Goal: Task Accomplishment & Management: Use online tool/utility

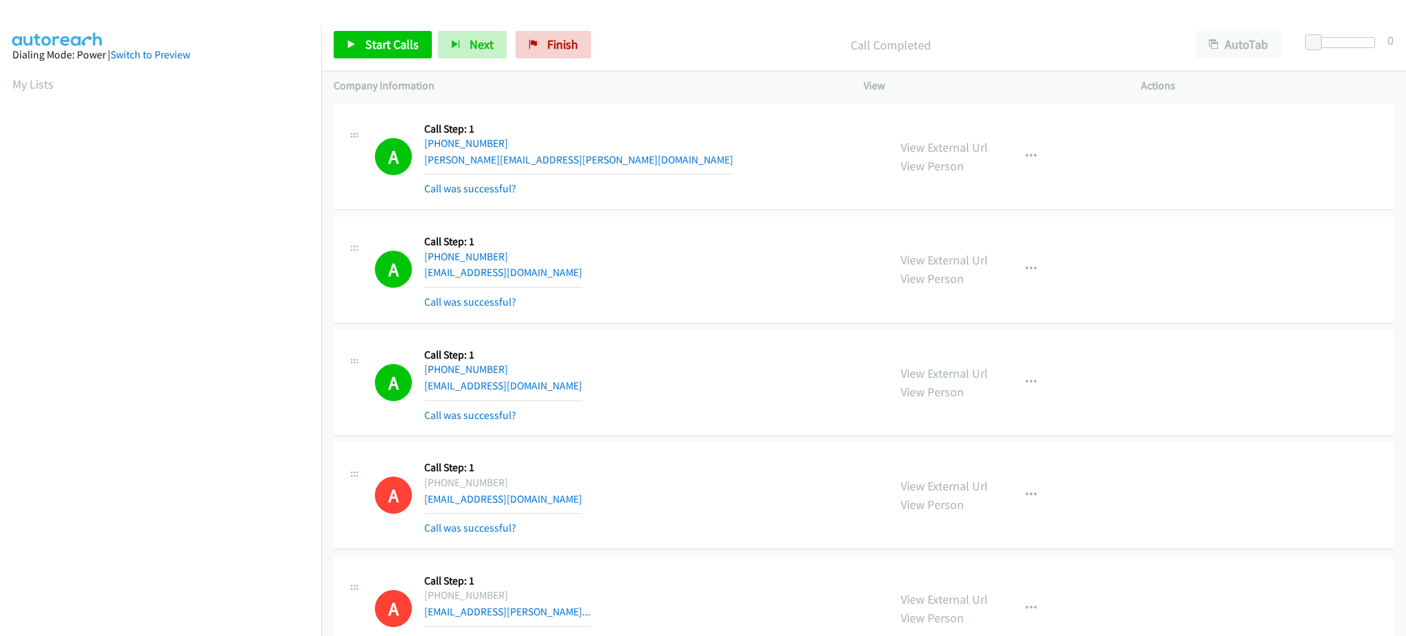
click at [392, 45] on span "Start Calls" at bounding box center [392, 44] width 54 height 16
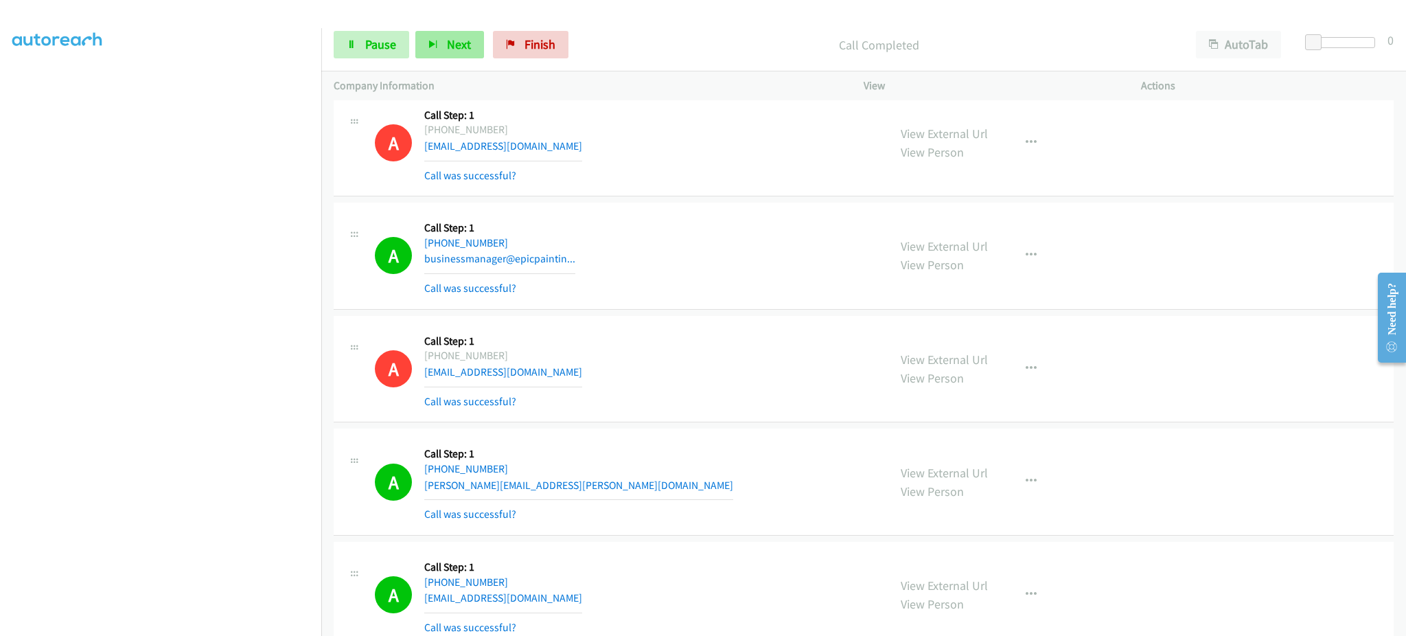
scroll to position [108, 0]
click at [773, 288] on div "A Callback Scheduled Call Step: 1 America/New_York +1 571-655-9776 businessmana…" at bounding box center [625, 256] width 501 height 82
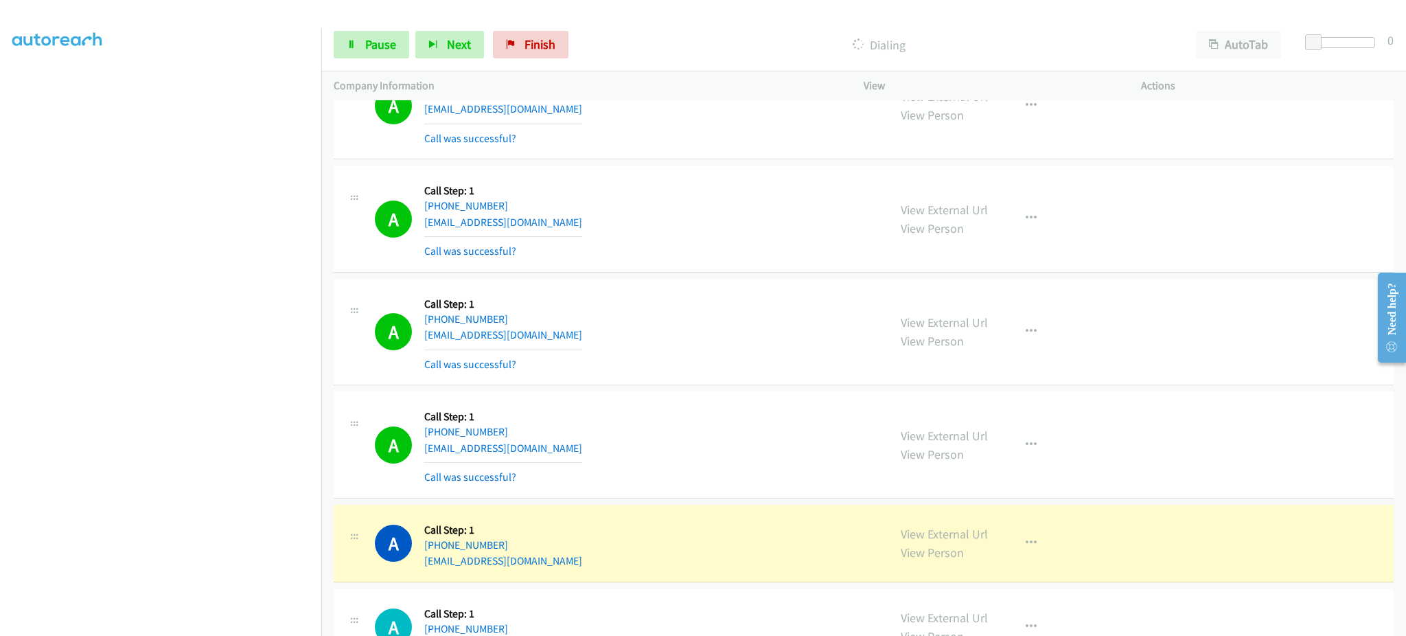
scroll to position [11523, 0]
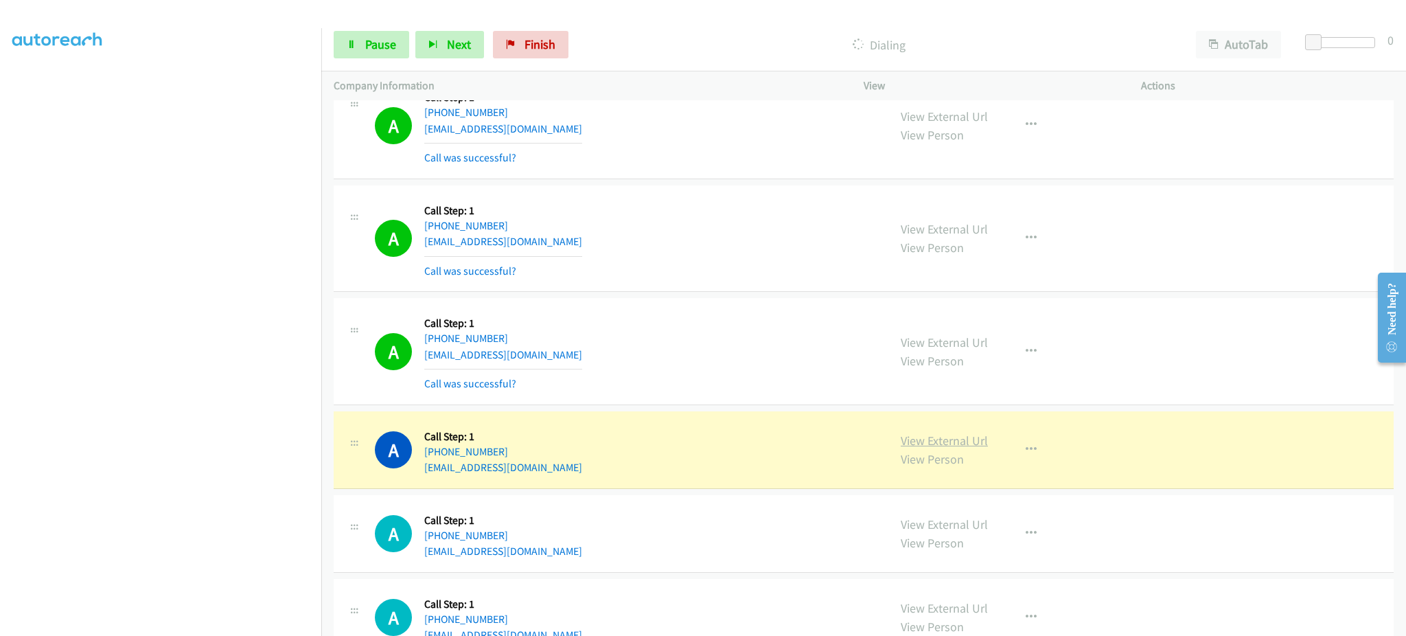
click at [926, 442] on link "View External Url" at bounding box center [944, 441] width 87 height 16
click at [389, 59] on div "Start Calls Pause Next Finish Dialing AutoTab AutoTab 0" at bounding box center [863, 45] width 1085 height 53
click at [387, 50] on span "Pause" at bounding box center [380, 44] width 31 height 16
drag, startPoint x: 519, startPoint y: 450, endPoint x: 443, endPoint y: 445, distance: 76.4
click at [432, 450] on div "+1 518-524-4027" at bounding box center [503, 452] width 158 height 16
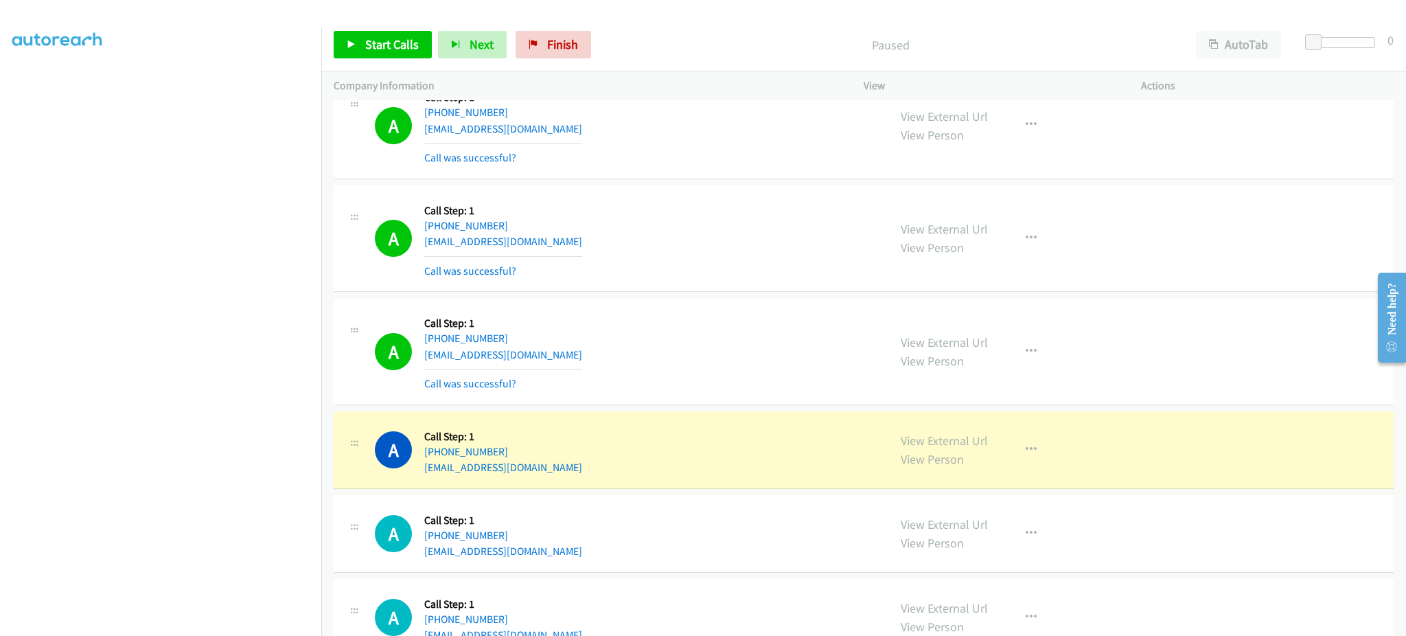
copy link "1 518-524-4027"
click at [627, 405] on div "A Callback Scheduled Call Step: 1 America/New_York +1 610-787-2222 berghkelly@g…" at bounding box center [864, 351] width 1060 height 107
drag, startPoint x: 546, startPoint y: 453, endPoint x: 438, endPoint y: 451, distance: 107.8
click at [438, 451] on div "A Callback Scheduled Call Step: 1 America/New_York +1 518-524-4027 avanness1946…" at bounding box center [625, 450] width 501 height 52
copy link "518-524-4027"
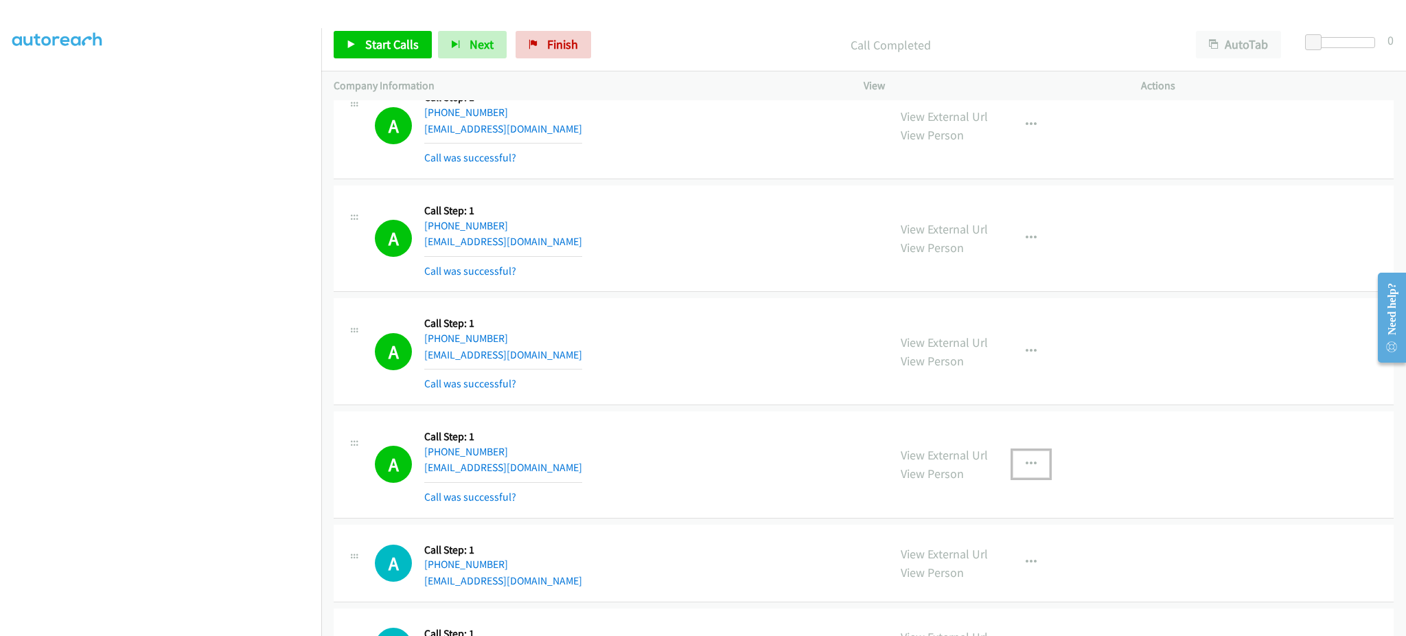
click at [1020, 476] on button "button" at bounding box center [1031, 463] width 37 height 27
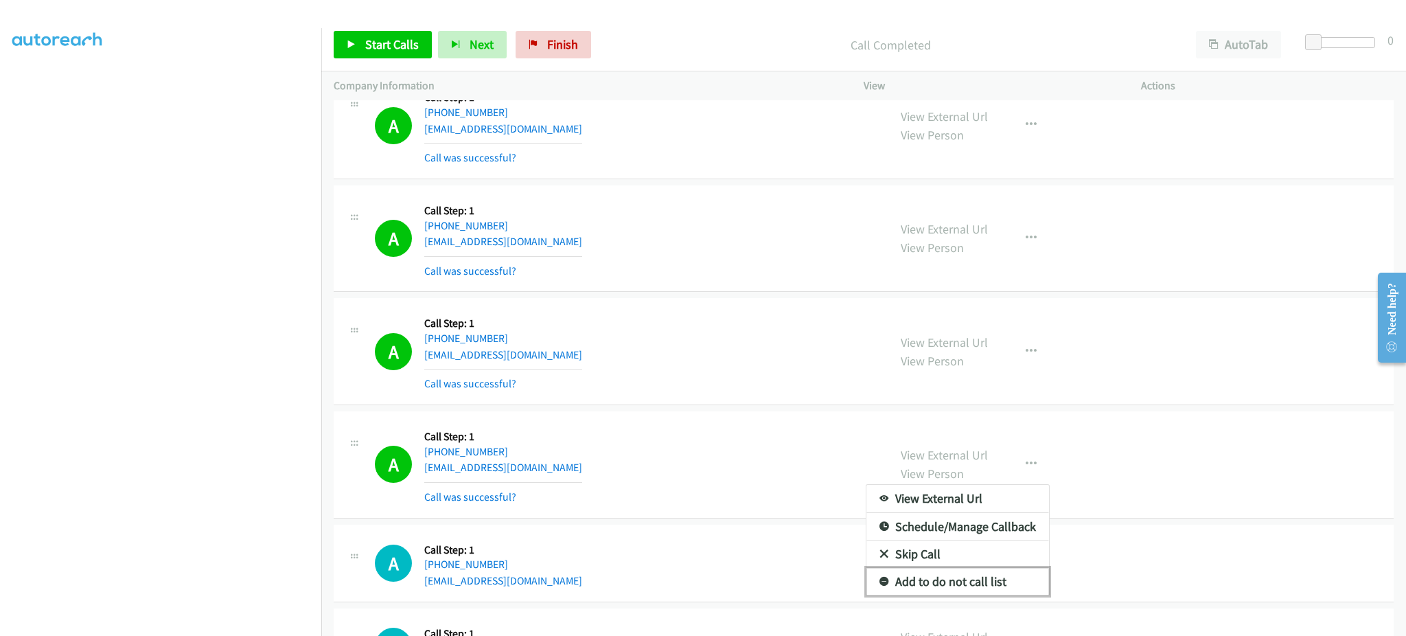
click at [971, 588] on link "Add to do not call list" at bounding box center [958, 581] width 183 height 27
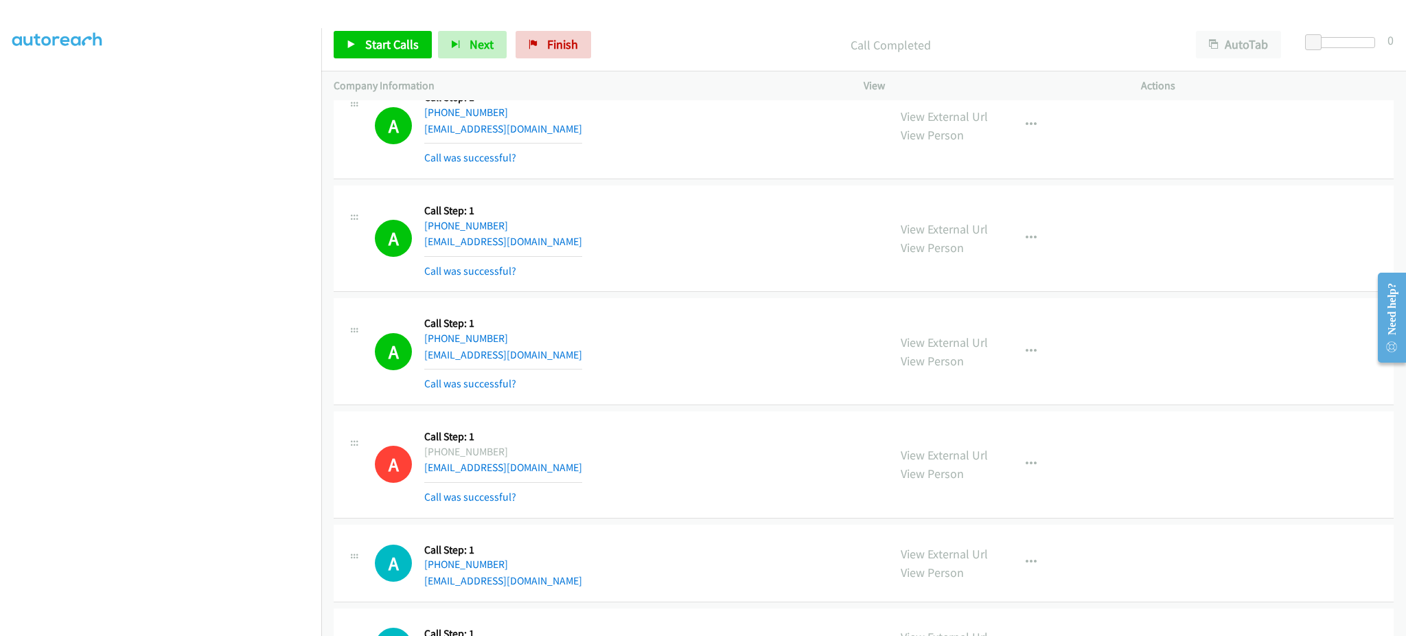
click at [379, 19] on div "Start Calls Pause Next Finish Call Completed AutoTab AutoTab 0" at bounding box center [863, 45] width 1085 height 53
click at [378, 38] on span "Start Calls" at bounding box center [392, 44] width 54 height 16
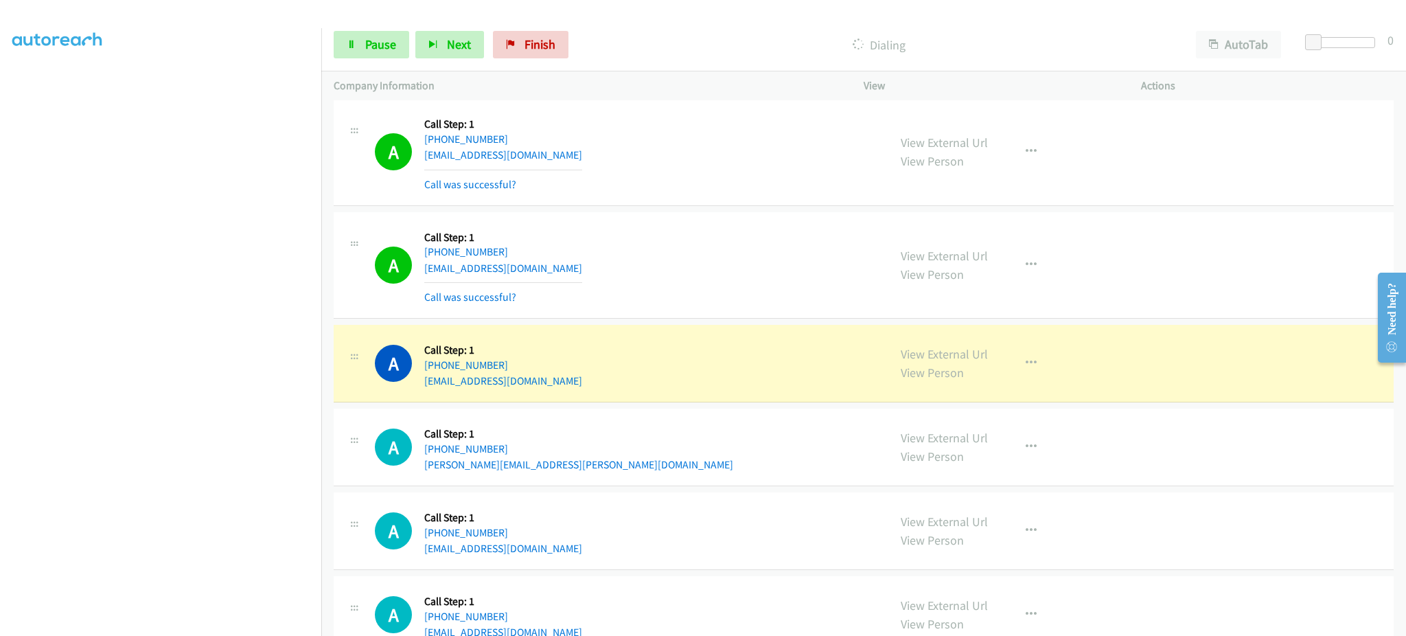
scroll to position [12622, 0]
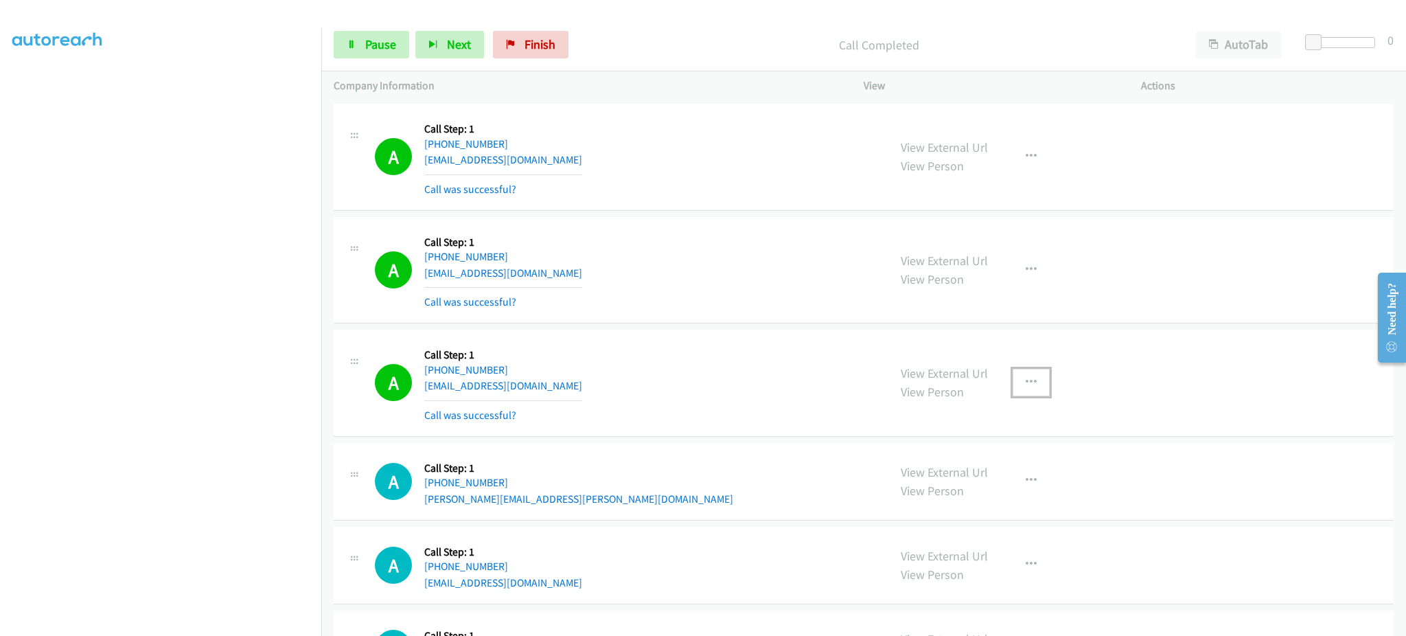
click at [1029, 388] on icon "button" at bounding box center [1031, 382] width 11 height 11
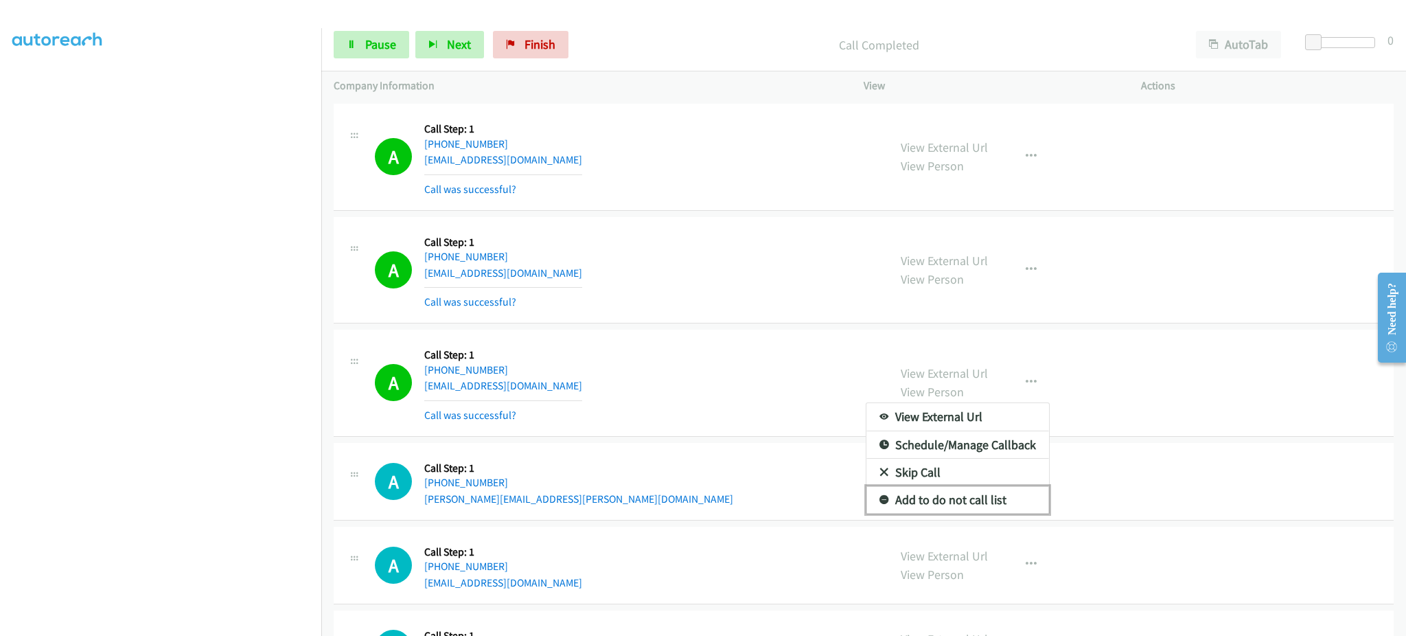
click at [1006, 494] on link "Add to do not call list" at bounding box center [958, 499] width 183 height 27
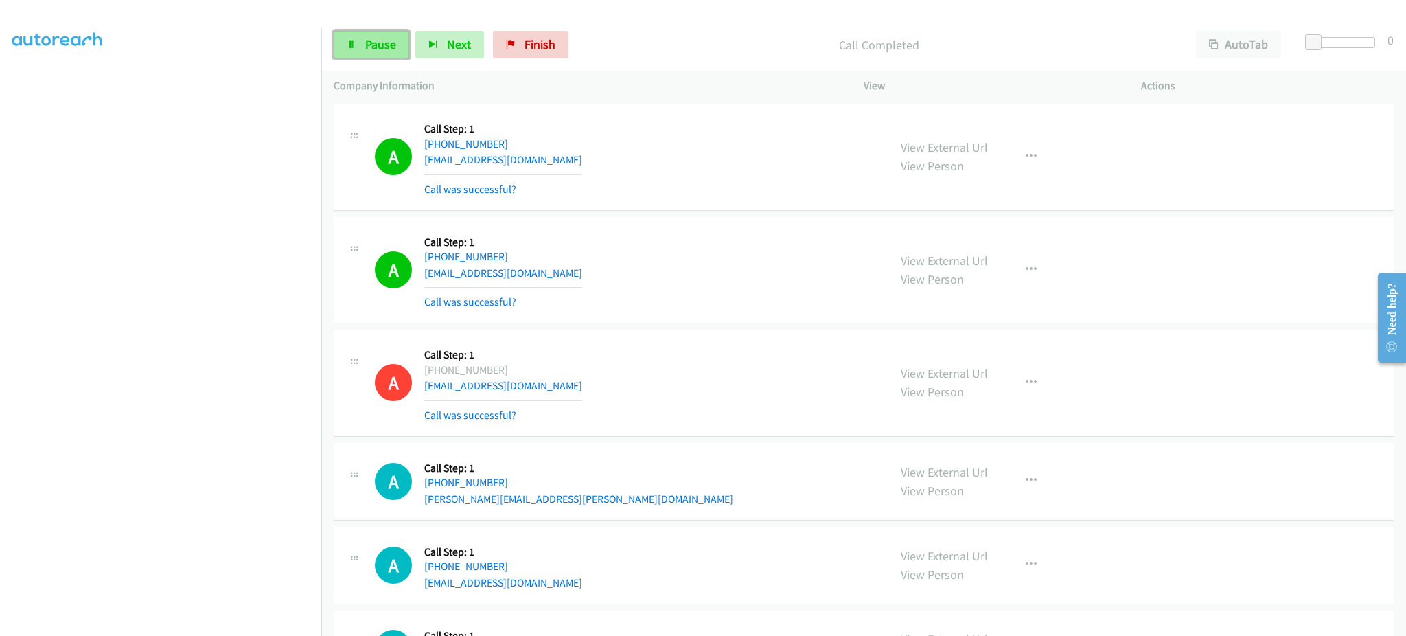
click at [357, 48] on link "Pause" at bounding box center [372, 44] width 76 height 27
click at [359, 47] on link "Start Calls" at bounding box center [383, 44] width 98 height 27
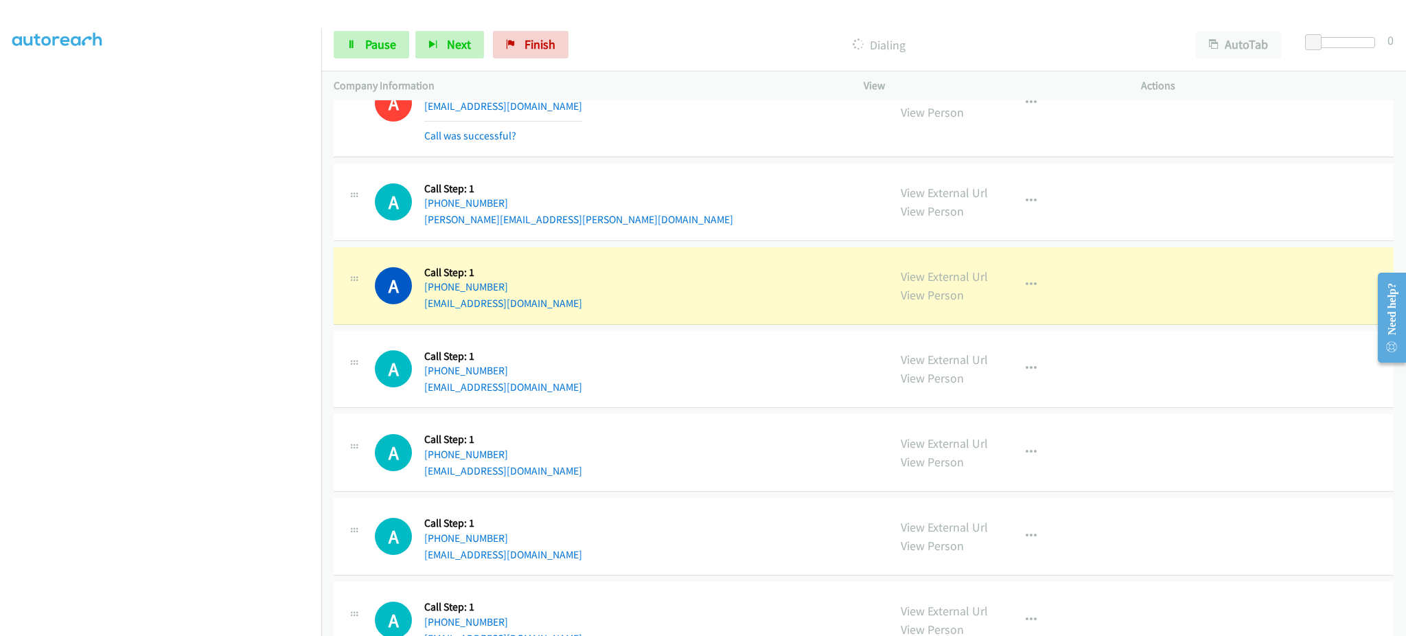
scroll to position [12896, 0]
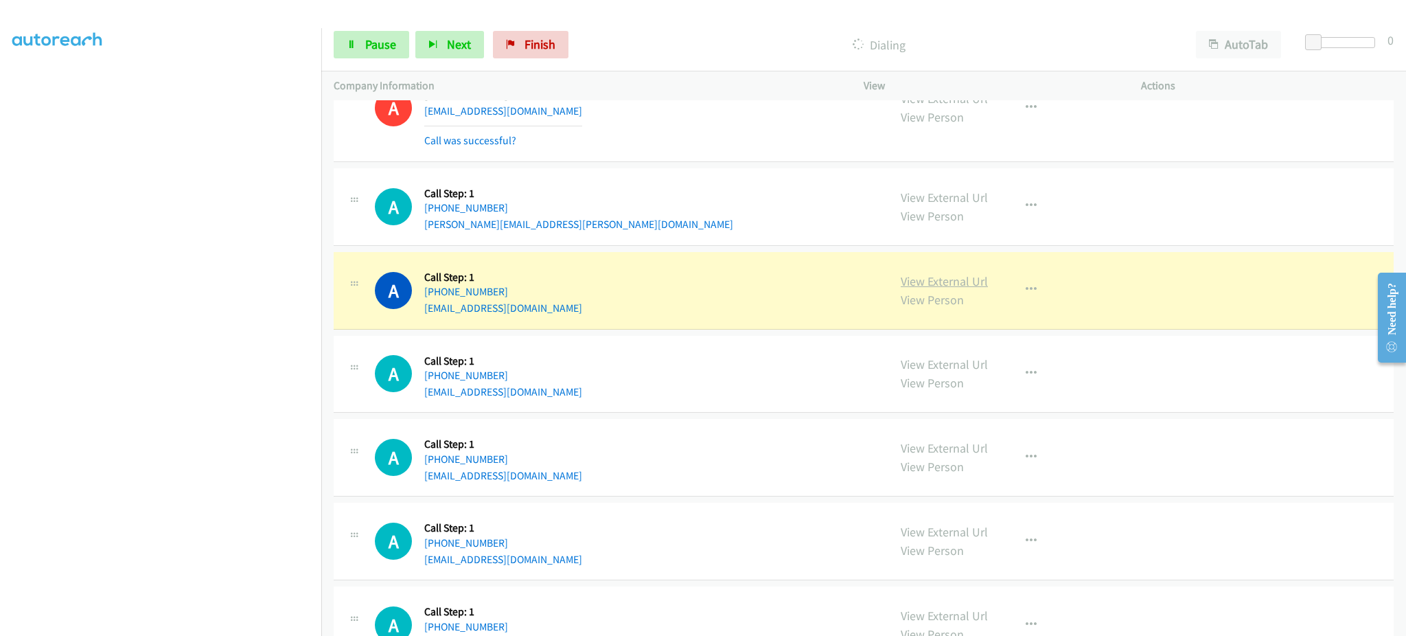
click at [916, 288] on link "View External Url" at bounding box center [944, 281] width 87 height 16
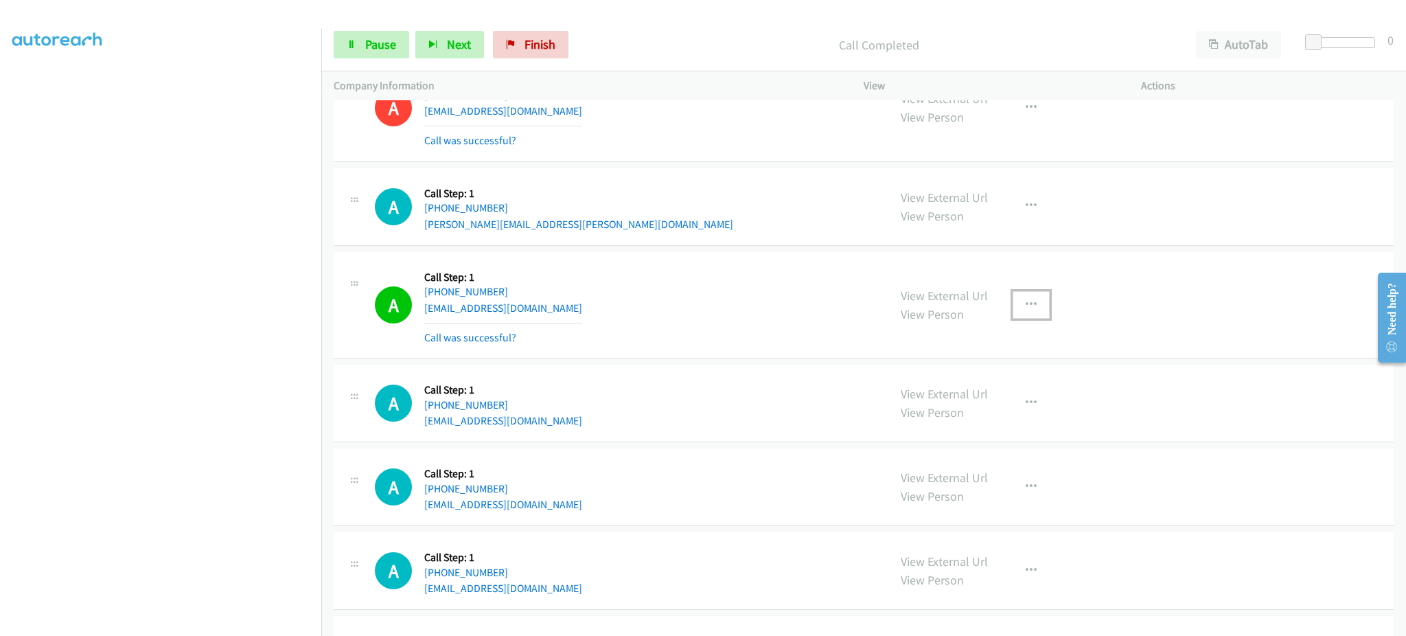
click at [1037, 312] on button "button" at bounding box center [1031, 304] width 37 height 27
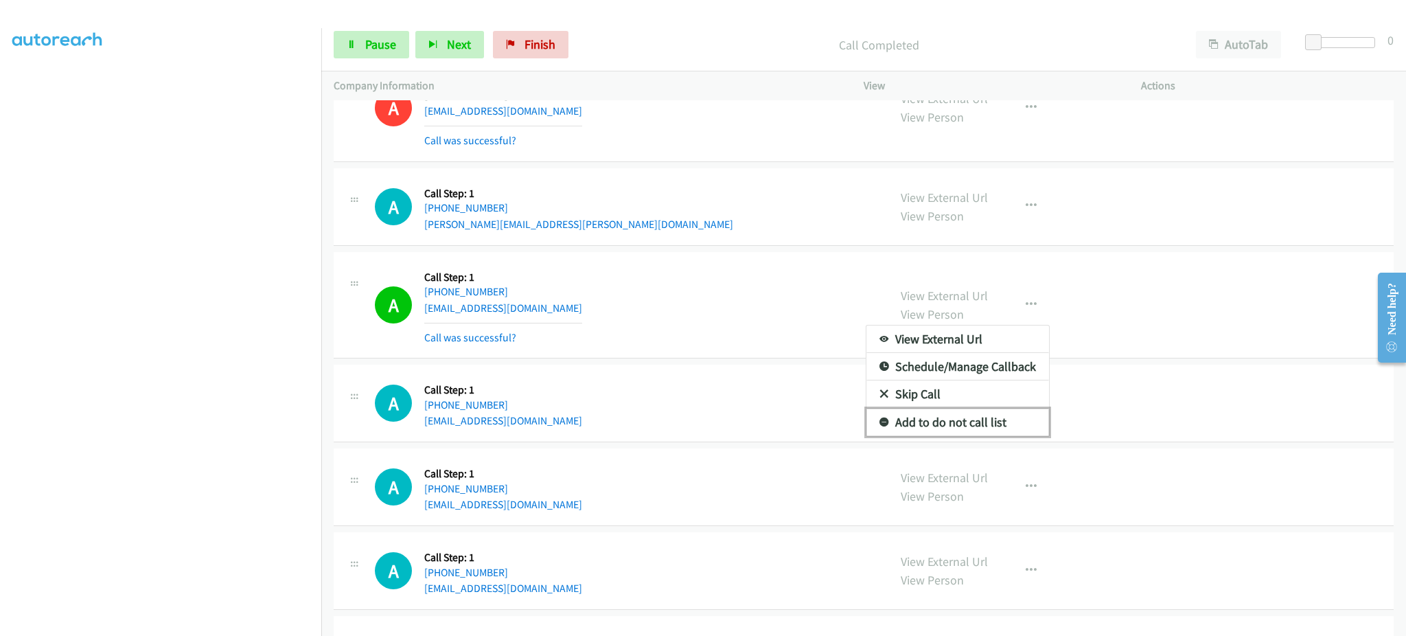
click at [981, 432] on link "Add to do not call list" at bounding box center [958, 422] width 183 height 27
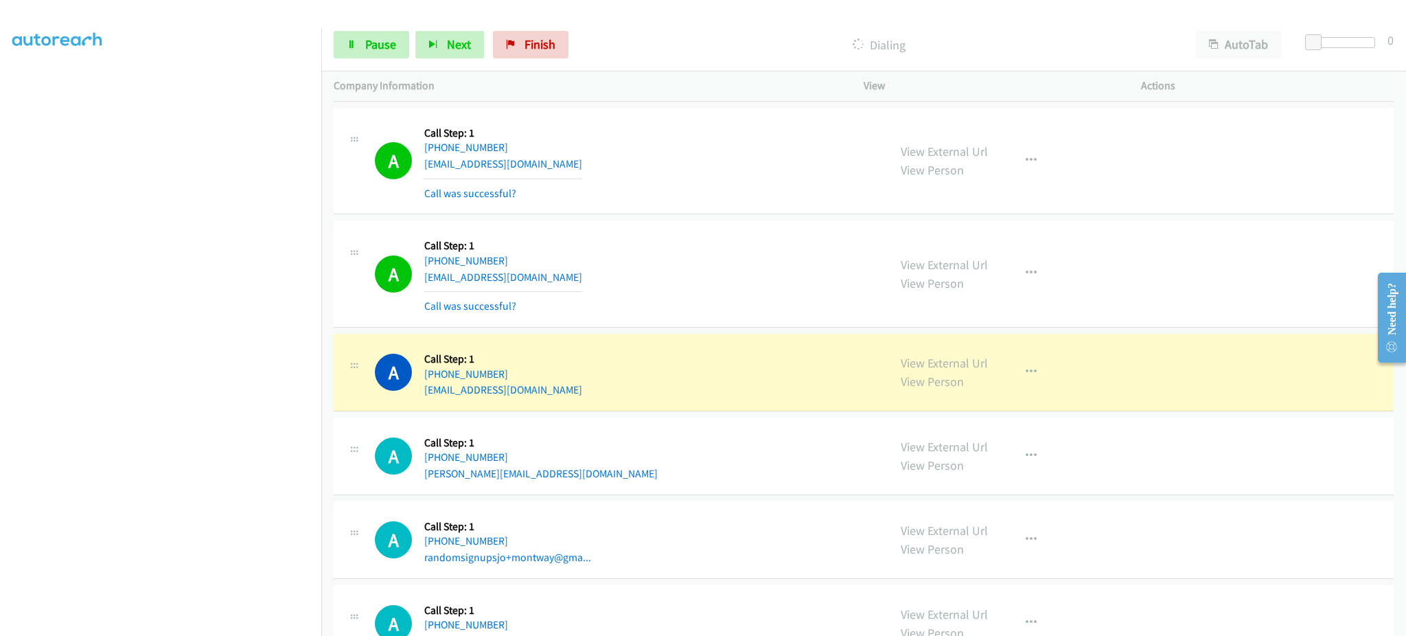
scroll to position [13324, 0]
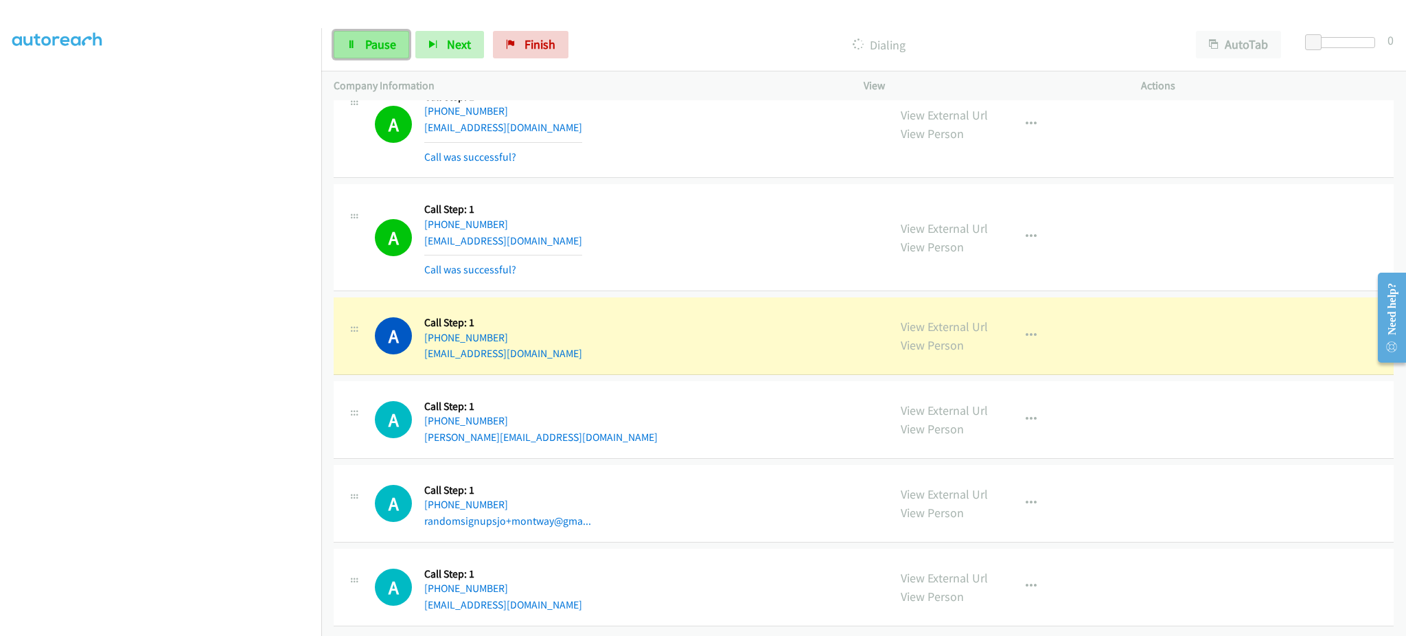
click at [360, 45] on link "Pause" at bounding box center [372, 44] width 76 height 27
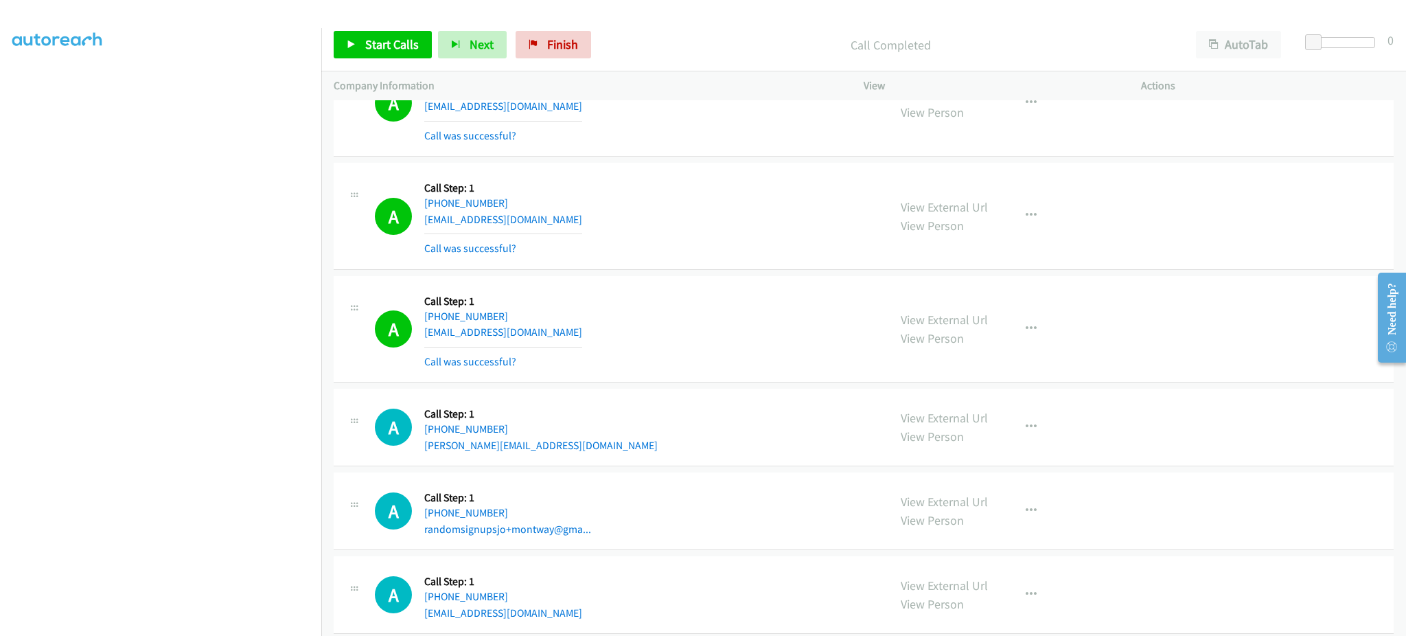
click at [561, 220] on div "A Callback Scheduled Call Step: 1 America/Chicago +1 972-413-0464 sofiagerman00…" at bounding box center [625, 216] width 501 height 82
copy div "sofiagerman001@gmail.com"
click at [544, 342] on div "A Callback Scheduled Call Step: 1 America/New_York +1 203-345-7810 zeek24us@yah…" at bounding box center [625, 329] width 501 height 82
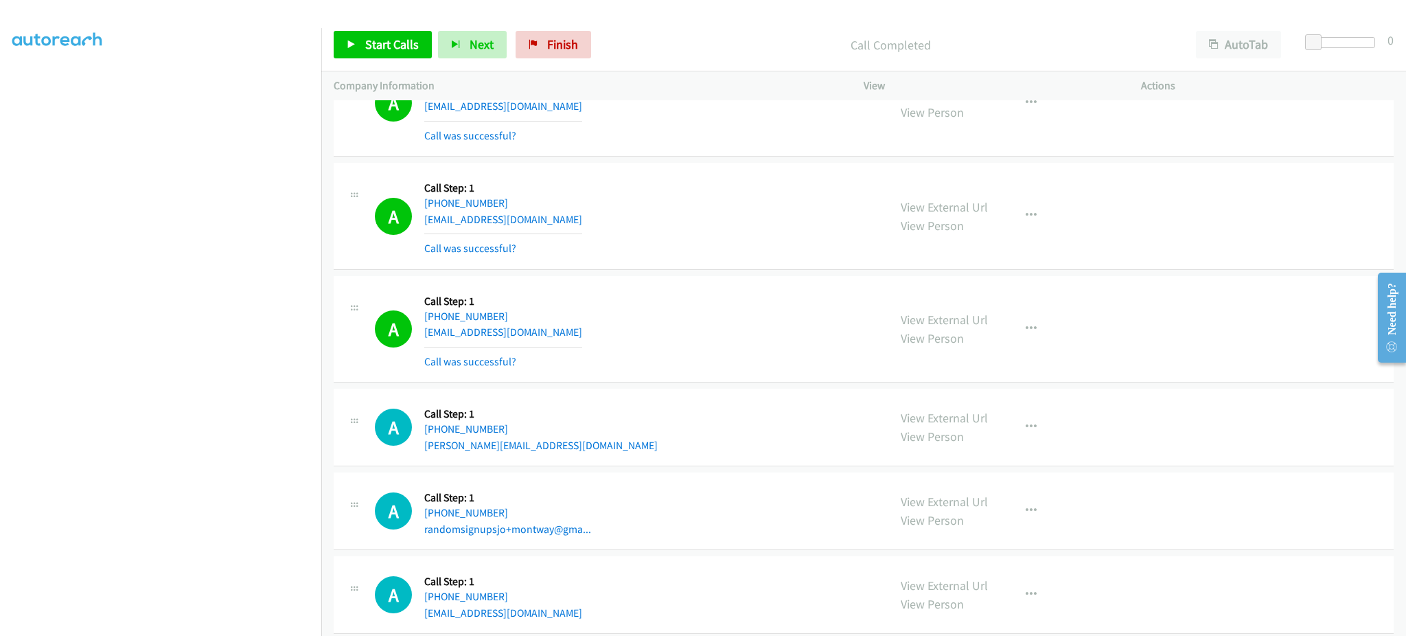
click at [544, 342] on div "A Callback Scheduled Call Step: 1 America/New_York +1 203-345-7810 zeek24us@yah…" at bounding box center [625, 329] width 501 height 82
copy div "zeek24us@yahoo.com"
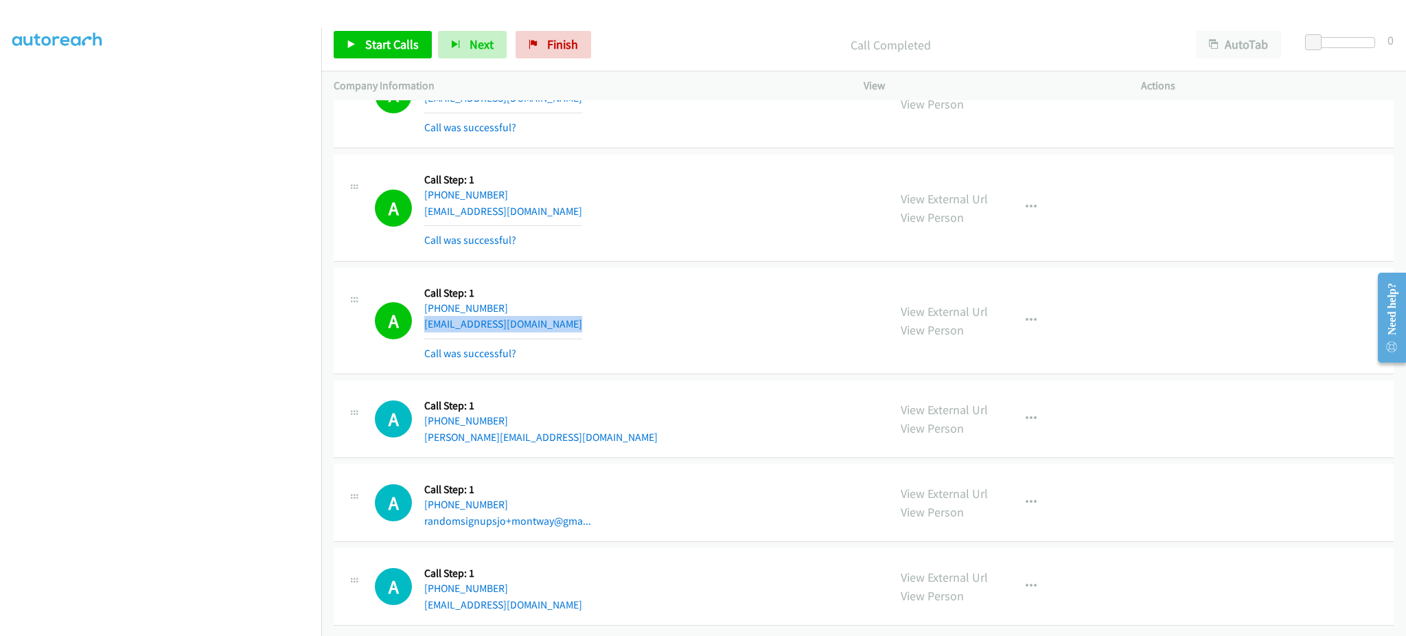
scroll to position [13354, 0]
click at [523, 418] on div "A Callback Scheduled Call Step: 1 America/New_York +1 678-265-6418 simpson@yaho…" at bounding box center [625, 419] width 501 height 52
copy div "simpson@yahoo.com"
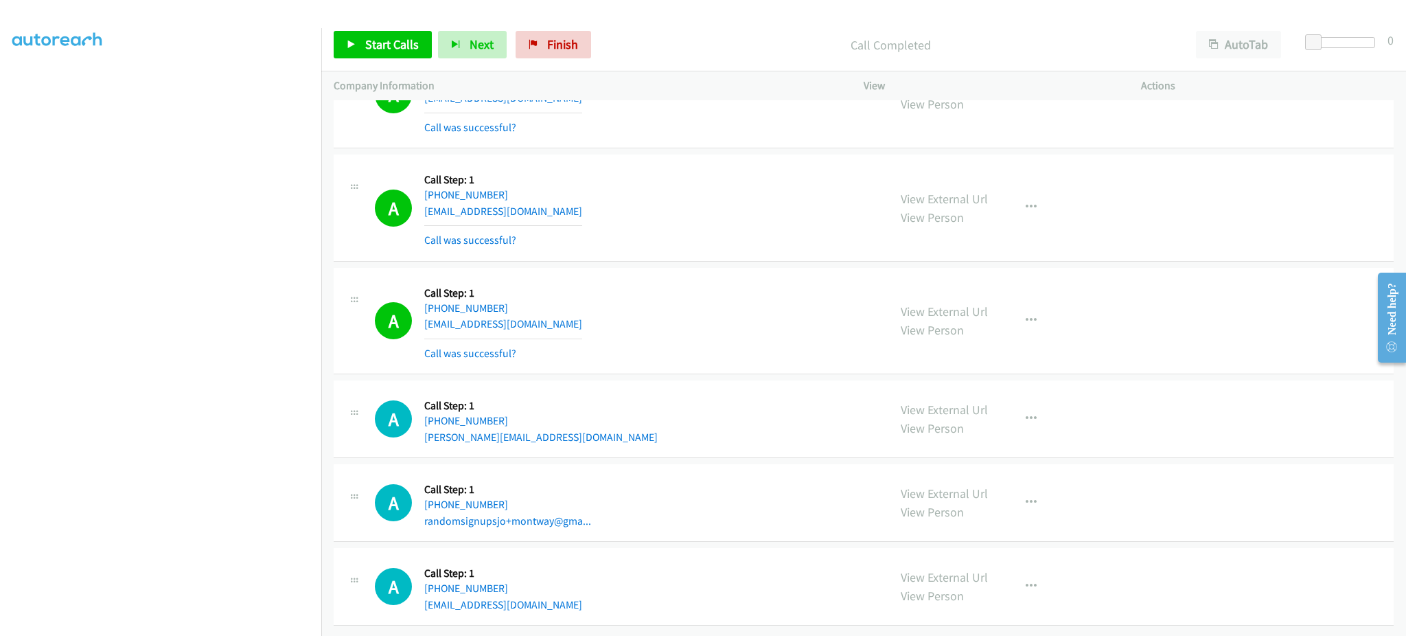
click at [588, 505] on div "A Callback Scheduled Call Step: 1 America/Chicago +1 346-812-5511 randomsignups…" at bounding box center [625, 503] width 501 height 52
click at [563, 586] on div "A Callback Scheduled Call Step: 1 America/New_York +1 614-580-3666 schoelen2025…" at bounding box center [625, 586] width 501 height 52
copy div "schoelen2025@gmail.com"
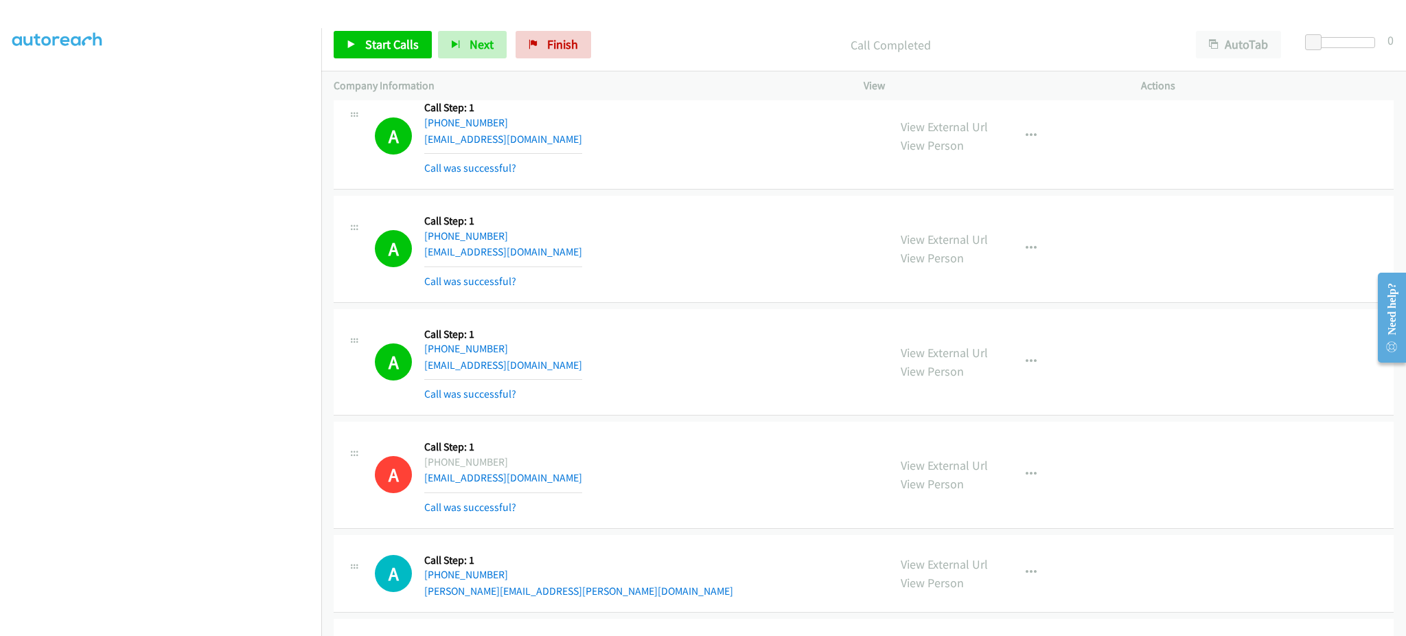
scroll to position [11980, 0]
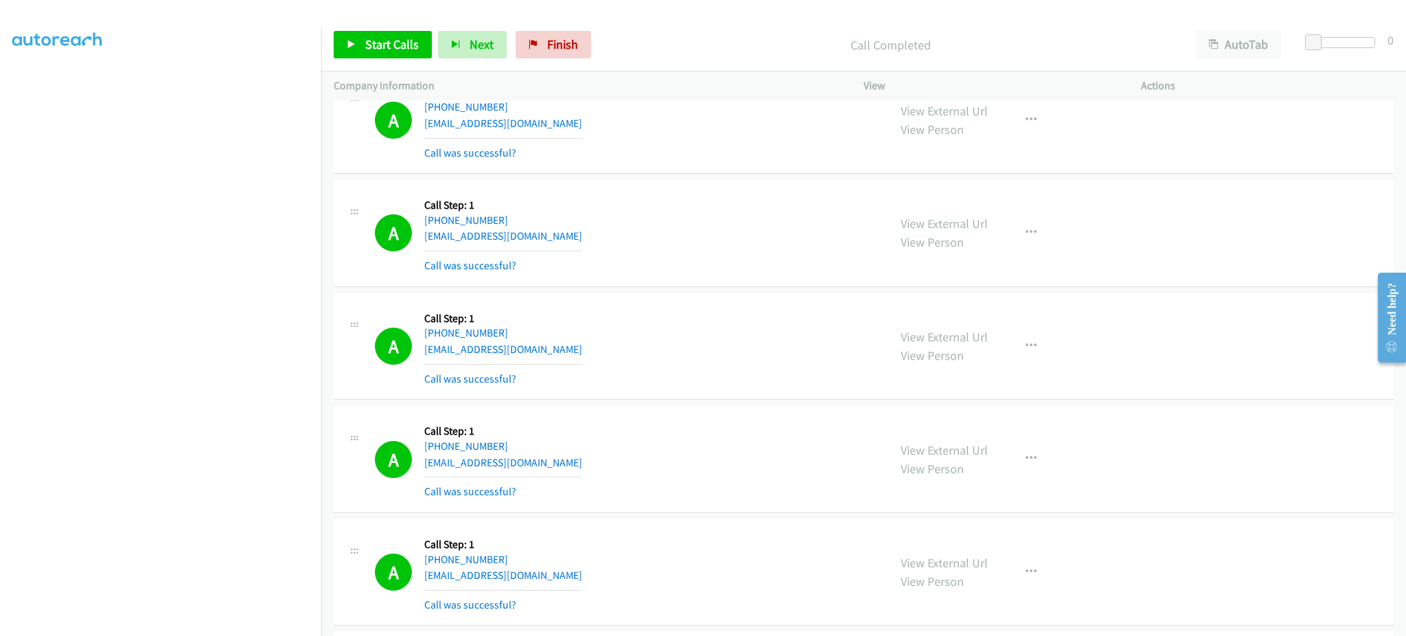
click at [564, 238] on div "A Callback Scheduled Call Step: 1 America/Chicago +1 205-471-1278 whitehackle19…" at bounding box center [625, 233] width 501 height 82
copy div "whitehackle1921@aol.com"
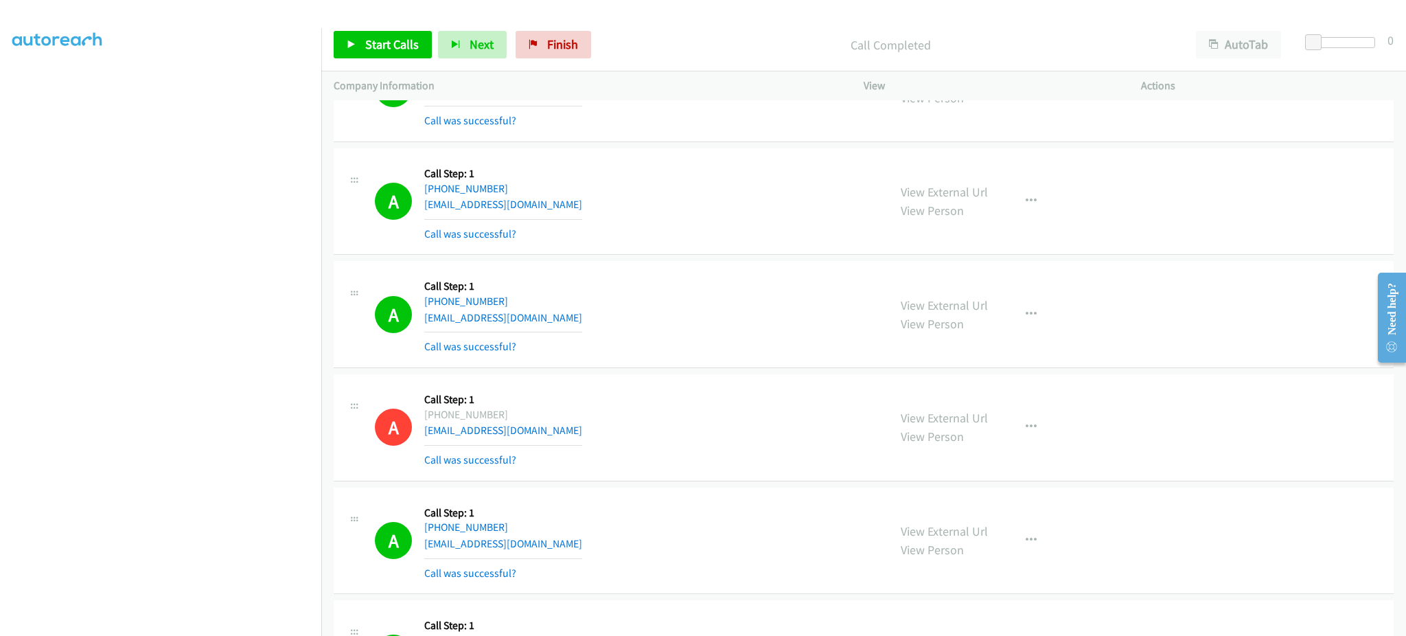
scroll to position [11431, 0]
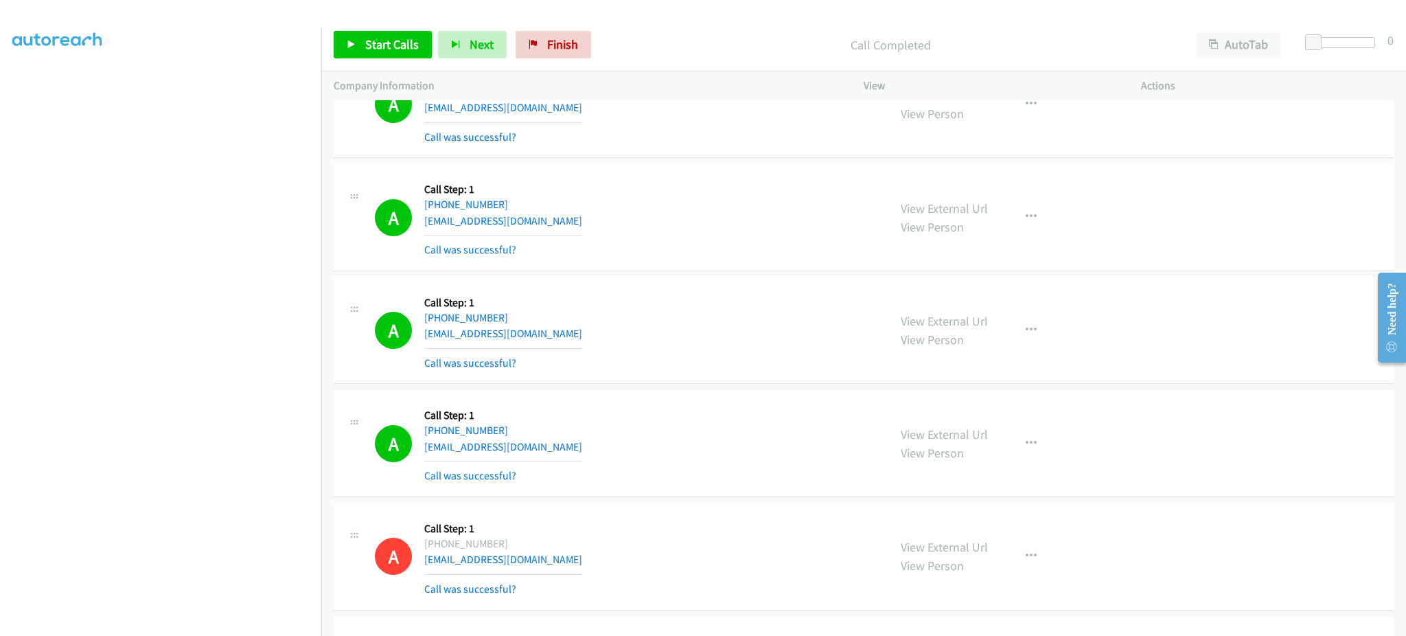
click at [551, 229] on div "A Callback Scheduled Call Step: 1 America/New_York +1 516-650-7538 piccolarober…" at bounding box center [625, 217] width 501 height 82
copy div "piccolarobert@gmail.com"
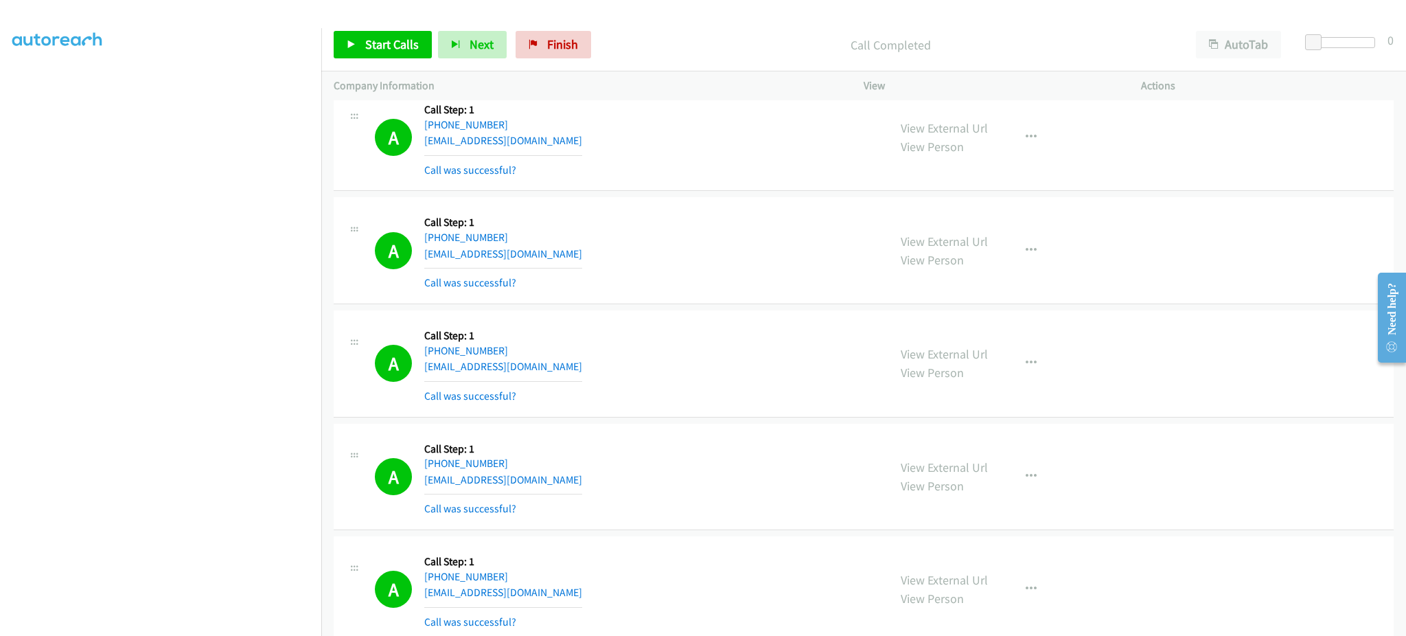
click at [572, 150] on div "A Callback Scheduled Call Step: 1 America/Chicago +1 312-714-4114 bowmanerik2@g…" at bounding box center [625, 138] width 501 height 82
copy div "bowmanerik2@gmail.com"
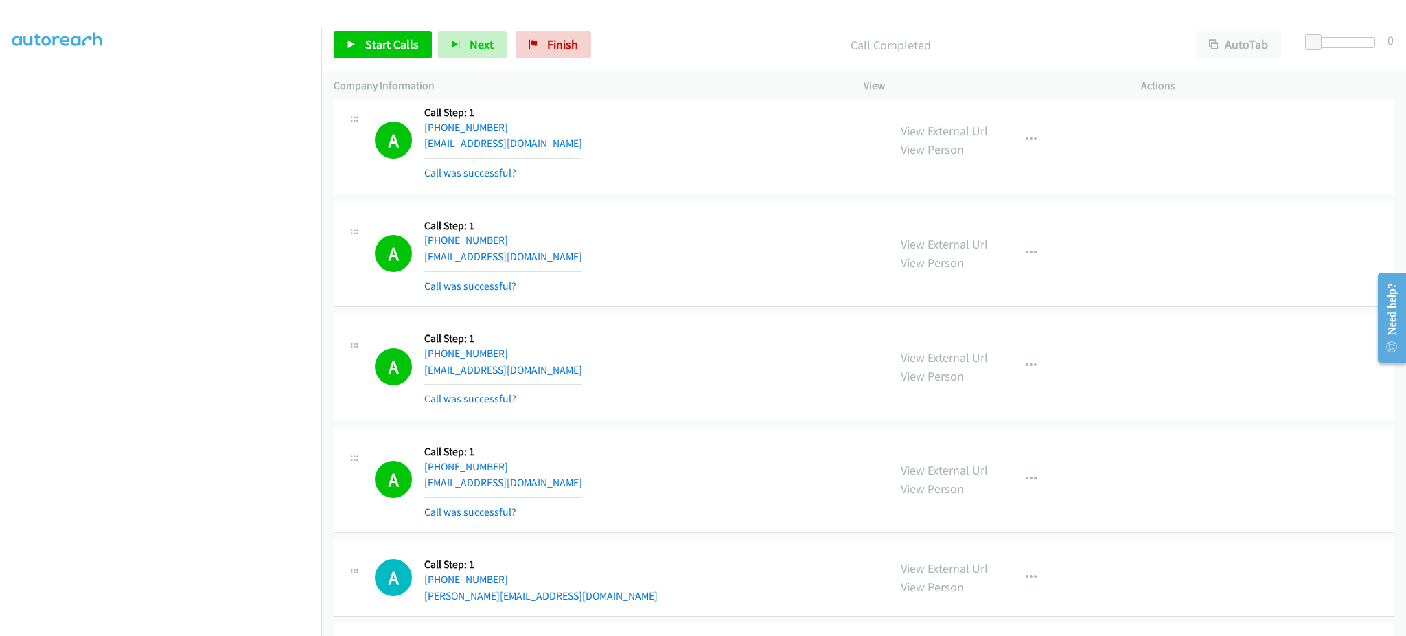
scroll to position [13354, 0]
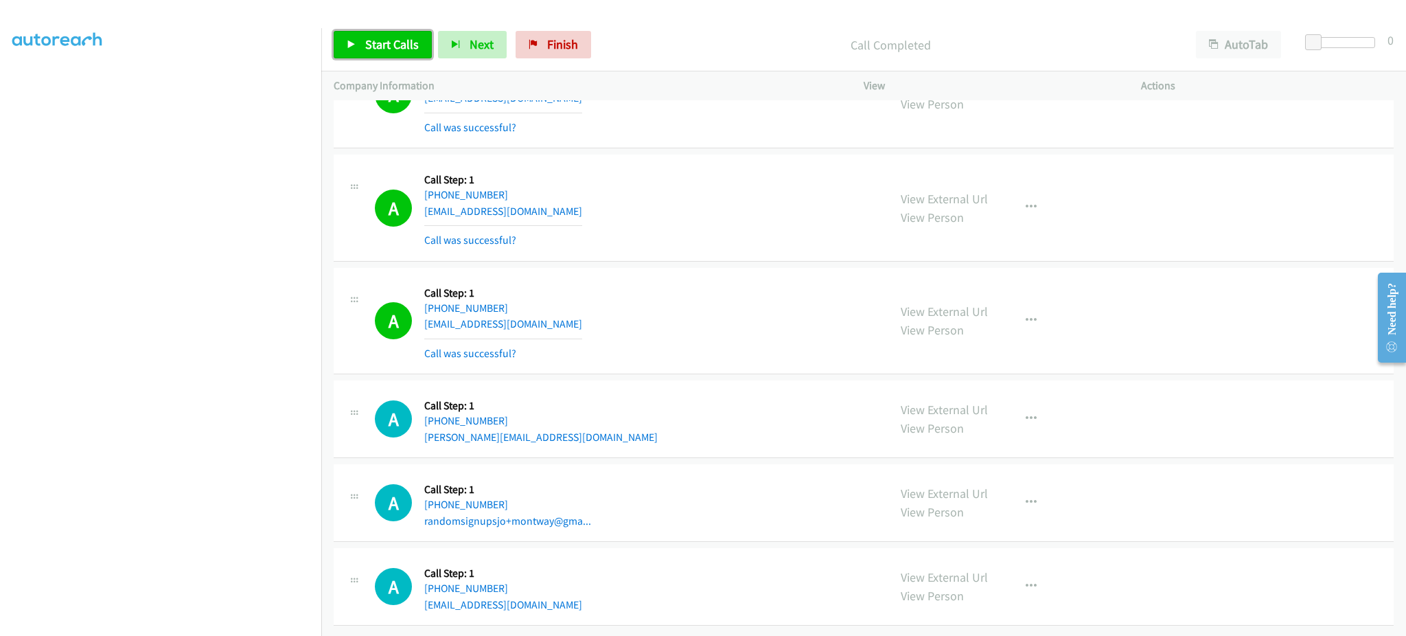
click at [369, 45] on span "Start Calls" at bounding box center [392, 44] width 54 height 16
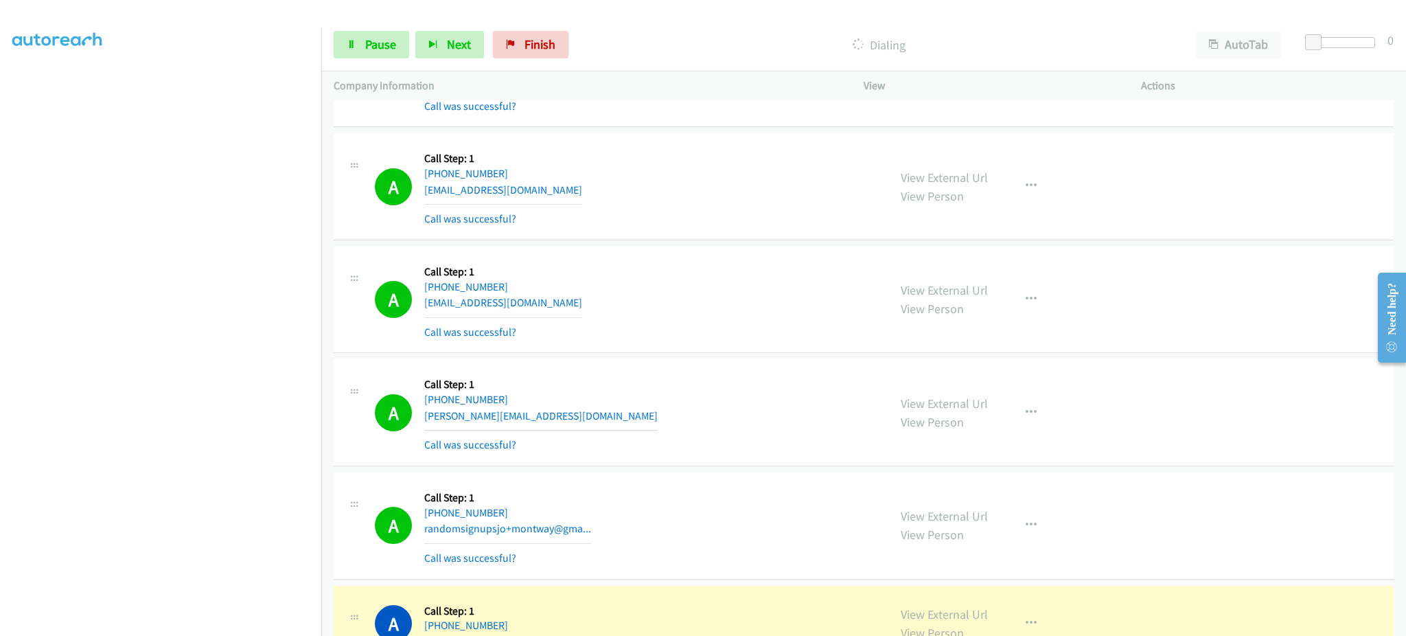
scroll to position [13628, 0]
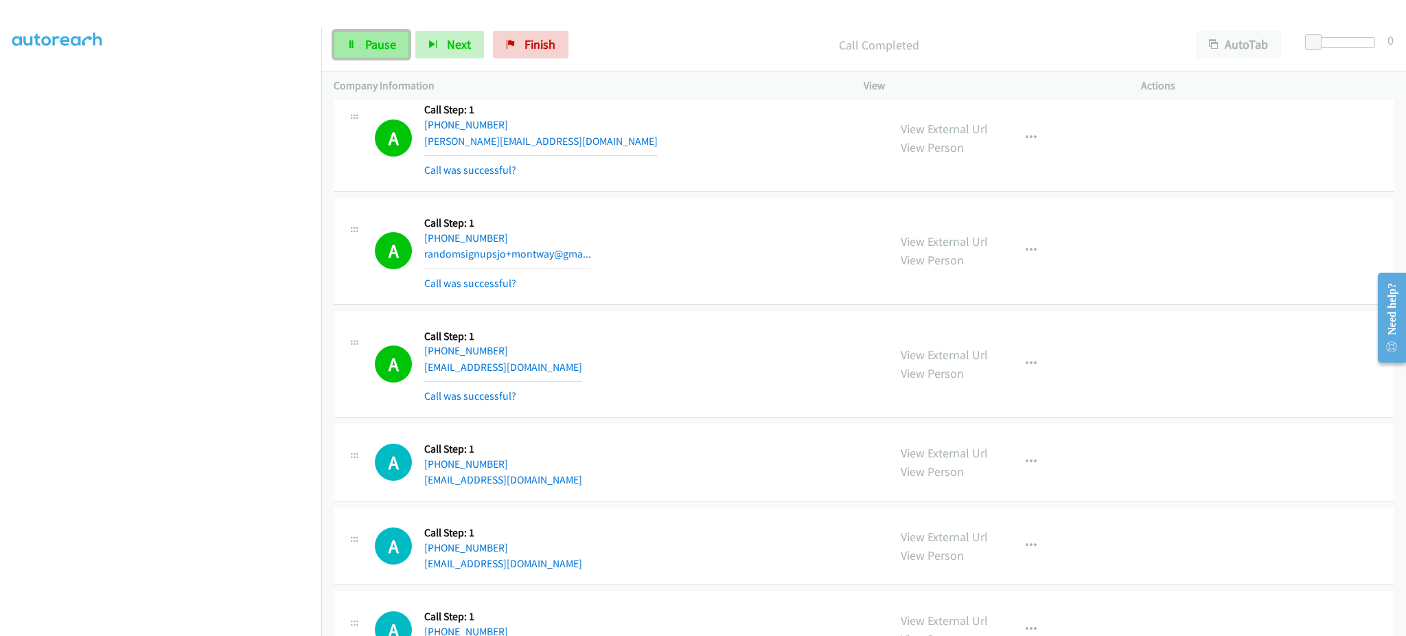
click at [388, 38] on span "Pause" at bounding box center [380, 44] width 31 height 16
click at [392, 45] on span "Start Calls" at bounding box center [392, 44] width 54 height 16
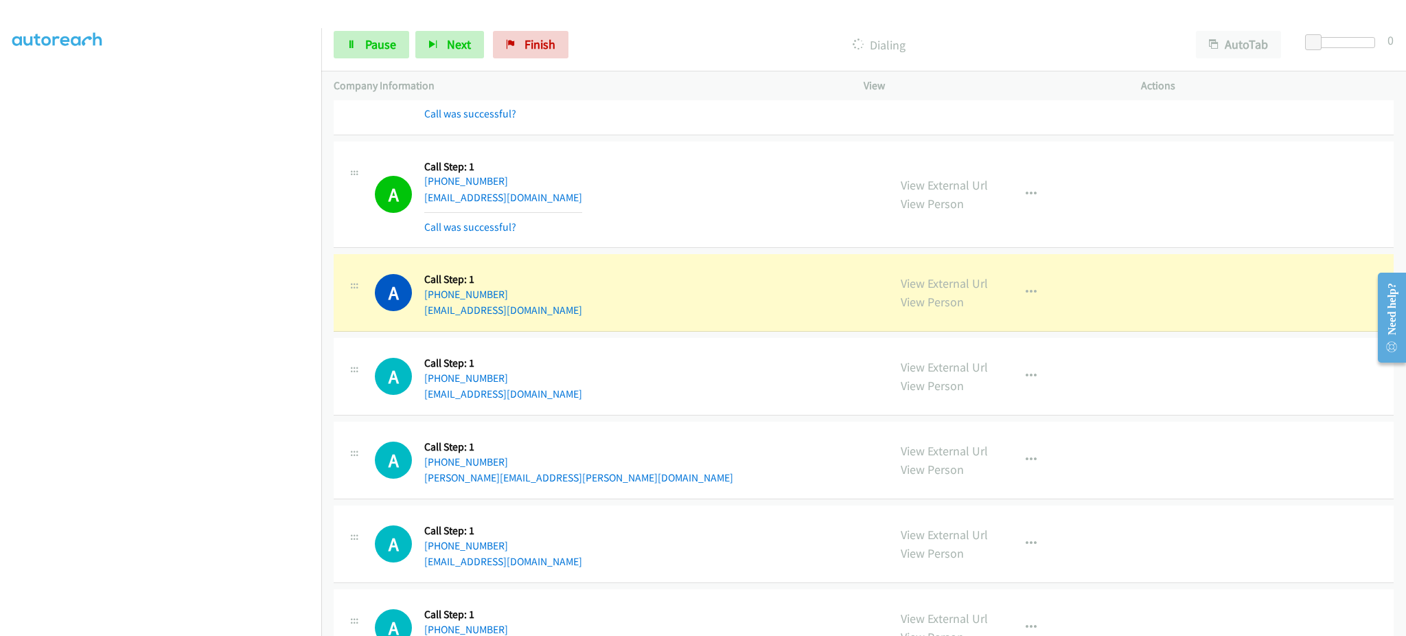
scroll to position [14112, 0]
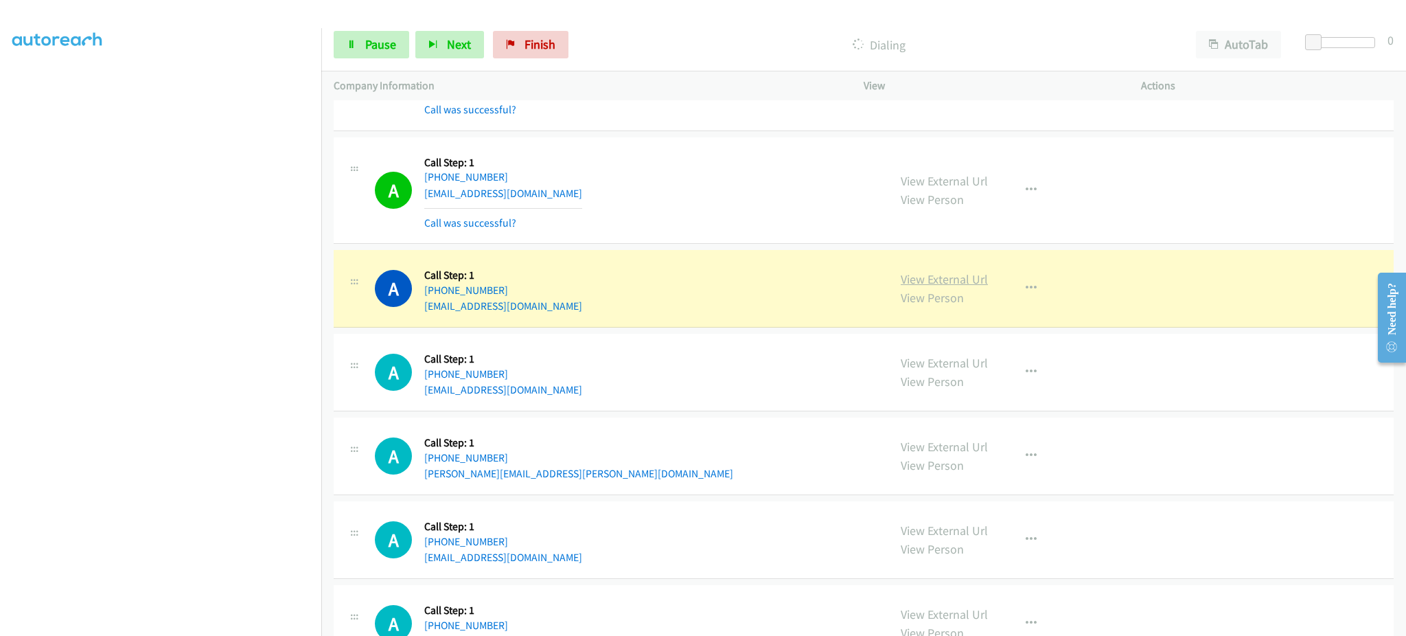
click at [901, 282] on link "View External Url" at bounding box center [944, 279] width 87 height 16
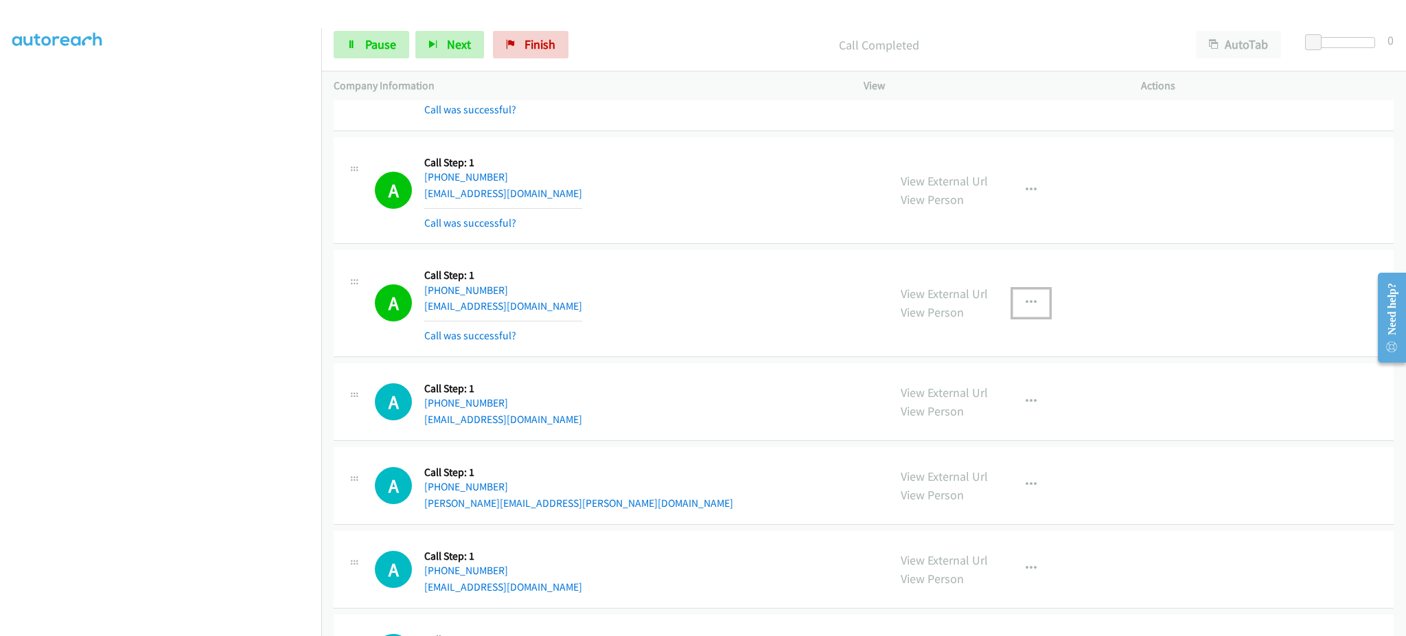
click at [1036, 304] on button "button" at bounding box center [1031, 302] width 37 height 27
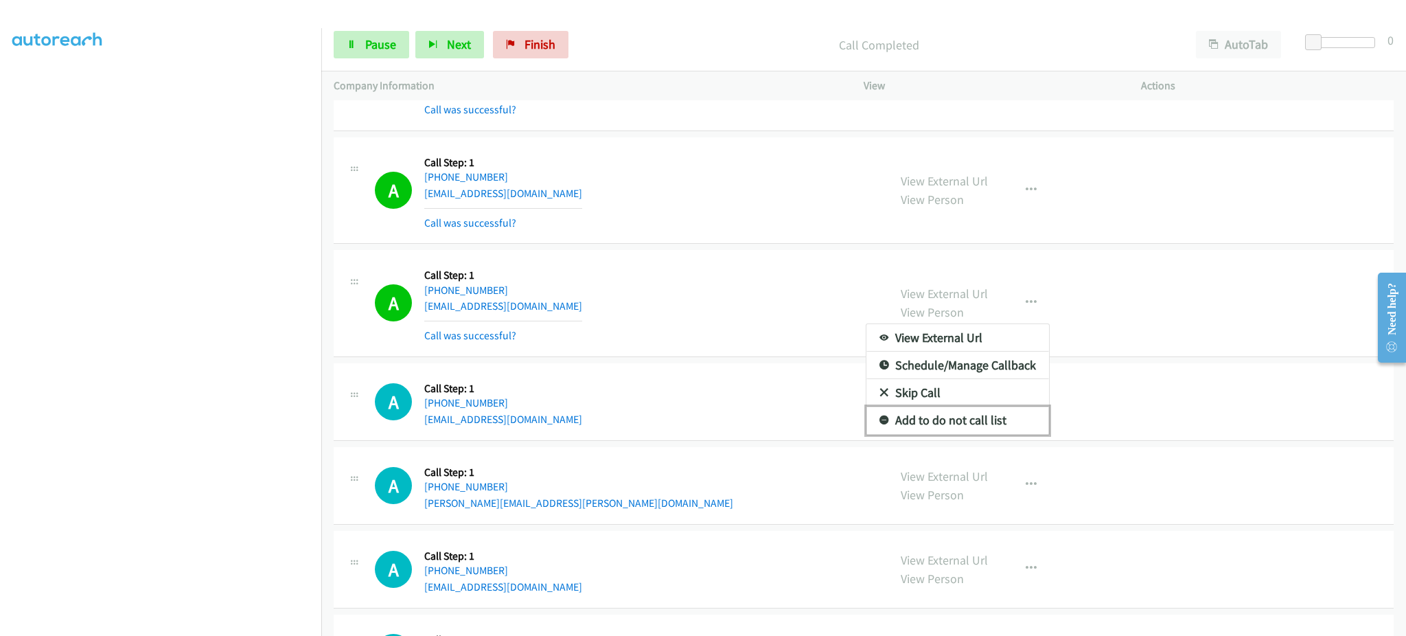
click at [1004, 421] on link "Add to do not call list" at bounding box center [958, 419] width 183 height 27
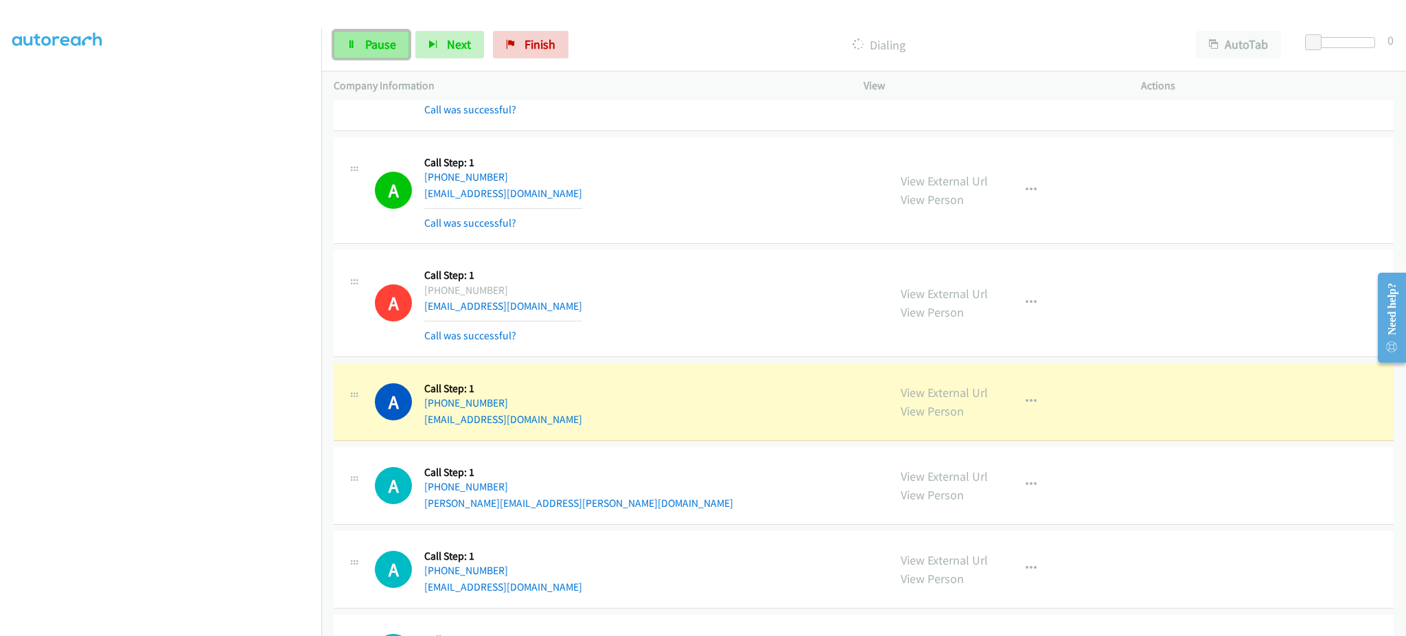
click at [378, 40] on span "Pause" at bounding box center [380, 44] width 31 height 16
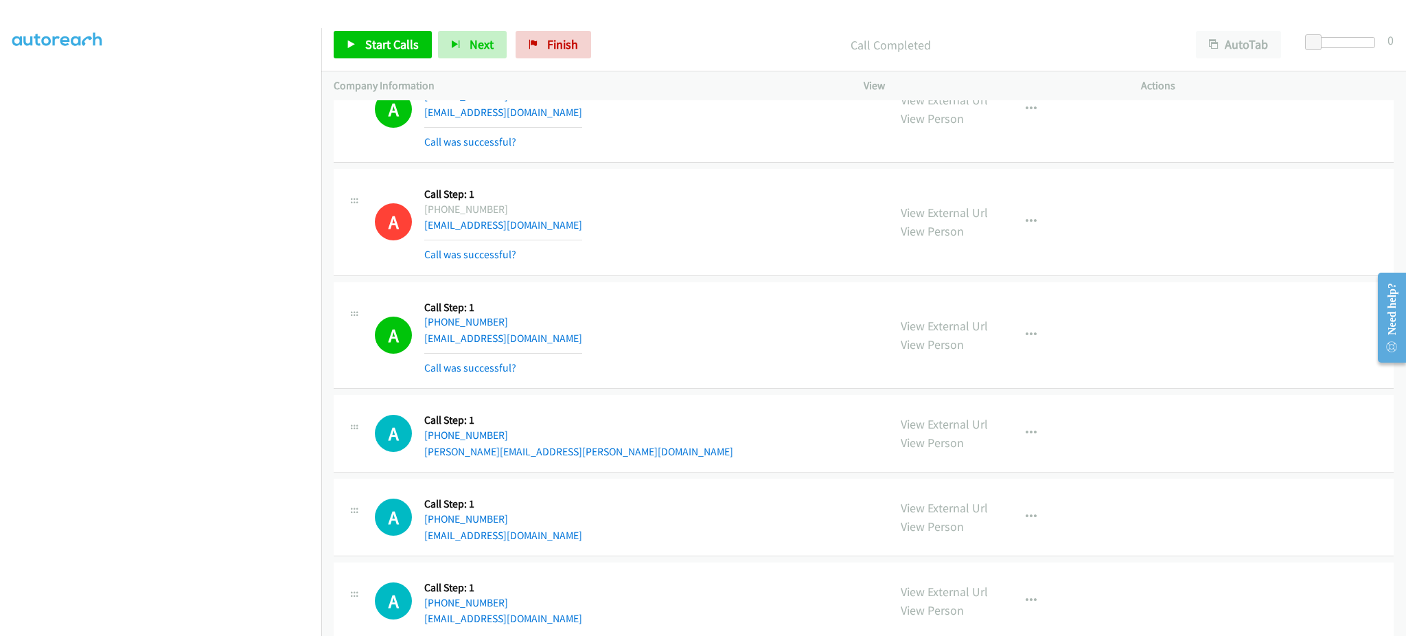
scroll to position [14229, 0]
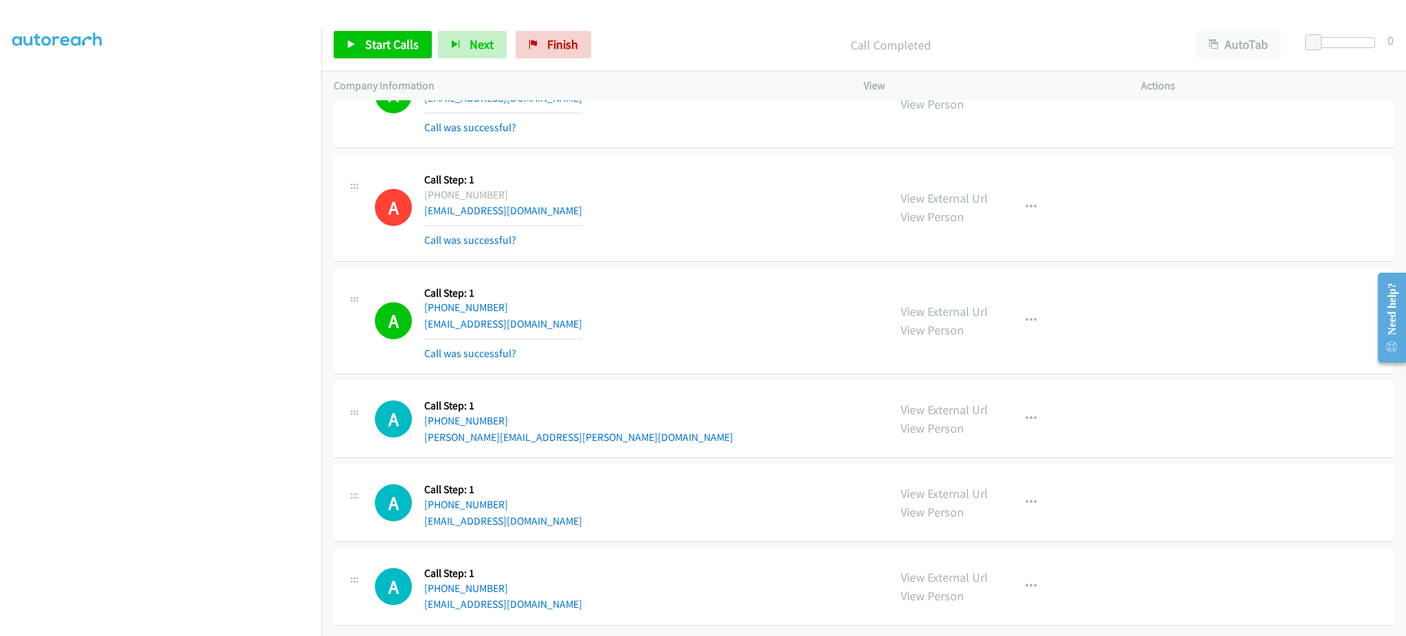
click at [565, 421] on div "A Callback Scheduled Call Step: 1 America/New_York +1 386-341-0444 rob.matthews…" at bounding box center [625, 419] width 501 height 52
copy div "rob.matthews@live.com"
click at [570, 505] on div "A Callback Scheduled Call Step: 1 America/New_York +1 561-574-7016 tavoramose@h…" at bounding box center [625, 503] width 501 height 52
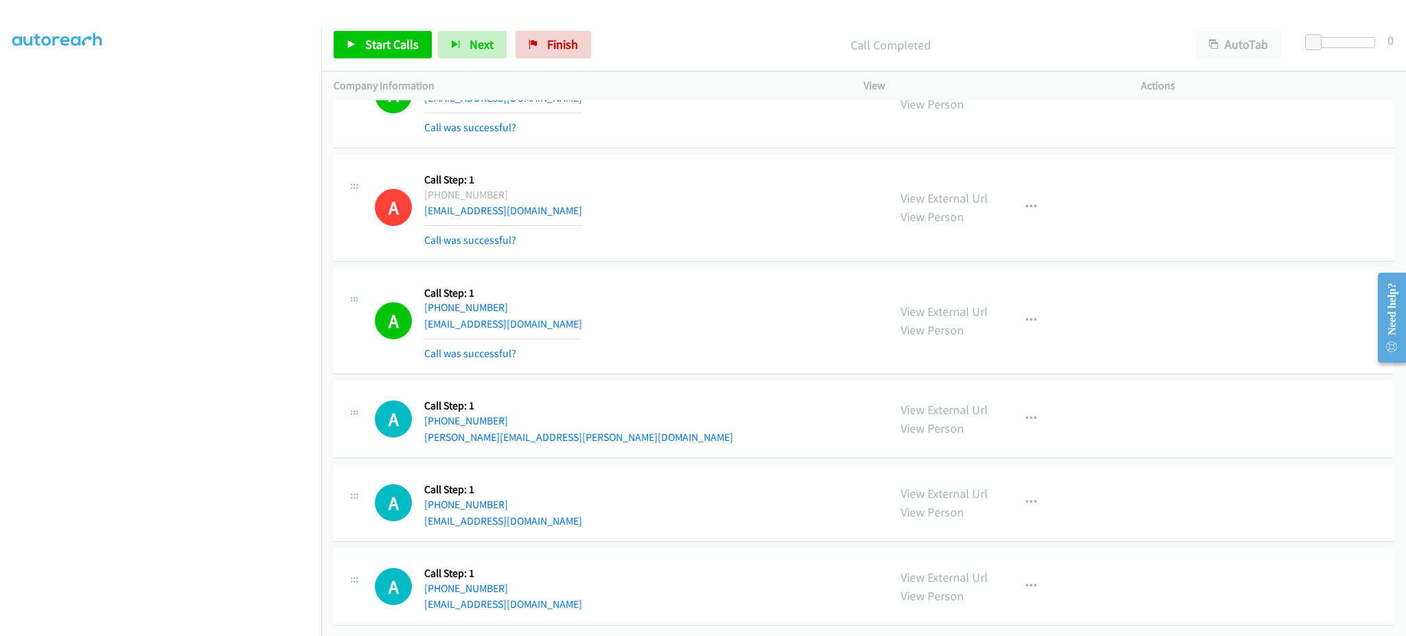
click at [570, 505] on div "A Callback Scheduled Call Step: 1 America/New_York +1 561-574-7016 tavoramose@h…" at bounding box center [625, 503] width 501 height 52
click at [571, 592] on div "A Callback Scheduled Call Step: 1 America/Los_Angeles +1 909-244-2558 normanj16…" at bounding box center [625, 586] width 501 height 52
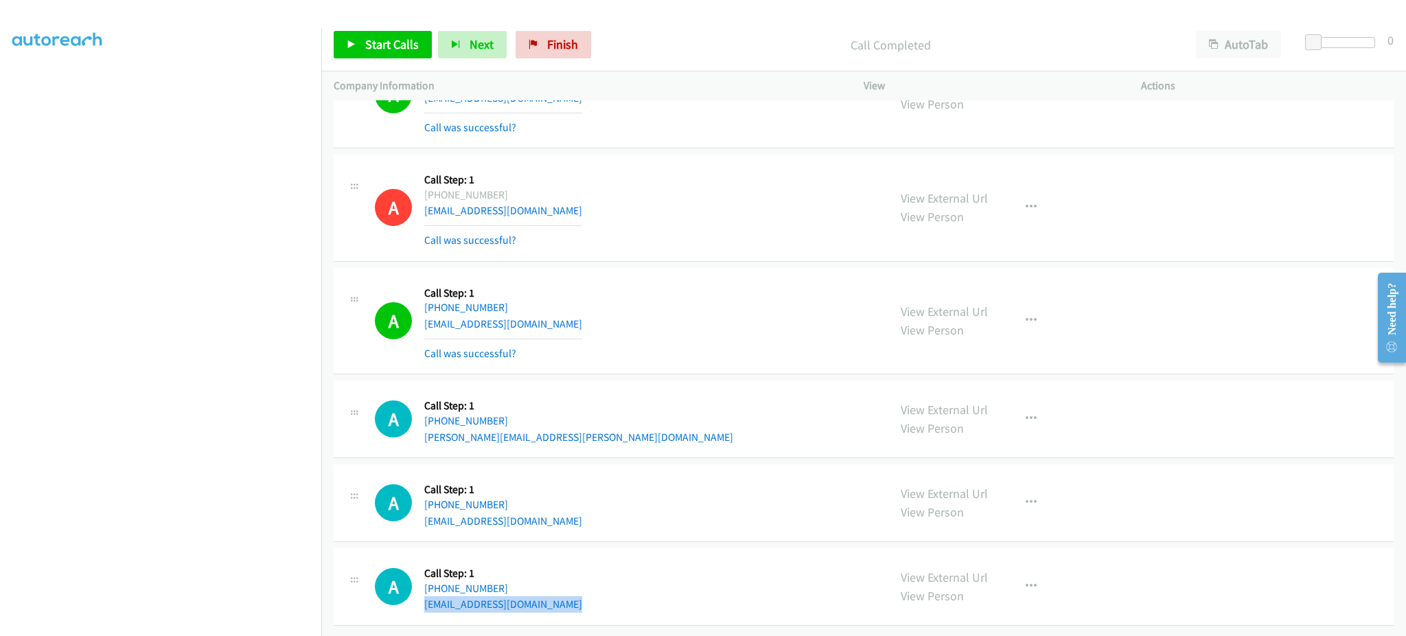
scroll to position [13954, 0]
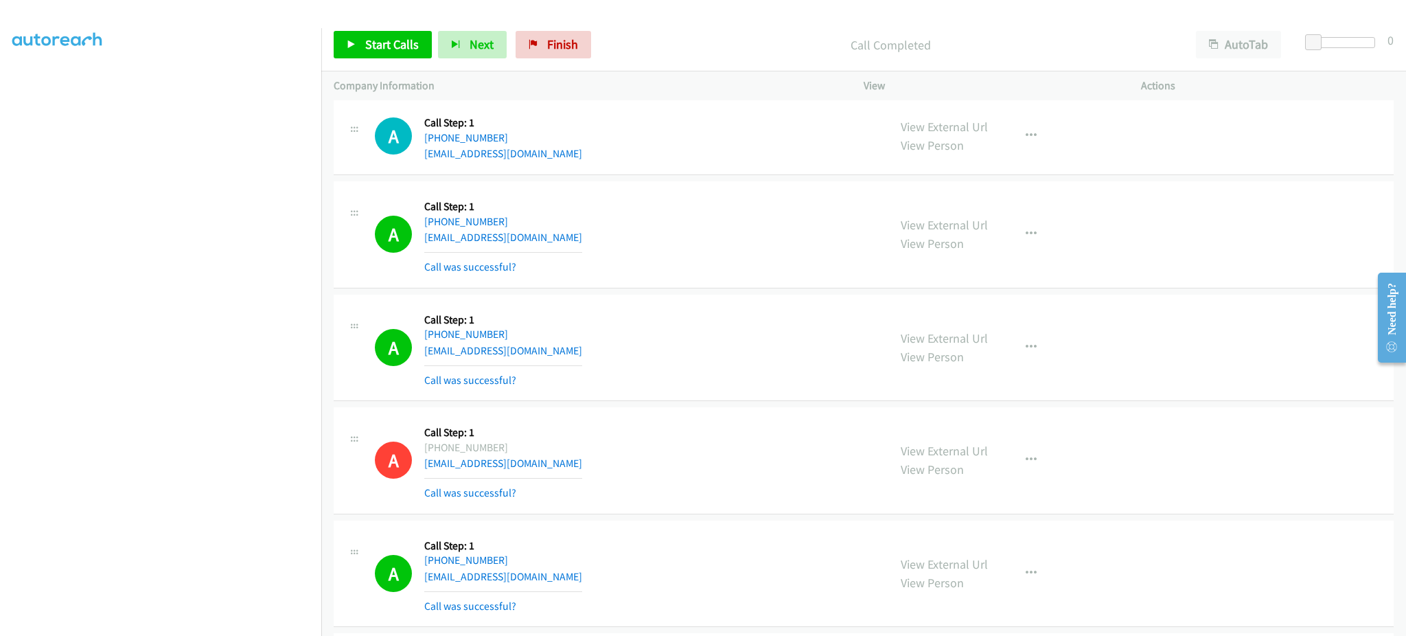
click at [551, 250] on div "A Callback Scheduled Call Step: 1 America/New_York +1 518-223-2222 jmbrooksey@y…" at bounding box center [625, 235] width 501 height 82
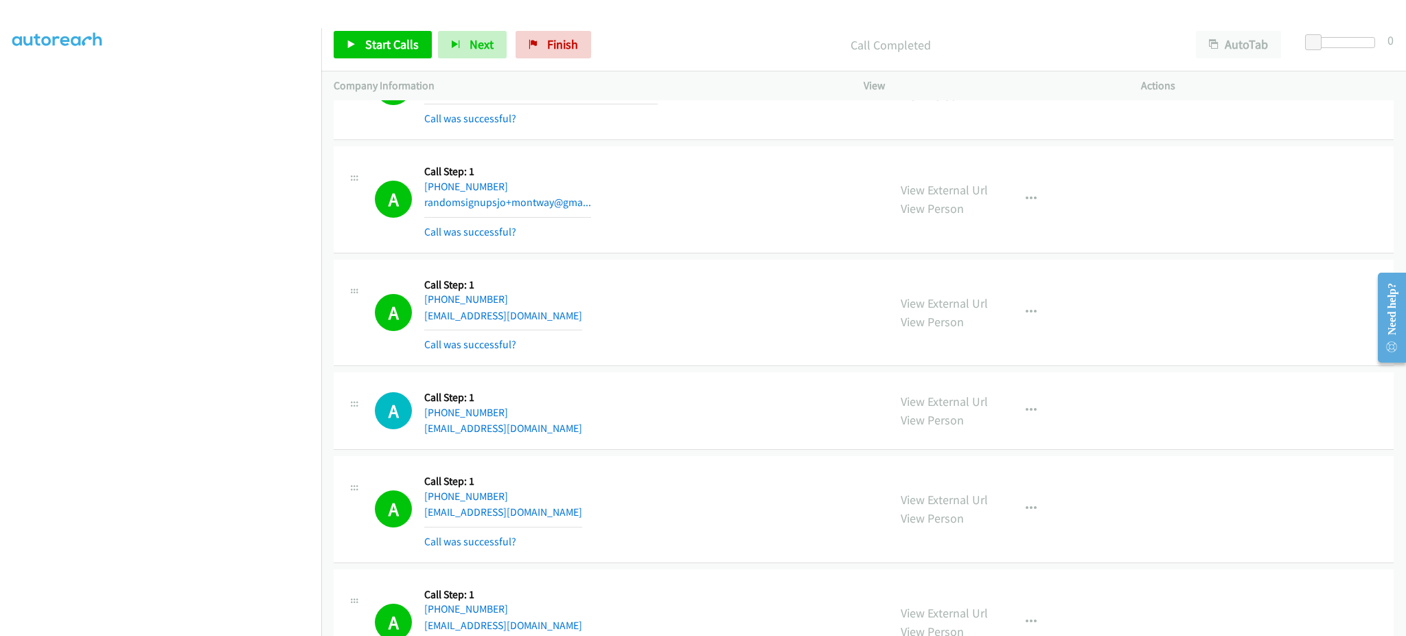
click at [566, 318] on div "A Callback Scheduled Call Step: 1 America/New_York +1 614-580-3666 schoelen2025…" at bounding box center [625, 313] width 501 height 82
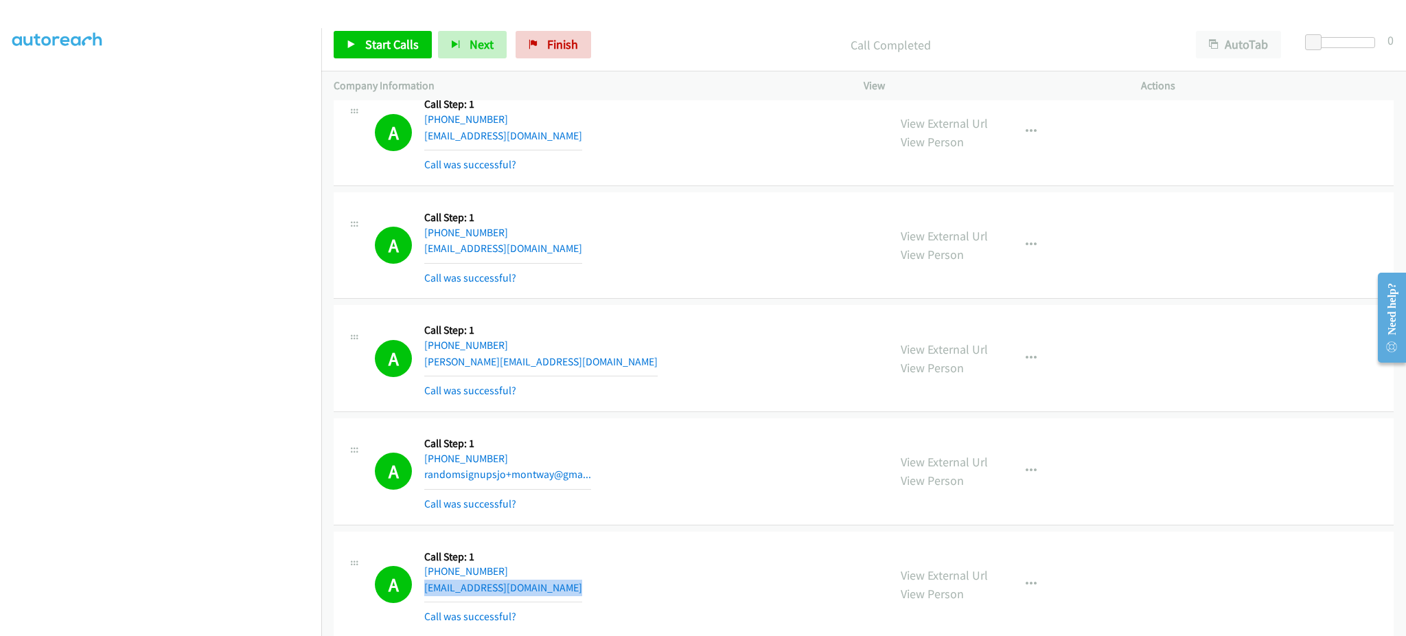
scroll to position [13405, 0]
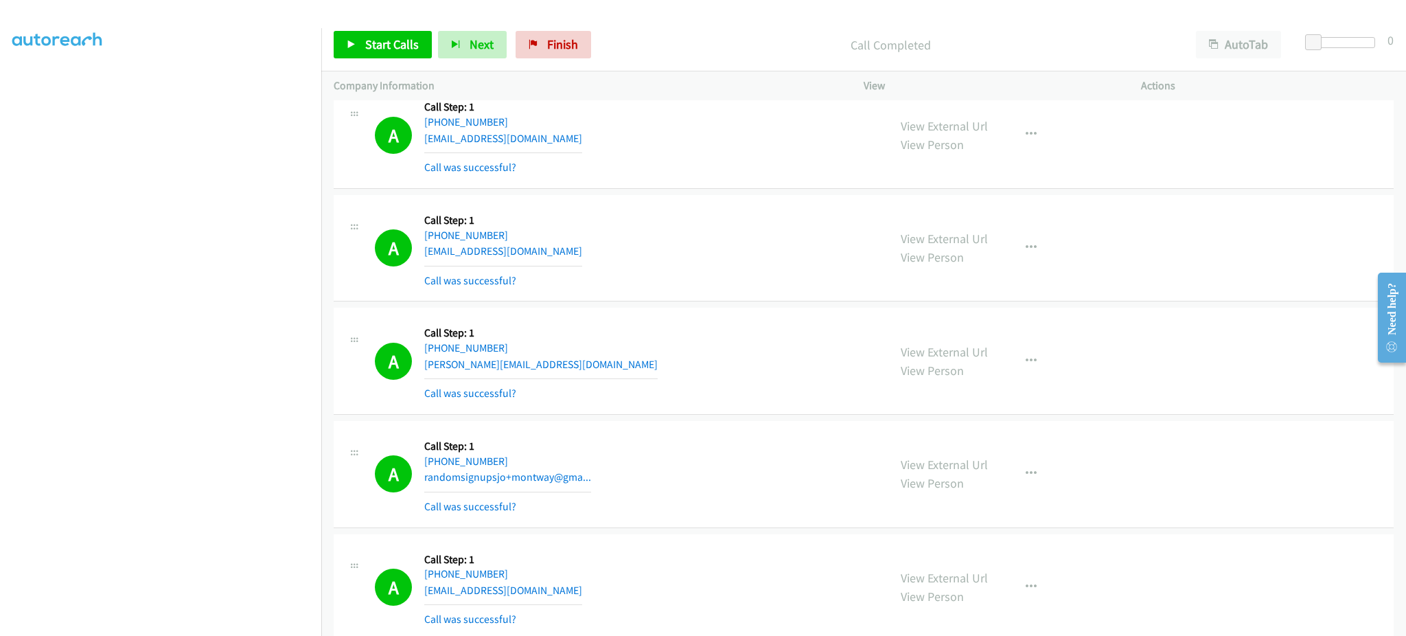
click at [564, 261] on div "A Callback Scheduled Call Step: 1 America/New_York +1 203-345-7810 zeek24us@yah…" at bounding box center [625, 248] width 501 height 82
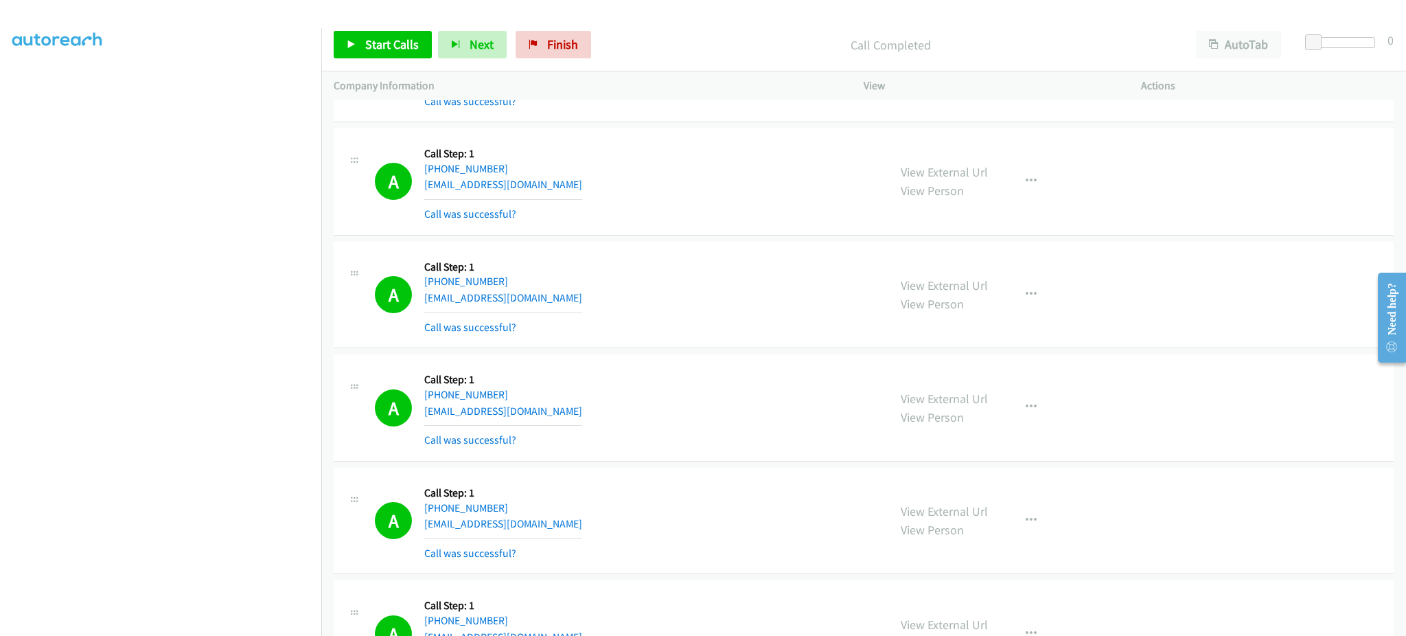
click at [566, 191] on div "A Callback Scheduled Call Step: 1 America/Chicago +1 205-471-1278 whitehackle19…" at bounding box center [625, 182] width 501 height 82
click at [567, 191] on div "A Callback Scheduled Call Step: 1 America/Chicago +1 205-471-1278 whitehackle19…" at bounding box center [625, 182] width 501 height 82
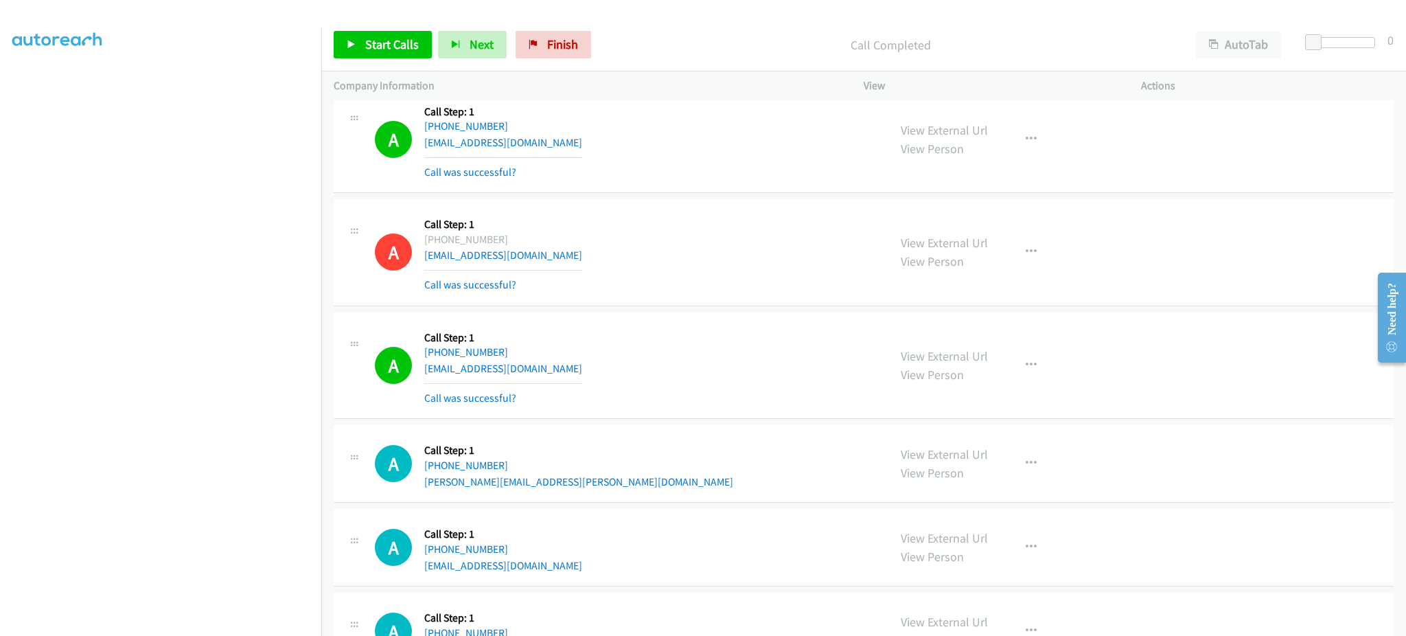
click at [1024, 358] on div "View External Url View Person View External Url Email Schedule/Manage Callback …" at bounding box center [1034, 366] width 290 height 82
click at [1022, 363] on button "button" at bounding box center [1031, 365] width 37 height 27
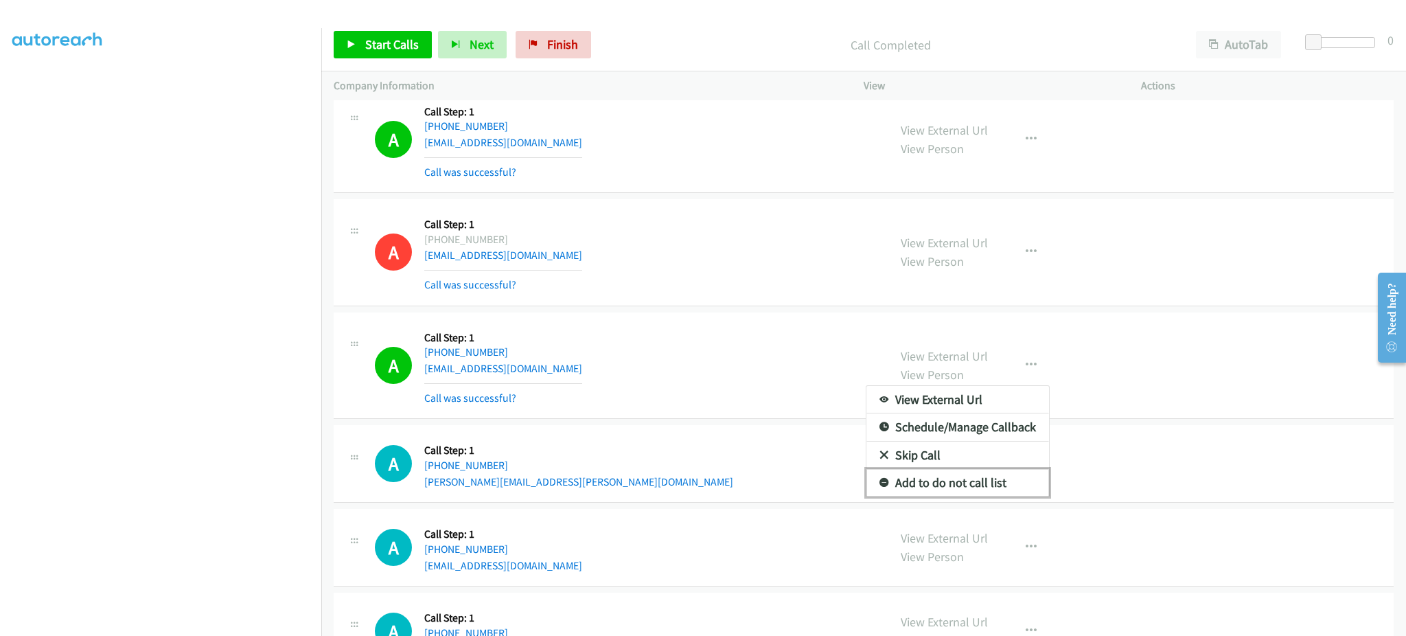
click at [980, 488] on link "Add to do not call list" at bounding box center [958, 482] width 183 height 27
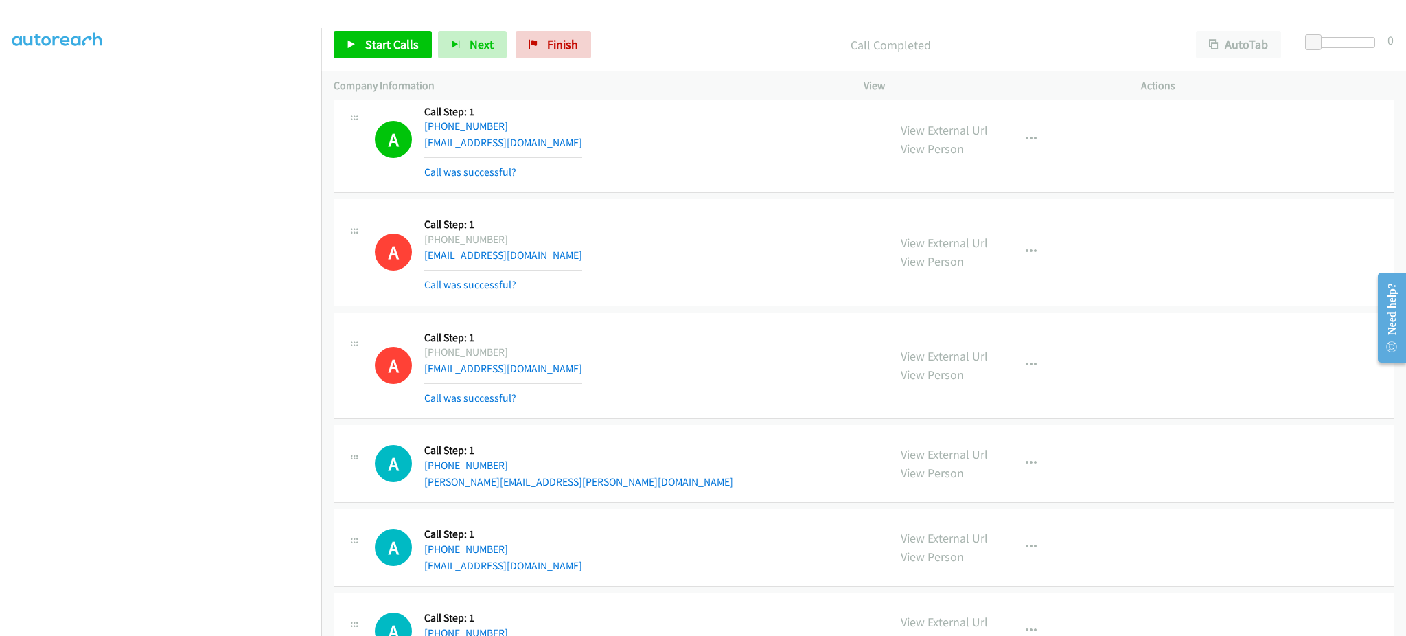
click at [352, 65] on div "Start Calls Pause Next Finish Call Completed AutoTab AutoTab 0" at bounding box center [863, 45] width 1085 height 53
click at [363, 51] on link "Start Calls" at bounding box center [383, 44] width 98 height 27
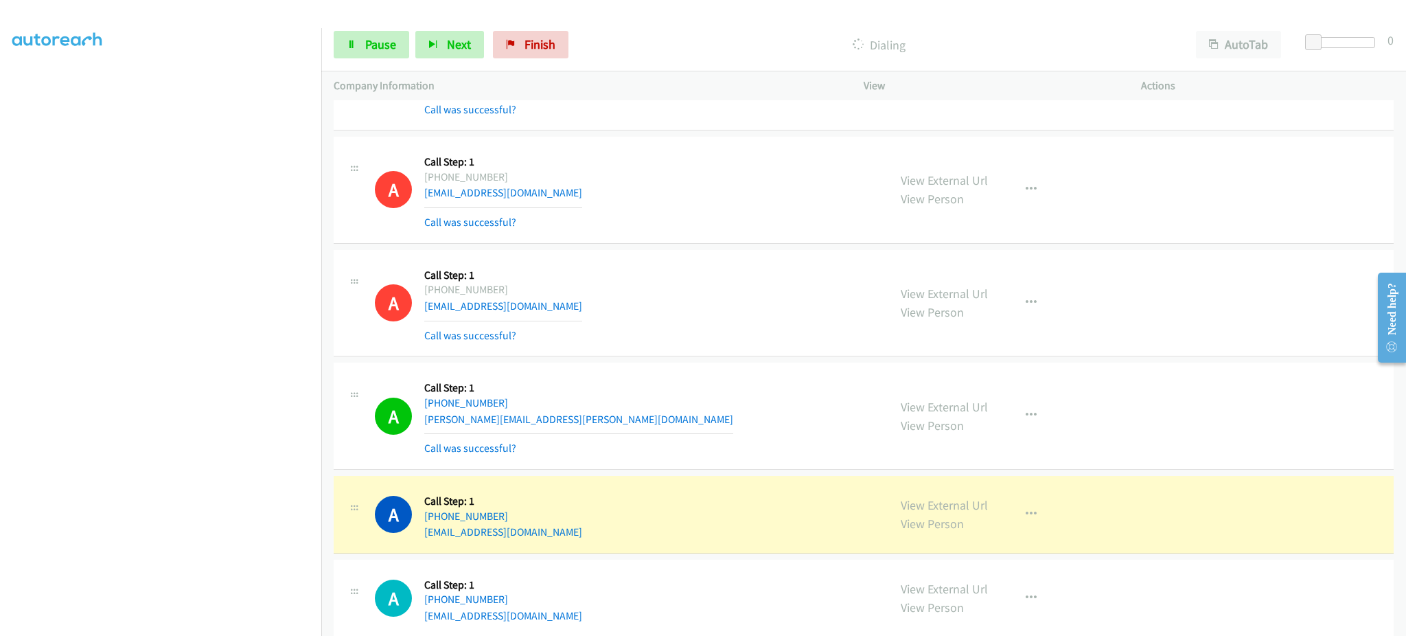
scroll to position [14258, 0]
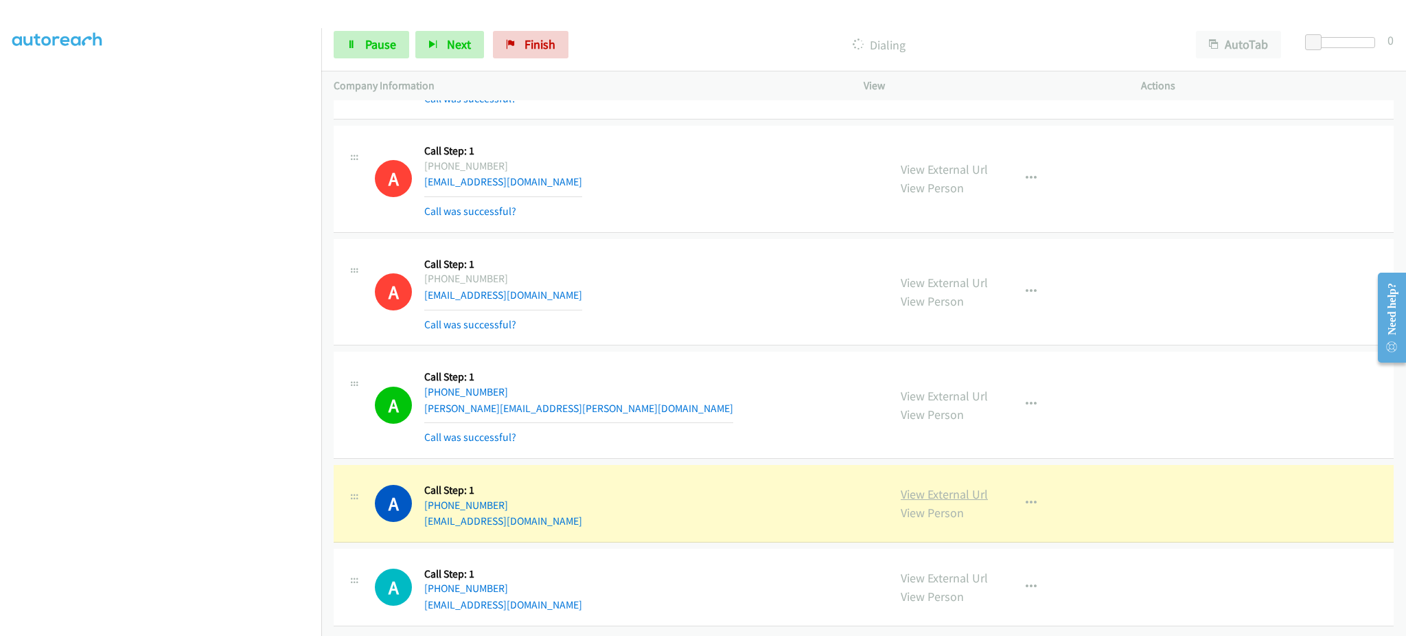
click at [927, 486] on link "View External Url" at bounding box center [944, 494] width 87 height 16
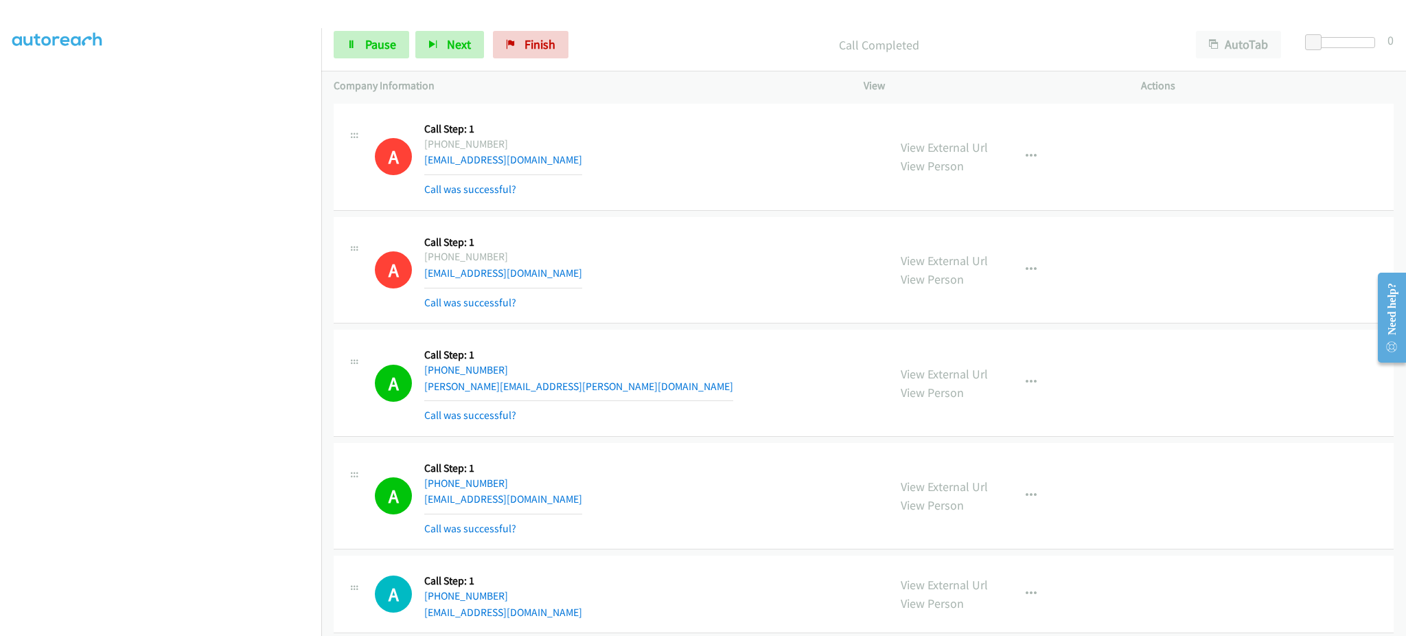
click at [1002, 506] on div "View External Url View Person View External Url Email Schedule/Manage Callback …" at bounding box center [1034, 496] width 290 height 82
click at [1026, 501] on icon "button" at bounding box center [1031, 495] width 11 height 11
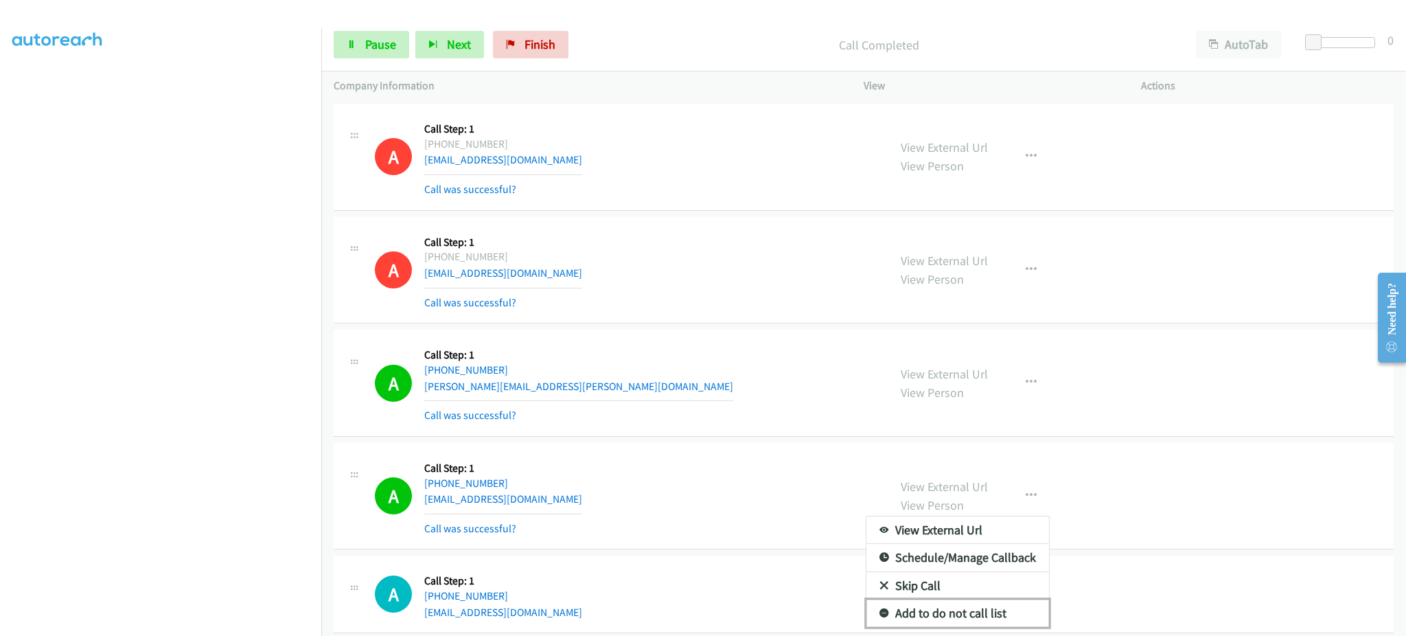
click at [983, 615] on link "Add to do not call list" at bounding box center [958, 612] width 183 height 27
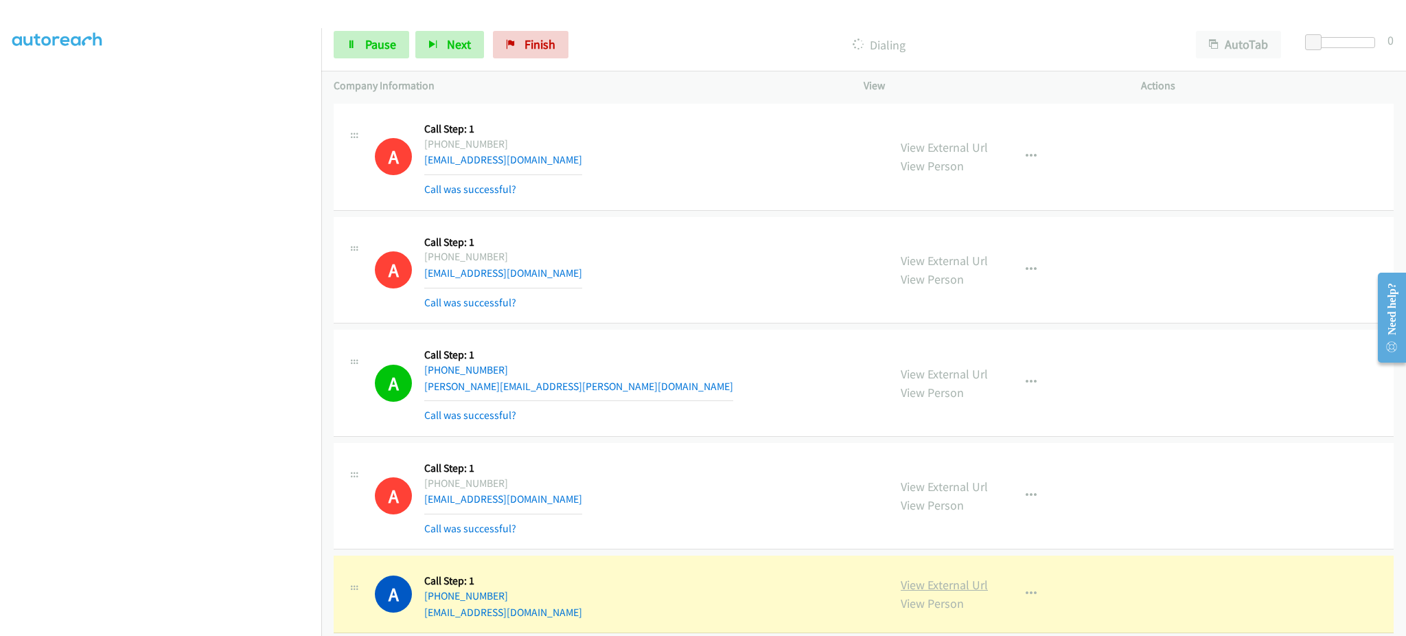
click at [954, 591] on link "View External Url" at bounding box center [944, 585] width 87 height 16
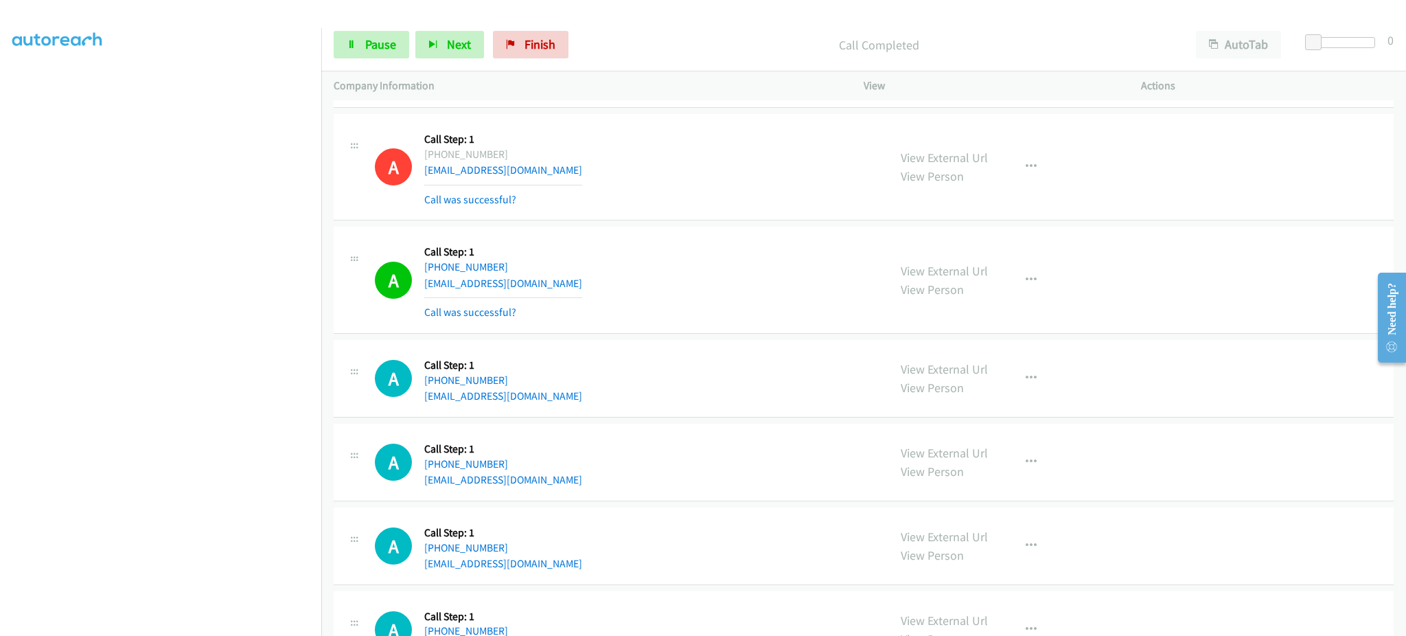
scroll to position [14592, 0]
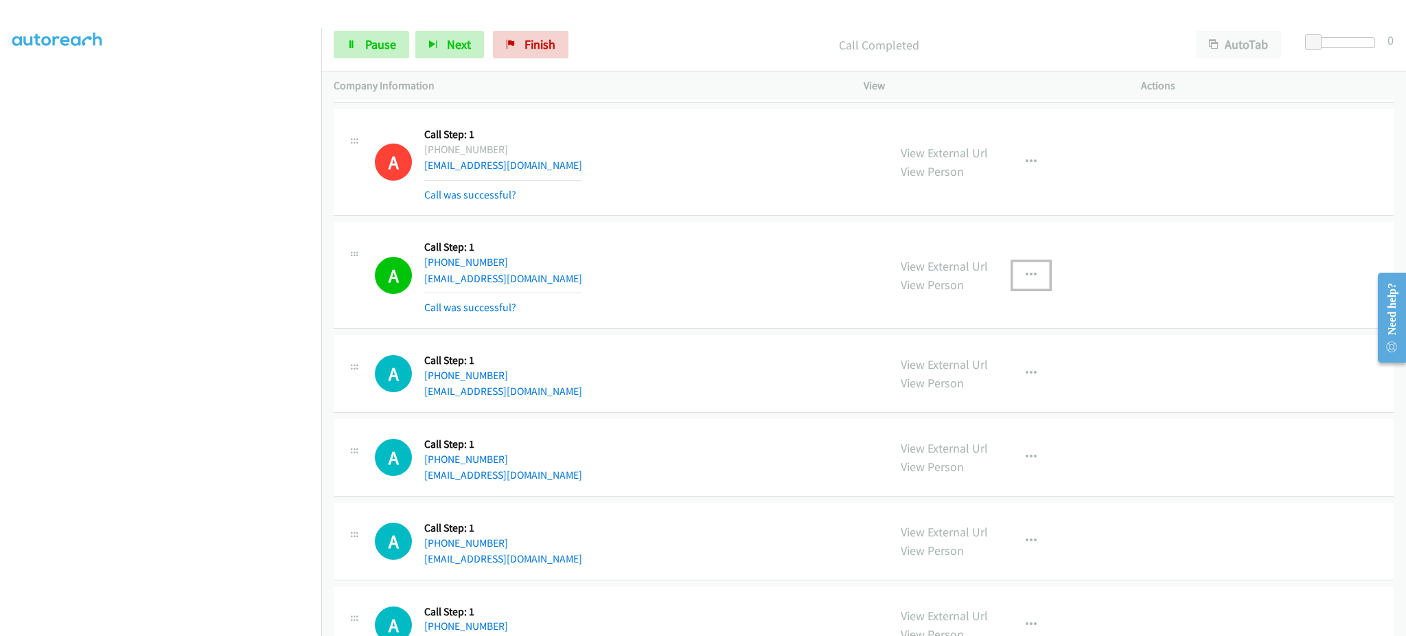
drag, startPoint x: 1023, startPoint y: 279, endPoint x: 1005, endPoint y: 331, distance: 54.7
click at [1026, 279] on icon "button" at bounding box center [1031, 275] width 11 height 11
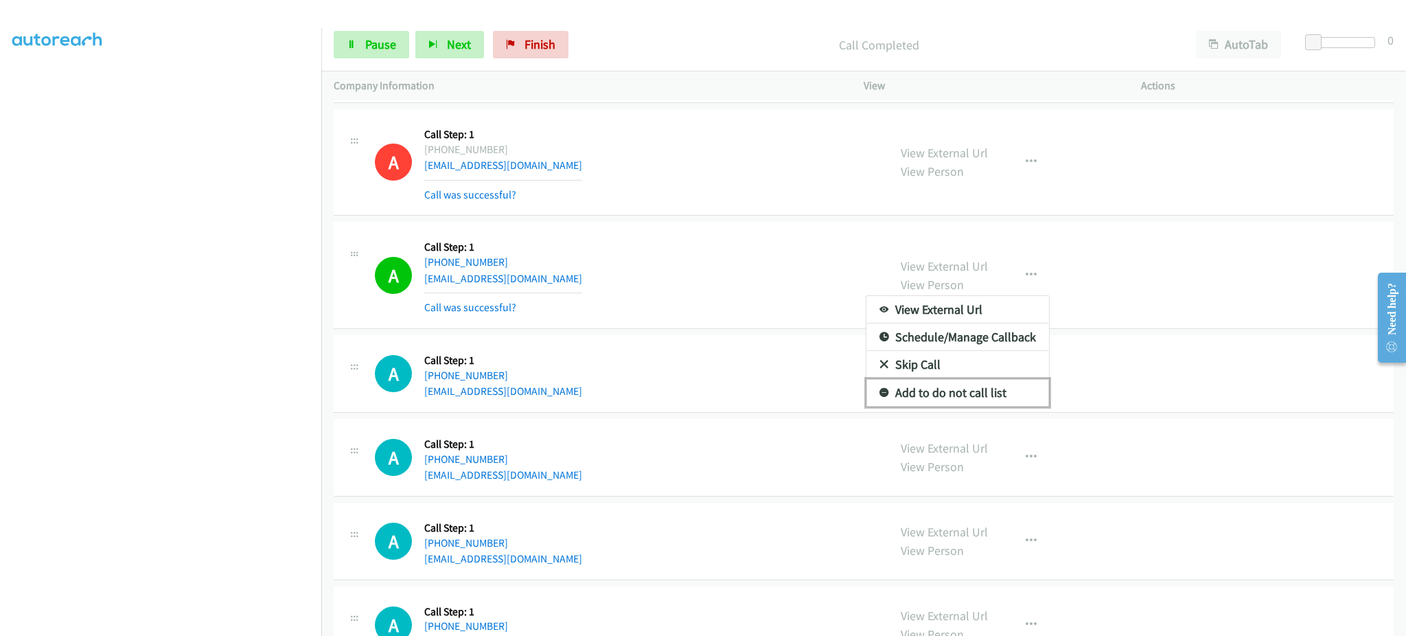
click at [989, 401] on link "Add to do not call list" at bounding box center [958, 392] width 183 height 27
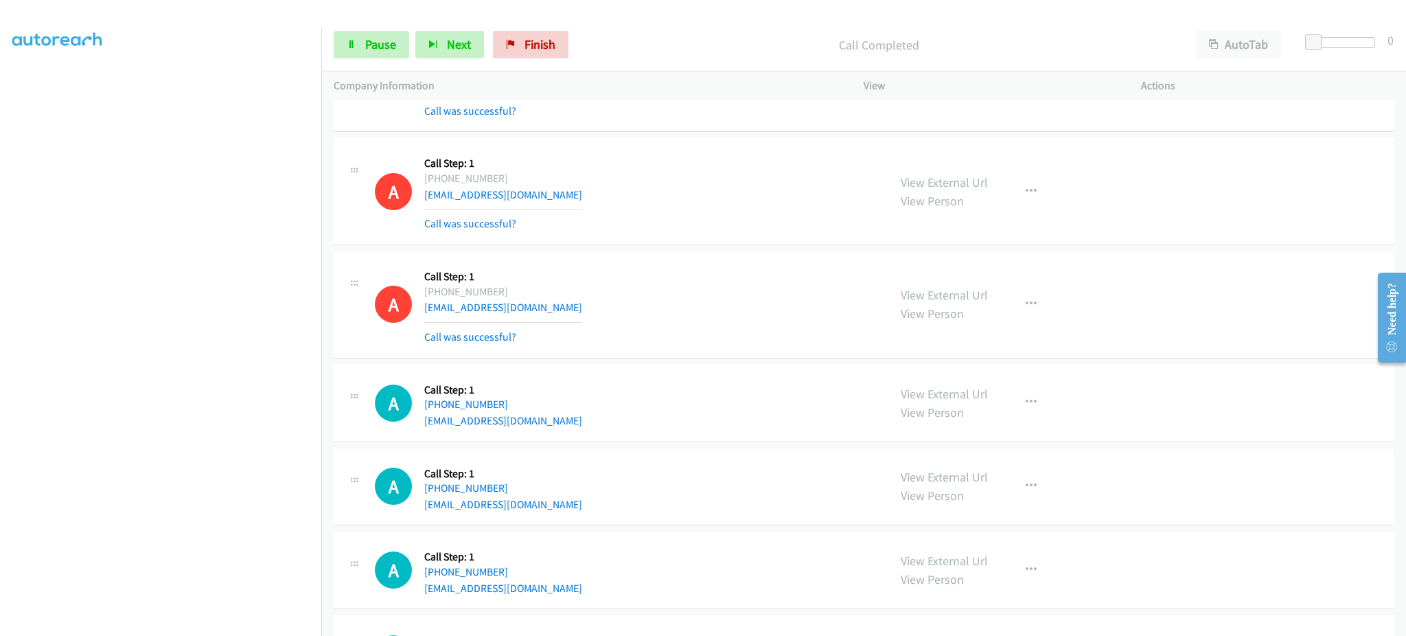
scroll to position [14620, 0]
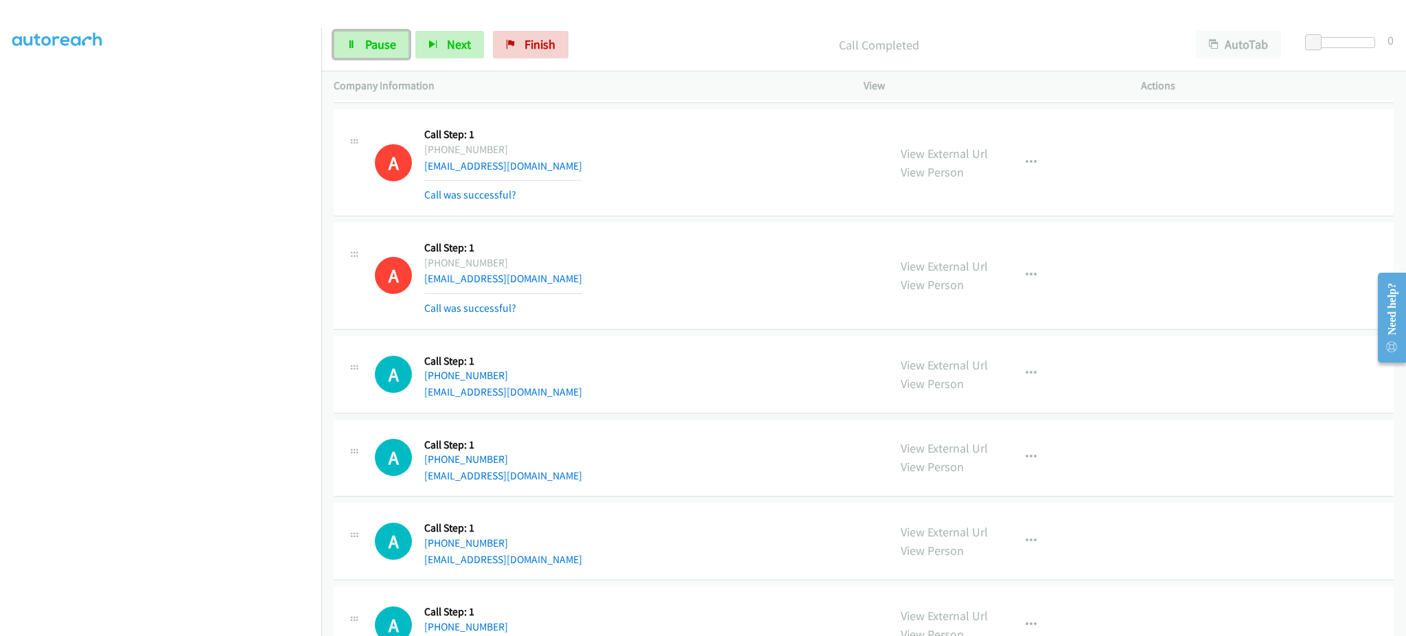
drag, startPoint x: 389, startPoint y: 34, endPoint x: 588, endPoint y: 49, distance: 199.0
click at [389, 34] on link "Pause" at bounding box center [372, 44] width 76 height 27
click at [367, 44] on span "Start Calls" at bounding box center [392, 44] width 54 height 16
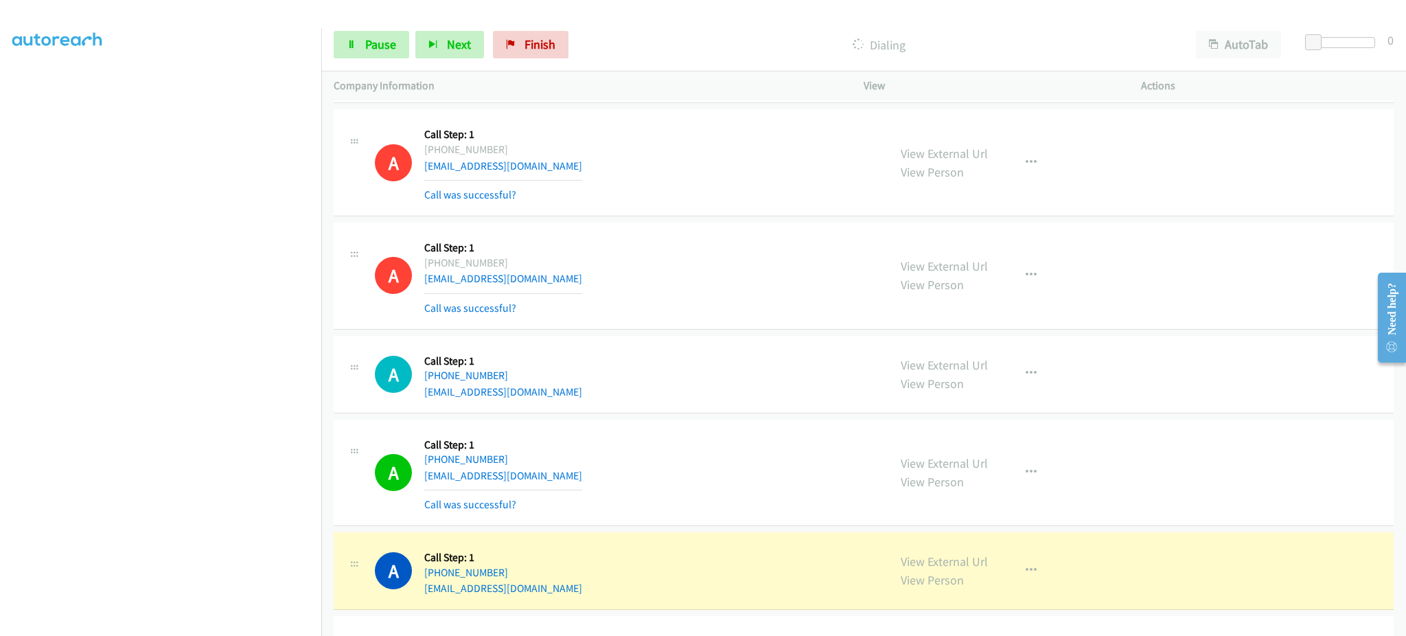
scroll to position [799, 0]
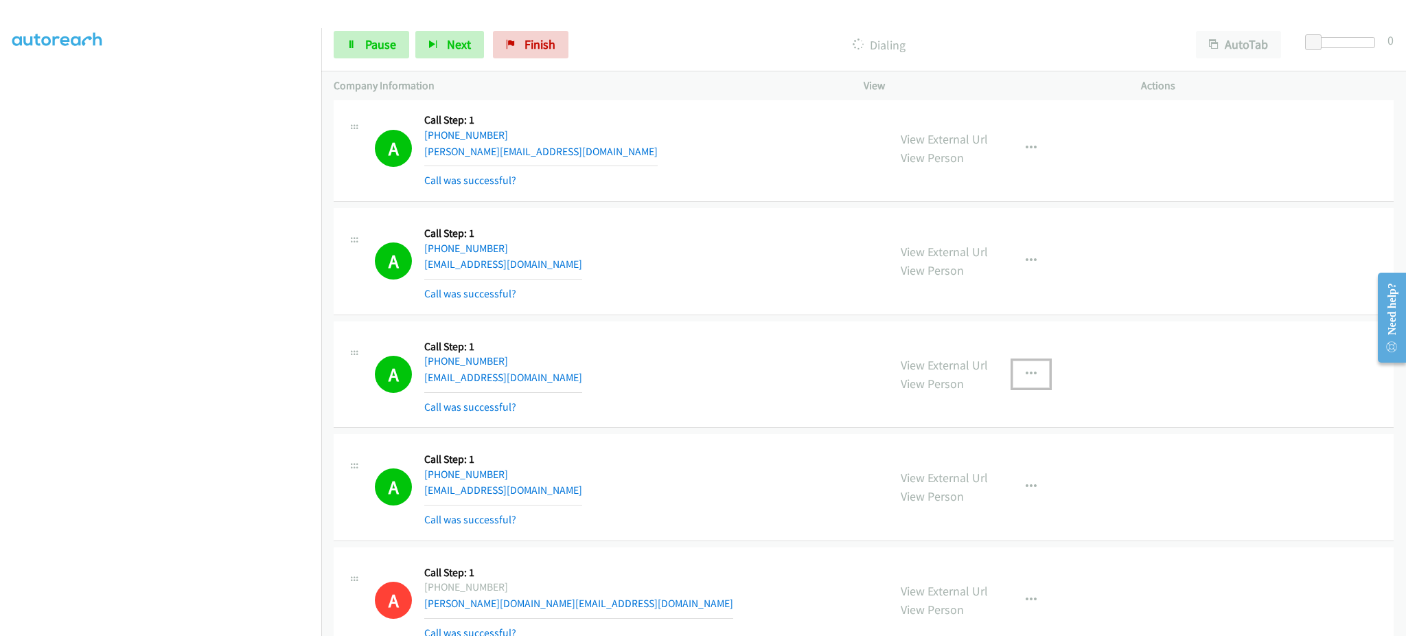
click at [1031, 375] on button "button" at bounding box center [1031, 373] width 37 height 27
click at [995, 483] on link "Add to do not call list" at bounding box center [958, 491] width 183 height 27
click at [376, 47] on span "Pause" at bounding box center [380, 44] width 31 height 16
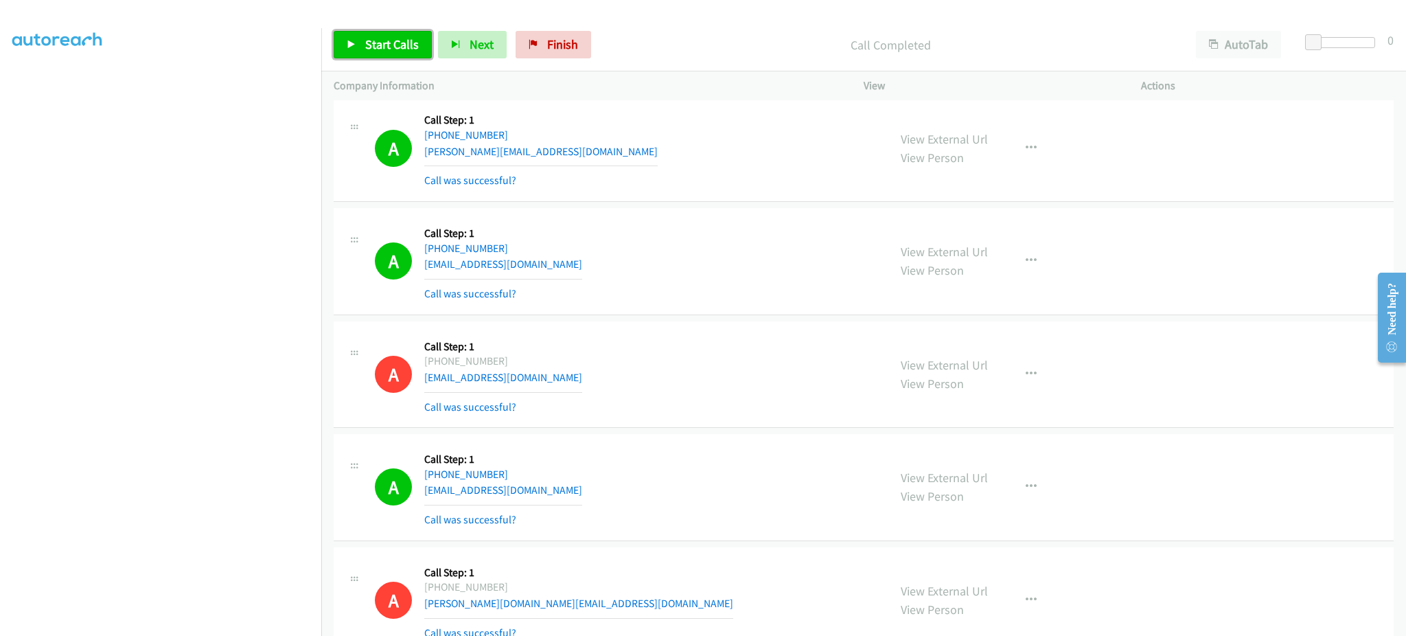
click at [404, 39] on span "Start Calls" at bounding box center [392, 44] width 54 height 16
click at [711, 273] on div "A Callback Scheduled Call Step: 1 America/Chicago +1 945-738-3883 ammamaamm@gma…" at bounding box center [625, 261] width 501 height 82
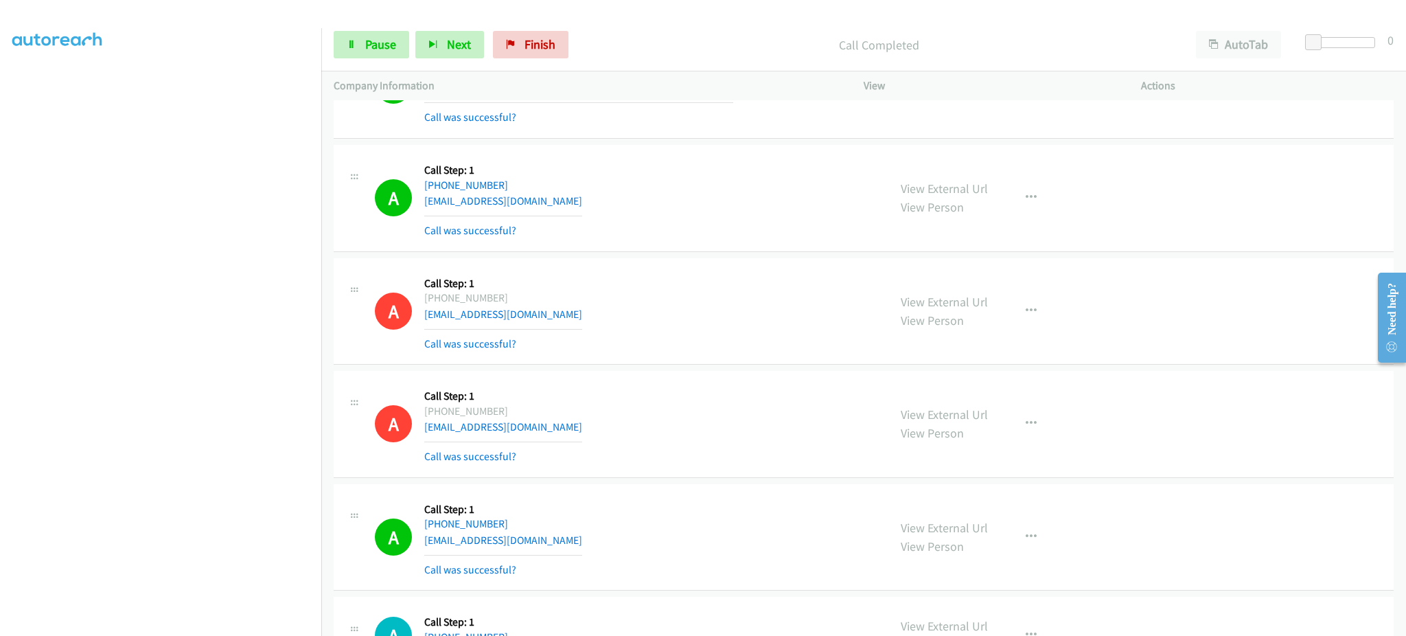
scroll to position [15163, 0]
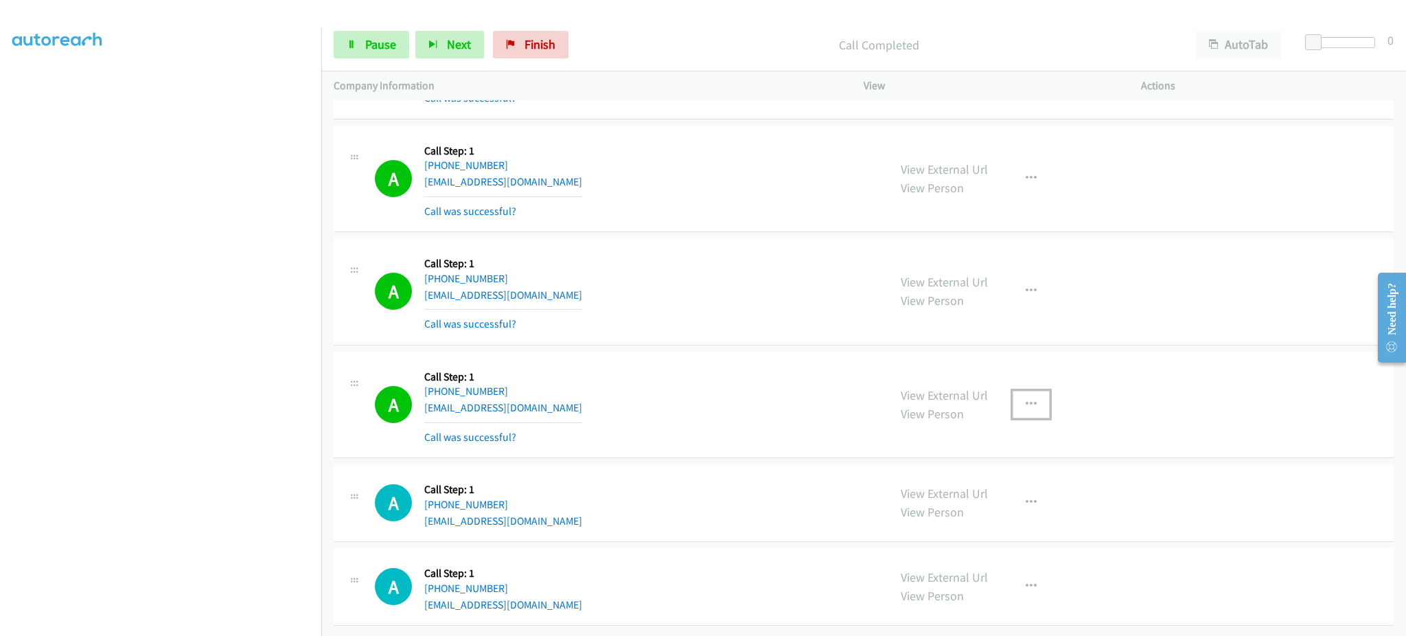
click at [1013, 397] on button "button" at bounding box center [1031, 404] width 37 height 27
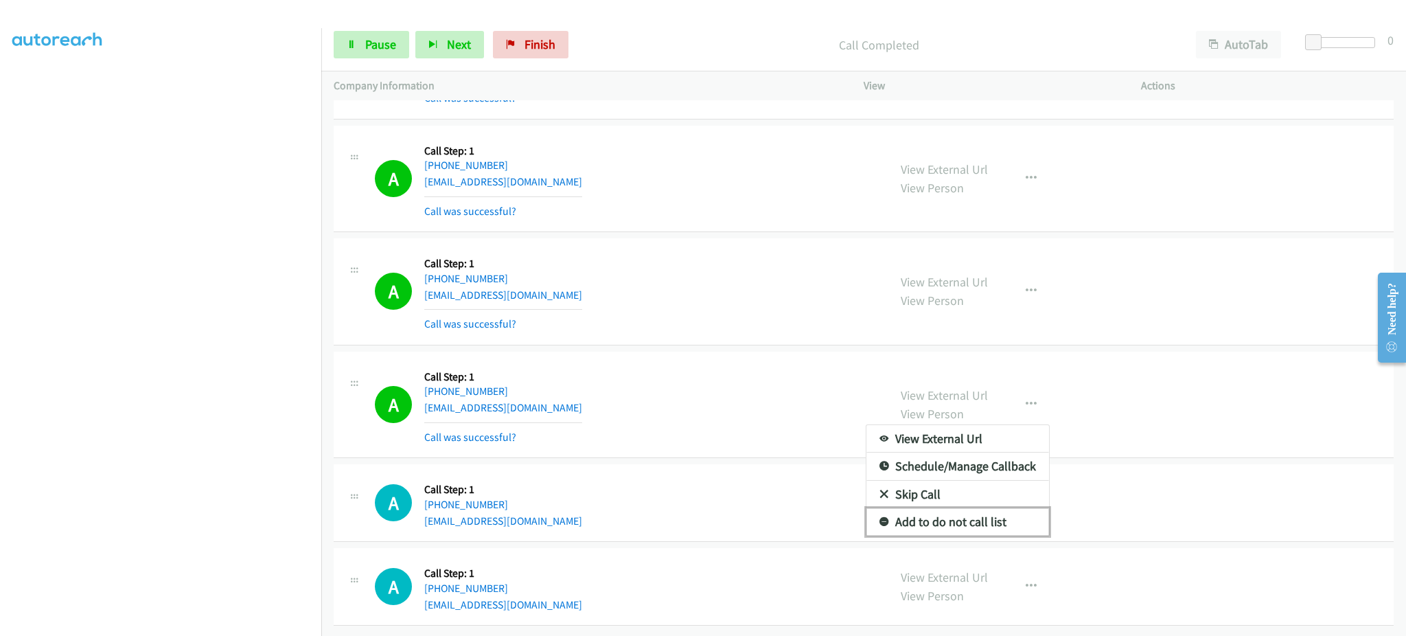
click at [993, 508] on link "Add to do not call list" at bounding box center [958, 521] width 183 height 27
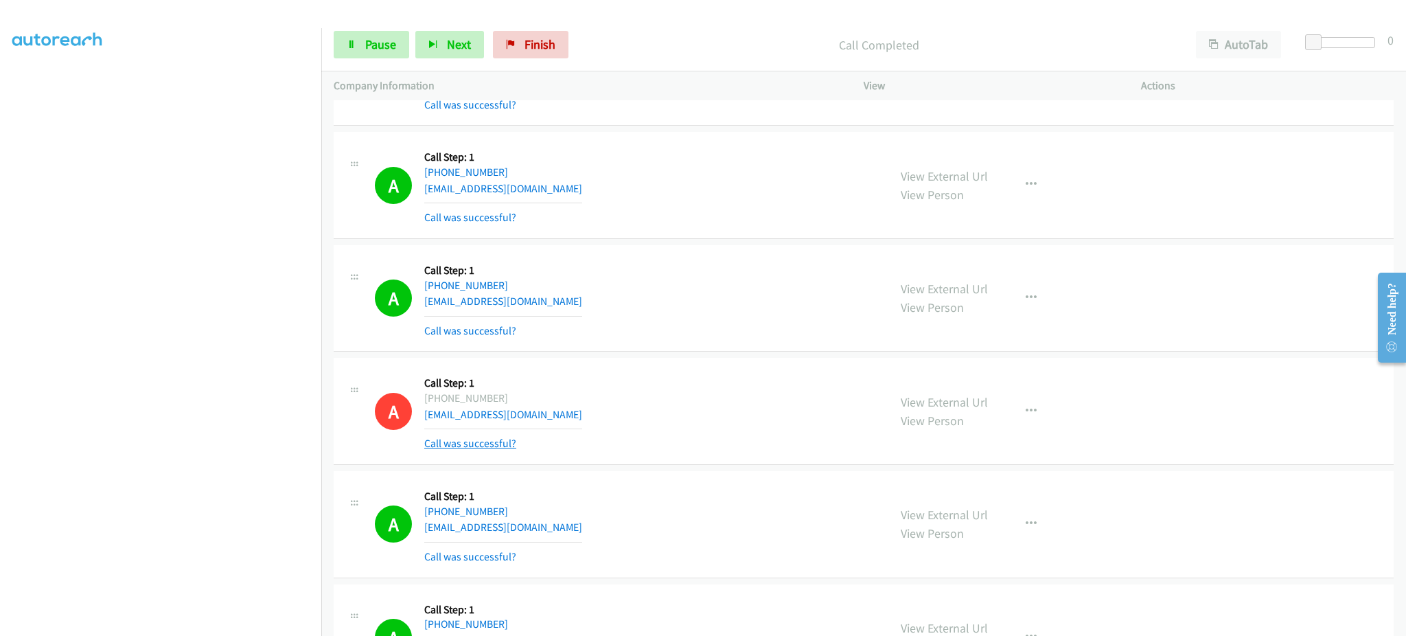
scroll to position [15192, 0]
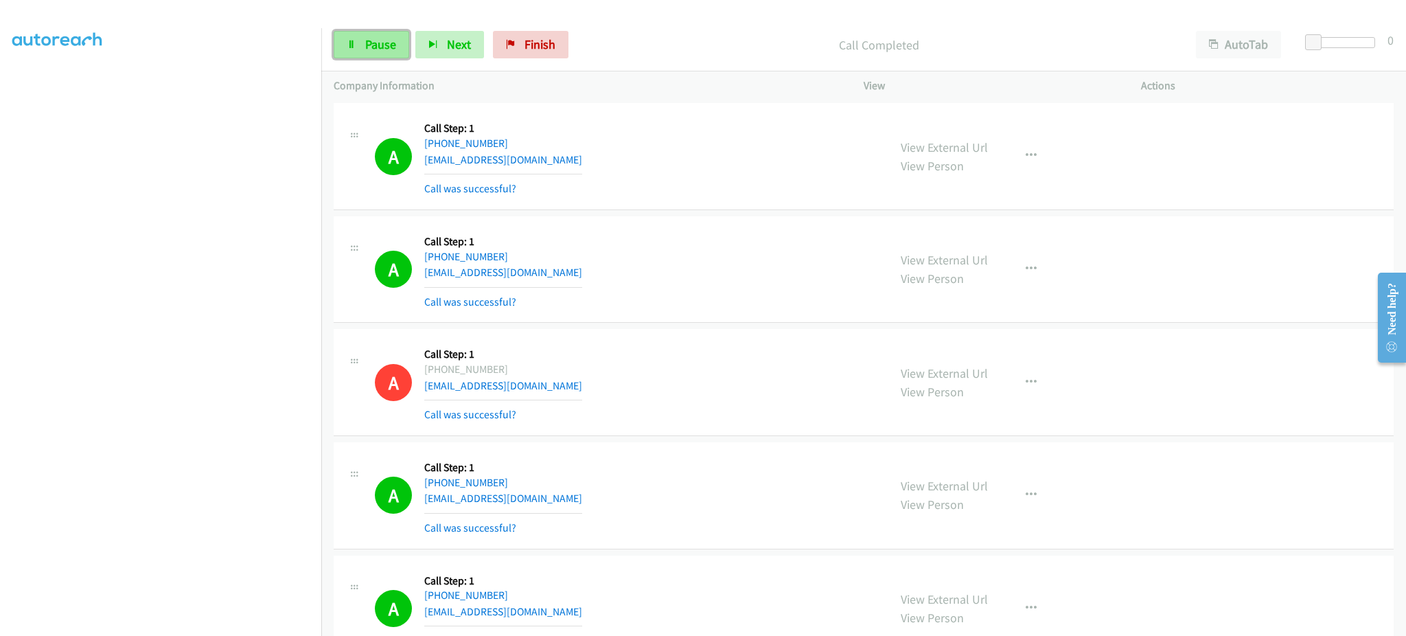
click at [378, 43] on span "Pause" at bounding box center [380, 44] width 31 height 16
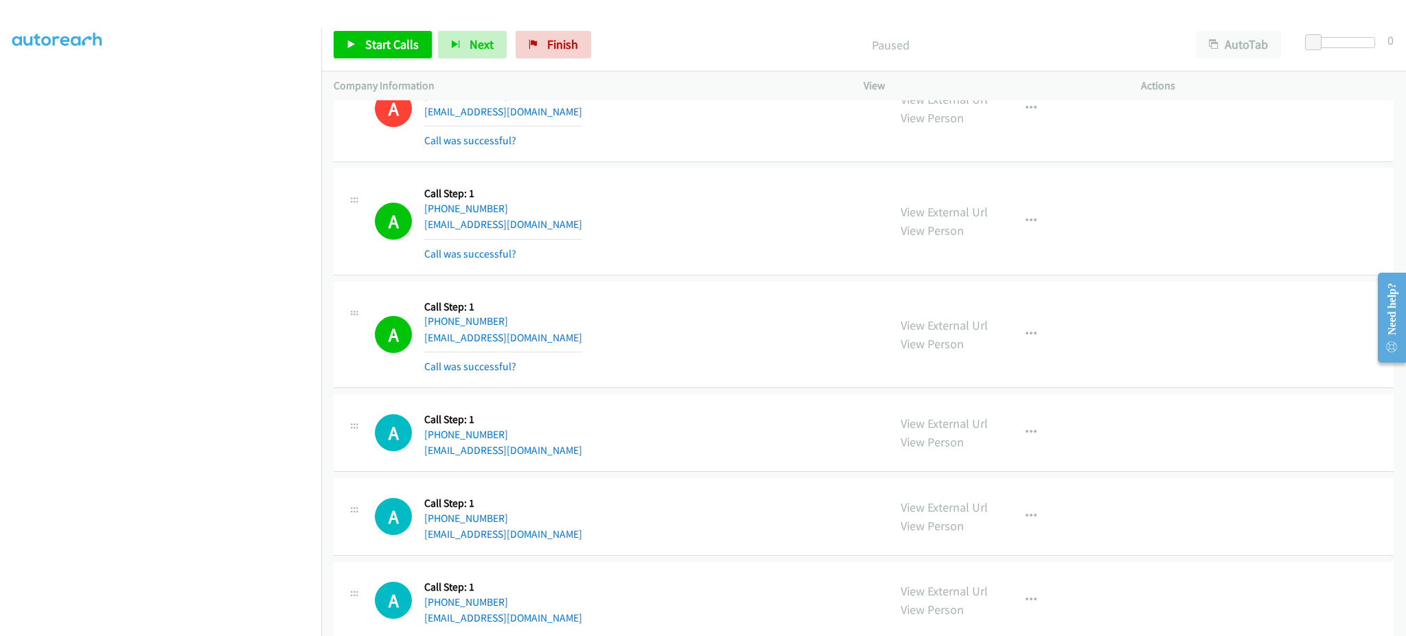
scroll to position [15466, 0]
click at [558, 225] on div "A Callback Scheduled Call Step: 1 America/Chicago +1 832-687-9491 jarrayhunt70@…" at bounding box center [625, 221] width 501 height 82
click at [559, 229] on div "A Callback Scheduled Call Step: 1 America/Chicago +1 832-687-9491 jarrayhunt70@…" at bounding box center [625, 221] width 501 height 82
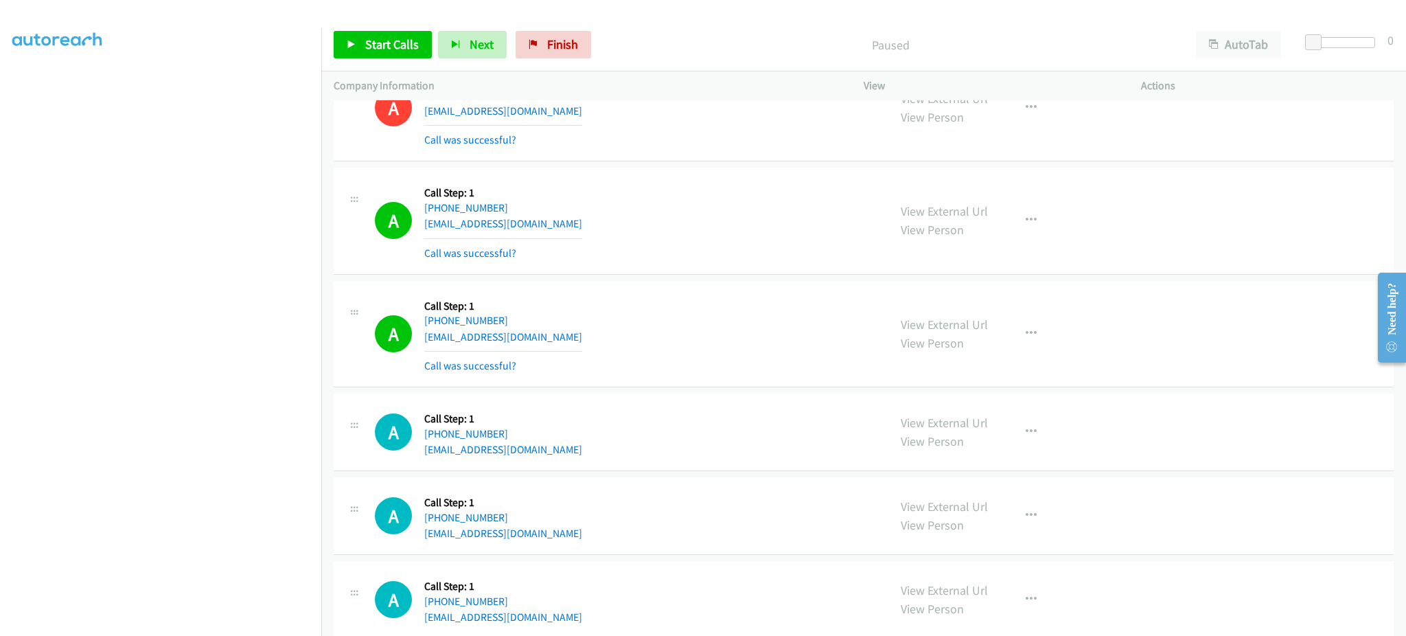
click at [580, 344] on div "A Callback Scheduled Call Step: 1 America/New_York +1 740-624-6511 hdthompson19…" at bounding box center [625, 334] width 501 height 82
click at [553, 455] on div "A Callback Scheduled Call Step: 1 America/Chicago +1 870-333-6328 jacquesballar…" at bounding box center [625, 432] width 501 height 52
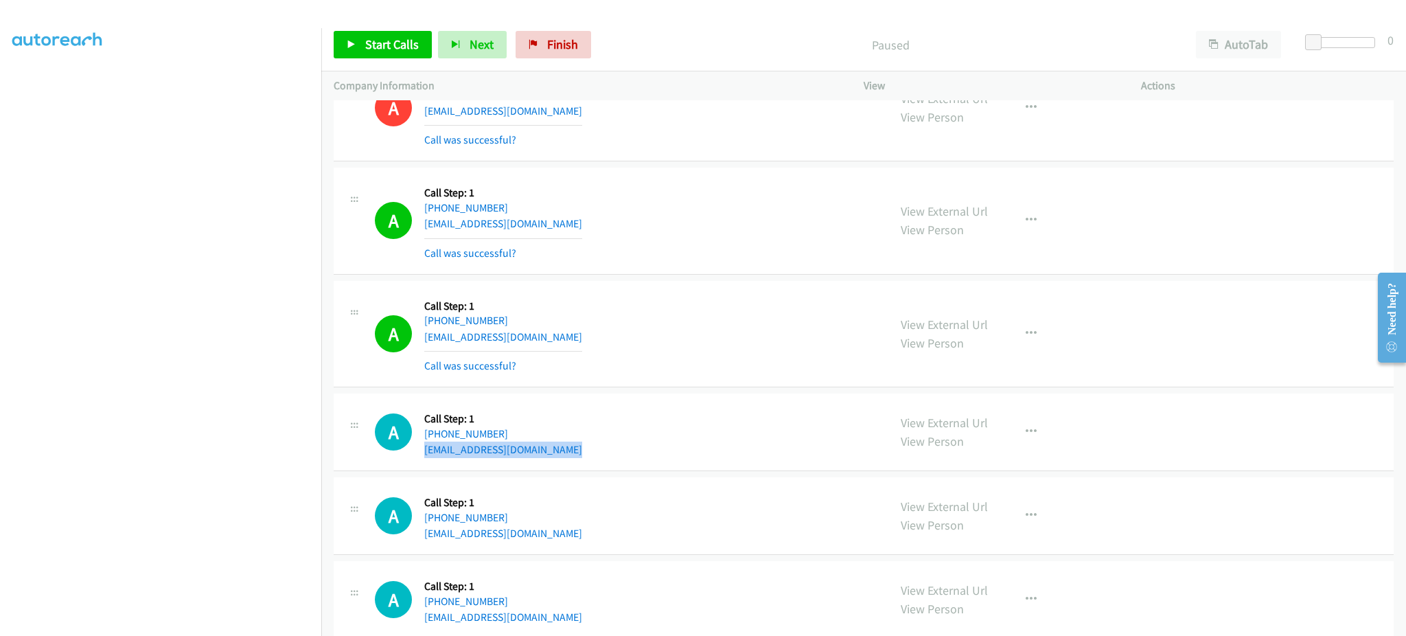
click at [553, 455] on div "A Callback Scheduled Call Step: 1 America/Chicago +1 870-333-6328 jacquesballar…" at bounding box center [625, 432] width 501 height 52
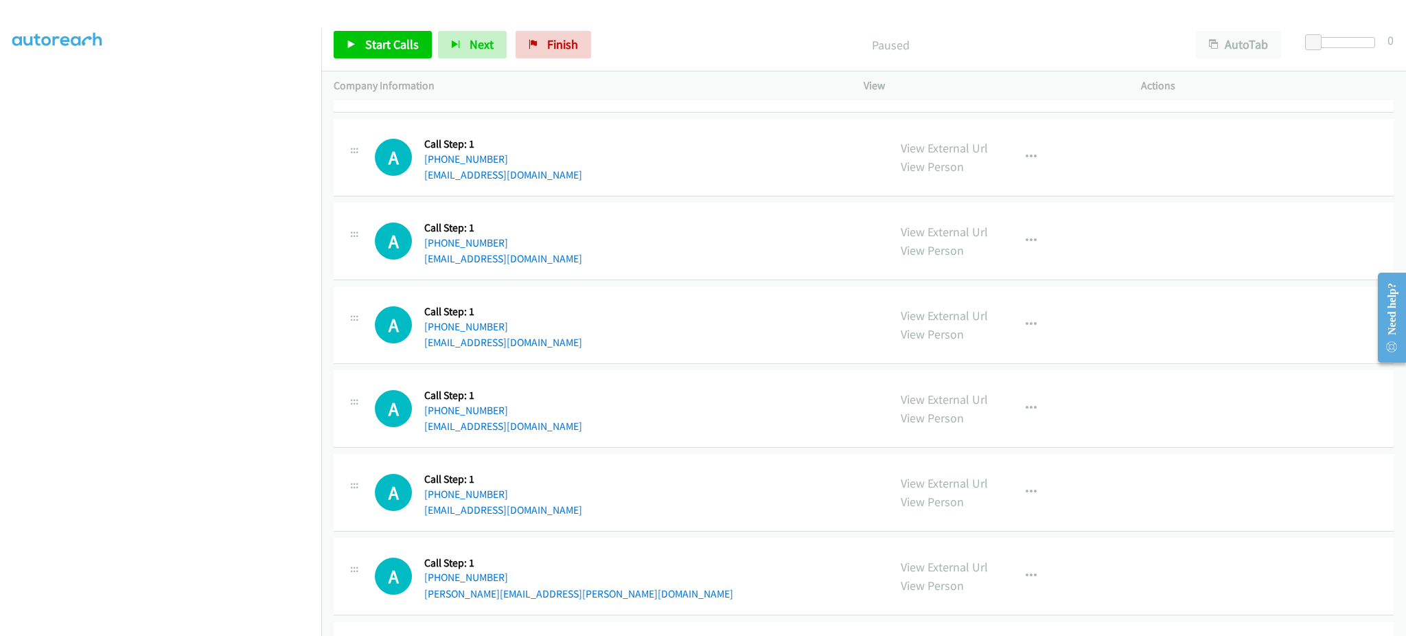
click at [539, 267] on div "A Callback Scheduled Call Step: 1 America/Los_Angeles +1 442-442-2422 user1625@…" at bounding box center [625, 241] width 501 height 52
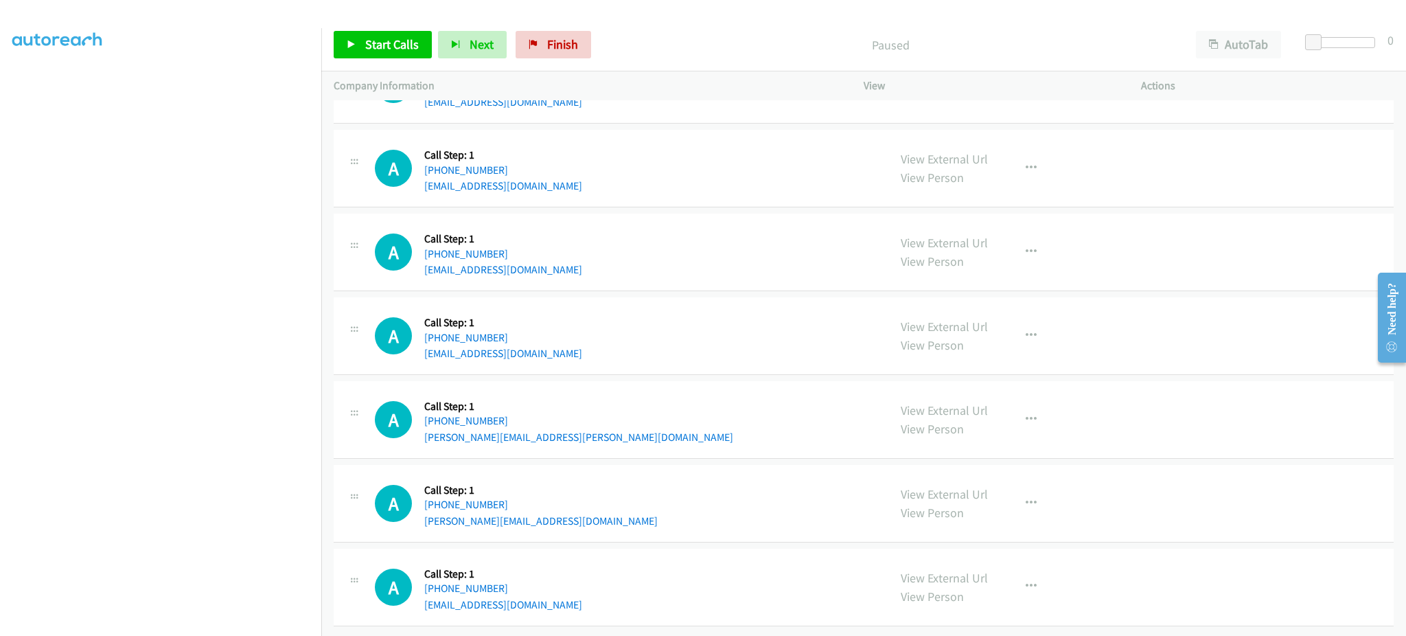
click at [555, 344] on div "A Callback Scheduled Call Step: 1 America/Chicago +1 847-769-1709 jameskyang@ya…" at bounding box center [625, 336] width 501 height 52
click at [583, 426] on div "A Callback Scheduled Call Step: 1 America/New_York +1 919-698-6280 dale.schuste…" at bounding box center [625, 419] width 501 height 52
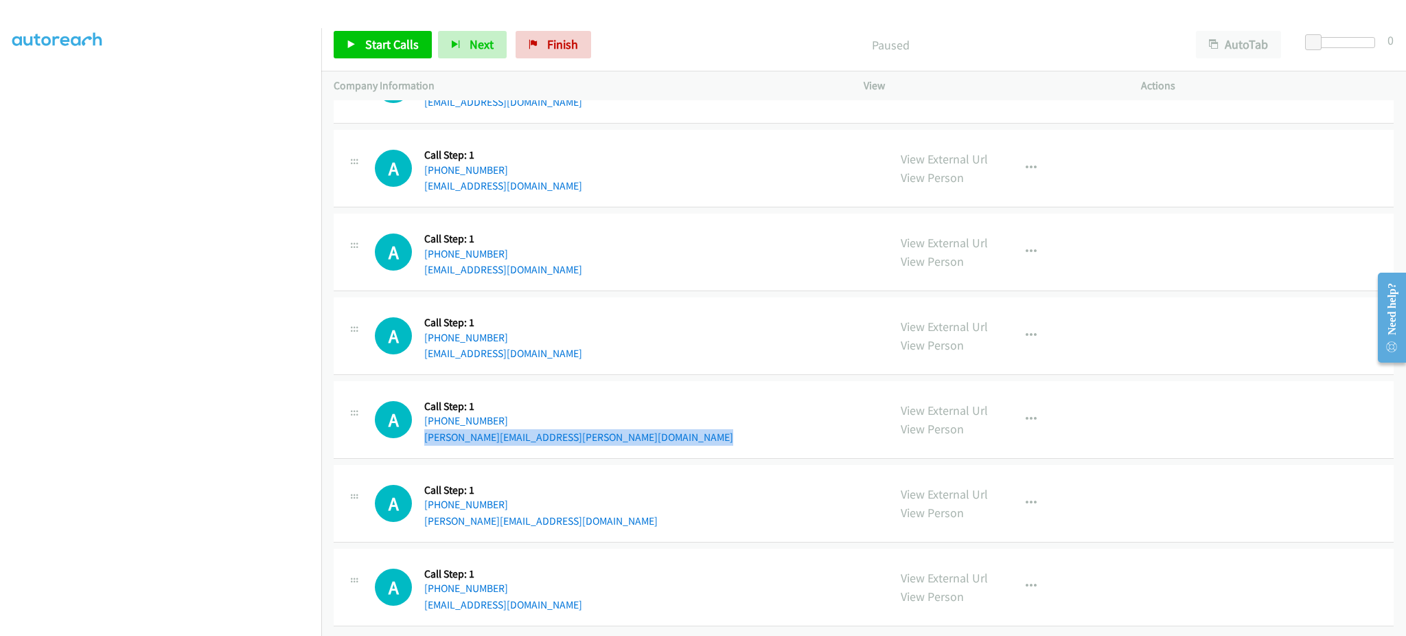
click at [583, 426] on div "A Callback Scheduled Call Step: 1 America/New_York +1 919-698-6280 dale.schuste…" at bounding box center [625, 419] width 501 height 52
click at [554, 503] on div "A Callback Scheduled Call Step: 1 America/New_York +1 330-501-3722 linda_zmith@…" at bounding box center [625, 503] width 501 height 52
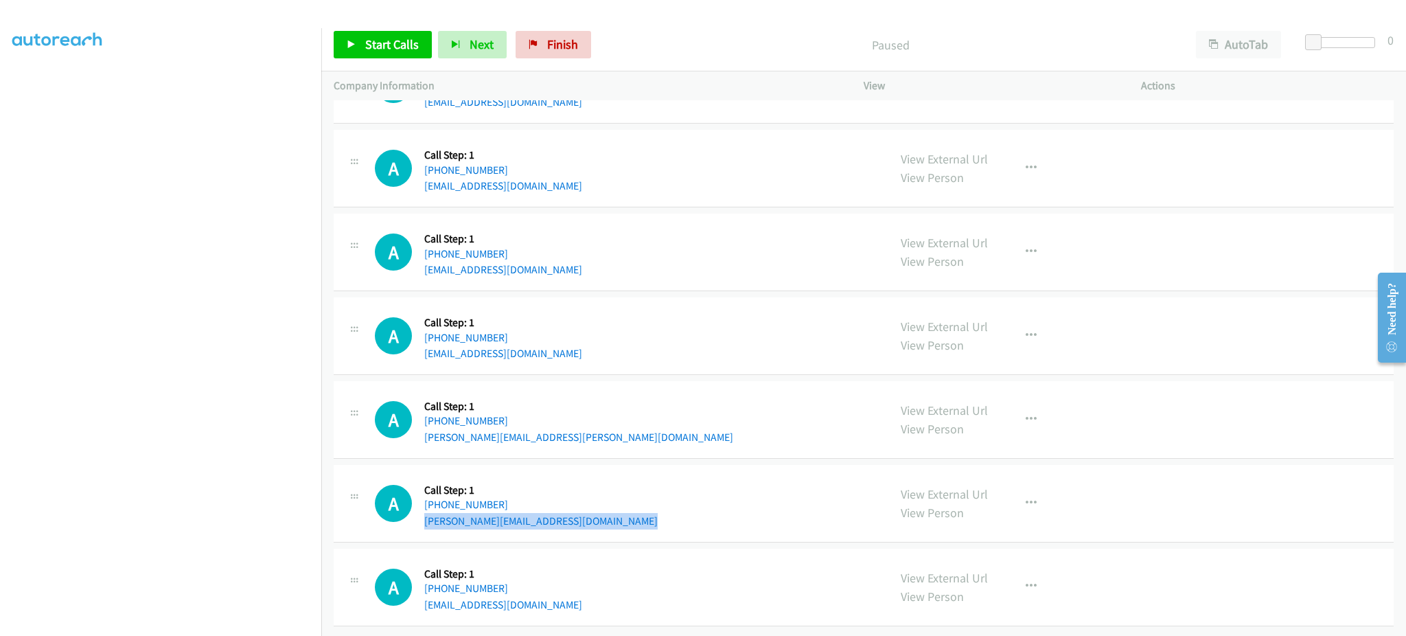
click at [554, 503] on div "A Callback Scheduled Call Step: 1 America/New_York +1 330-501-3722 linda_zmith@…" at bounding box center [625, 503] width 501 height 52
click at [529, 588] on div "A Callback Scheduled Call Step: 1 America/New_York +1 904-446-0719 jhurleynll@g…" at bounding box center [625, 587] width 501 height 52
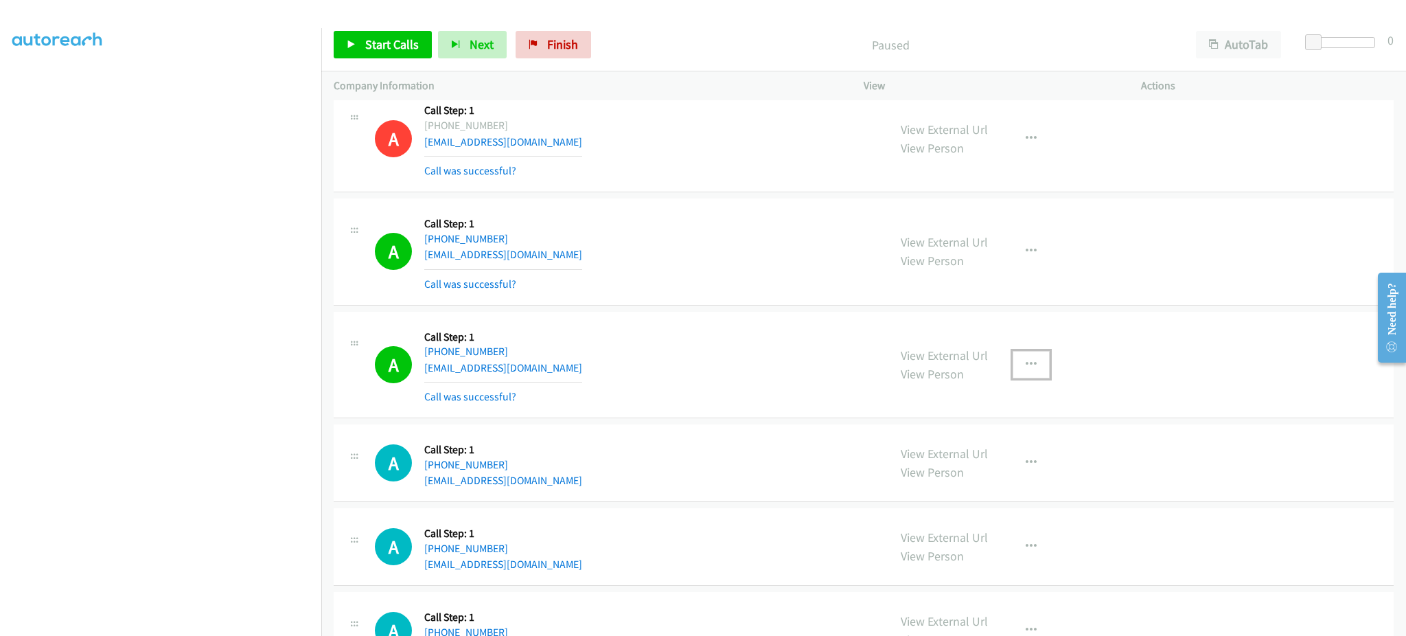
click at [1031, 378] on button "button" at bounding box center [1031, 364] width 37 height 27
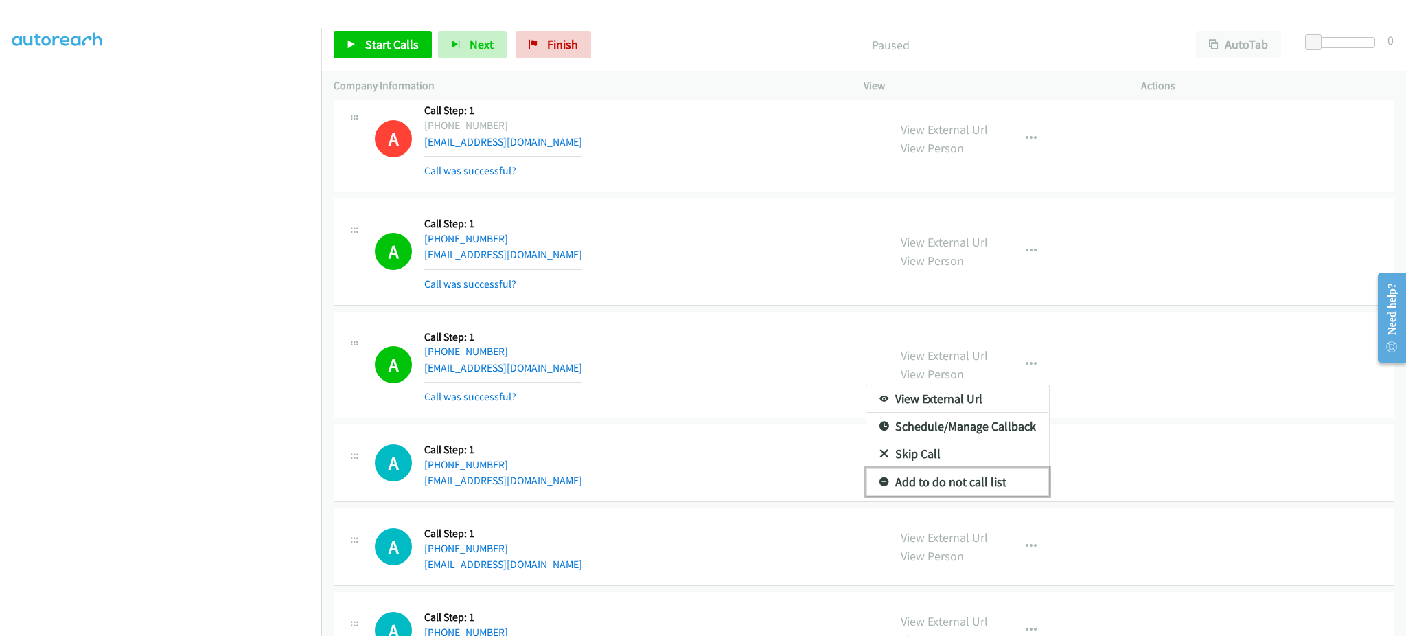
click at [973, 488] on link "Add to do not call list" at bounding box center [958, 481] width 183 height 27
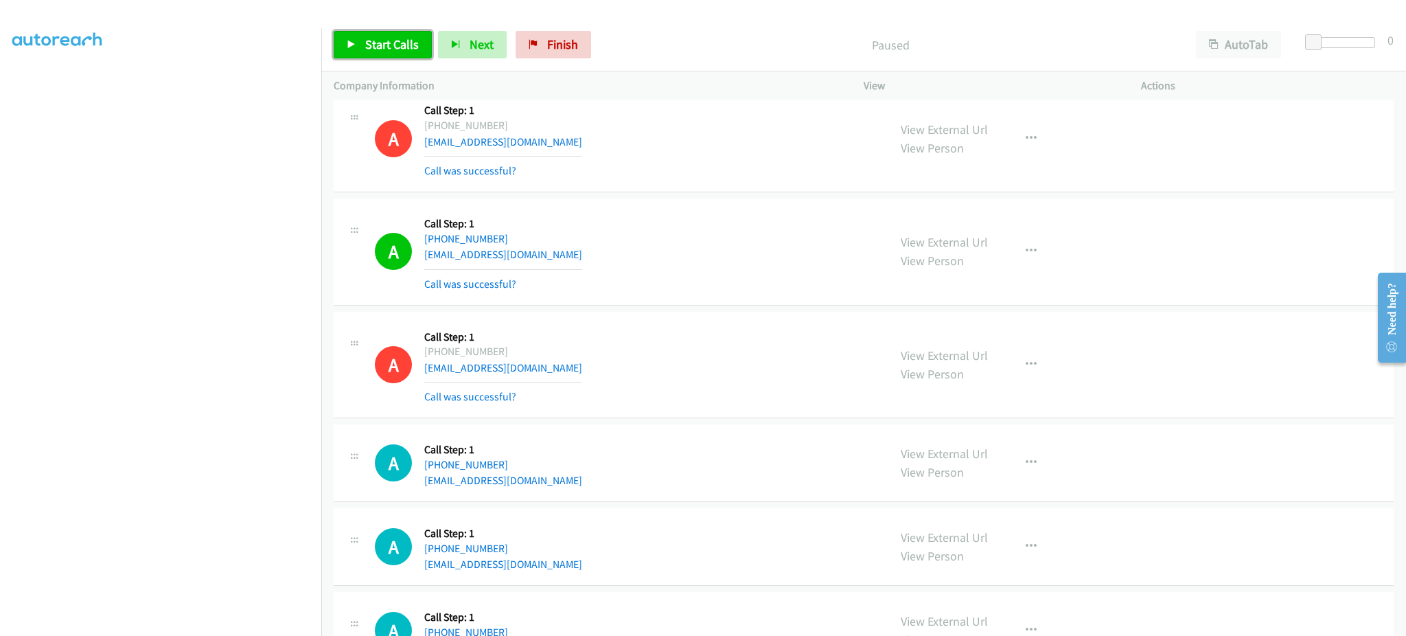
click at [338, 38] on link "Start Calls" at bounding box center [383, 44] width 98 height 27
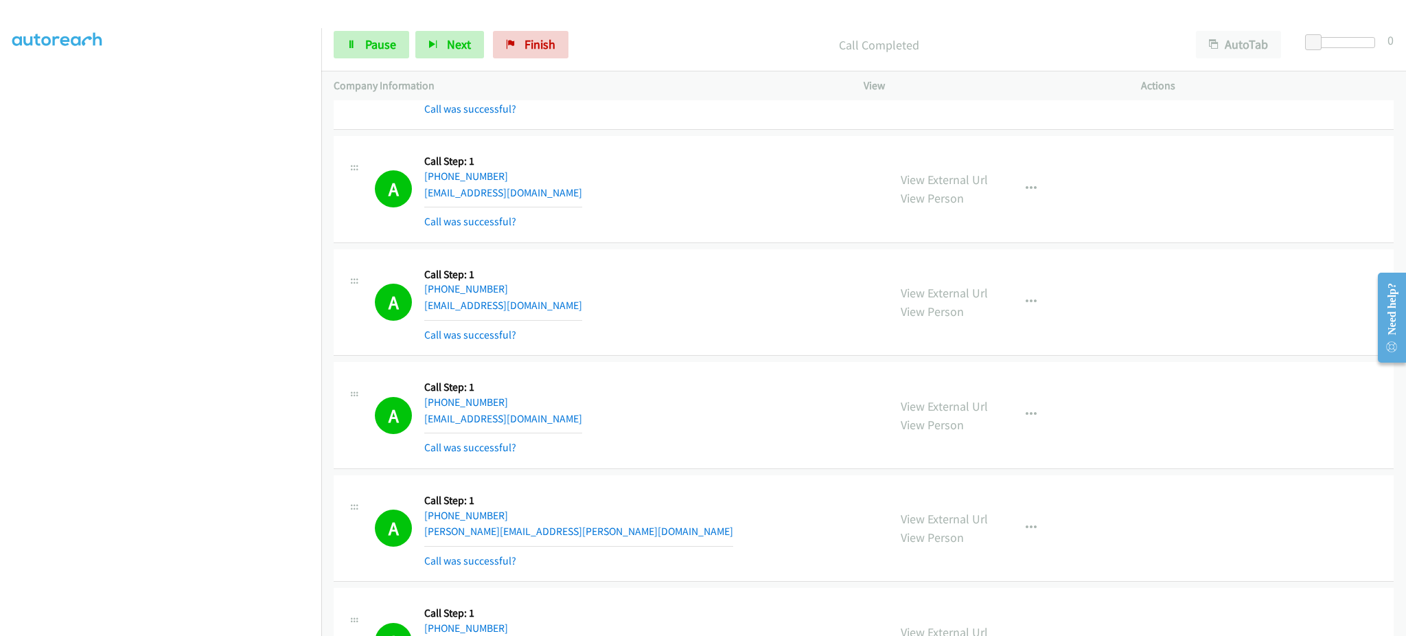
scroll to position [15979, 0]
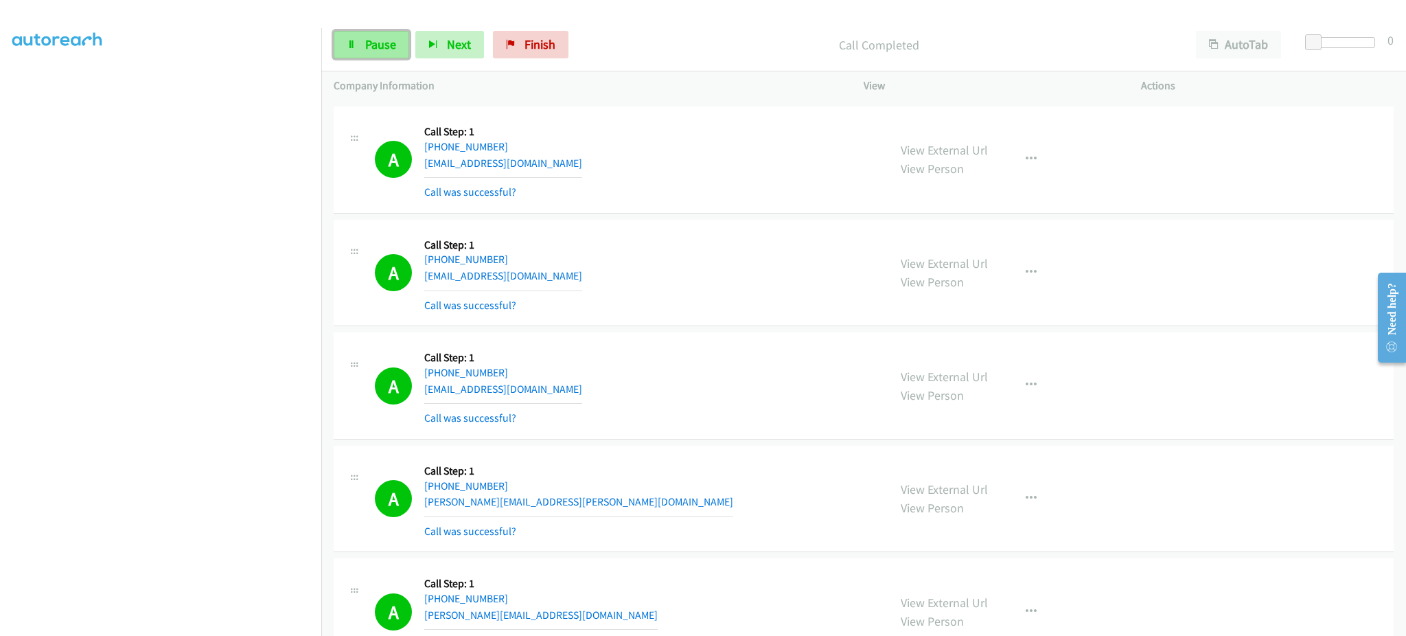
click at [392, 38] on span "Pause" at bounding box center [380, 44] width 31 height 16
click at [392, 38] on span "Start Calls" at bounding box center [392, 44] width 54 height 16
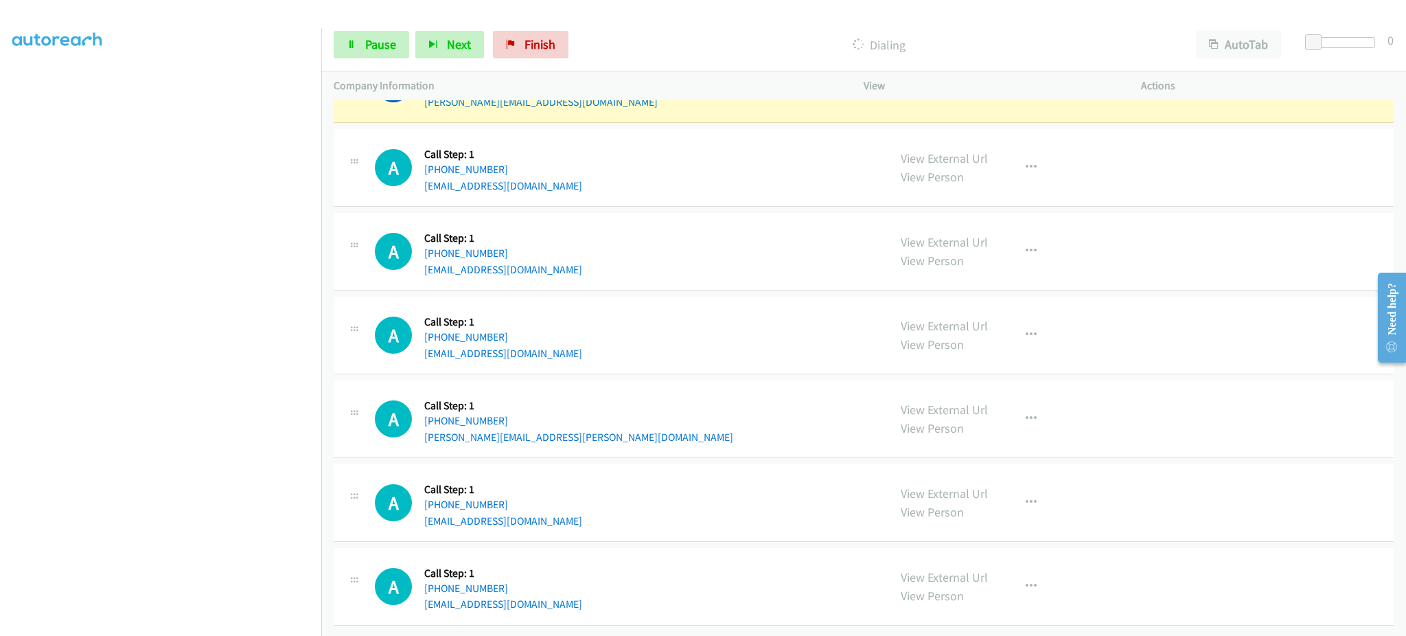
scroll to position [16825, 0]
click at [356, 41] on link "Pause" at bounding box center [372, 44] width 76 height 27
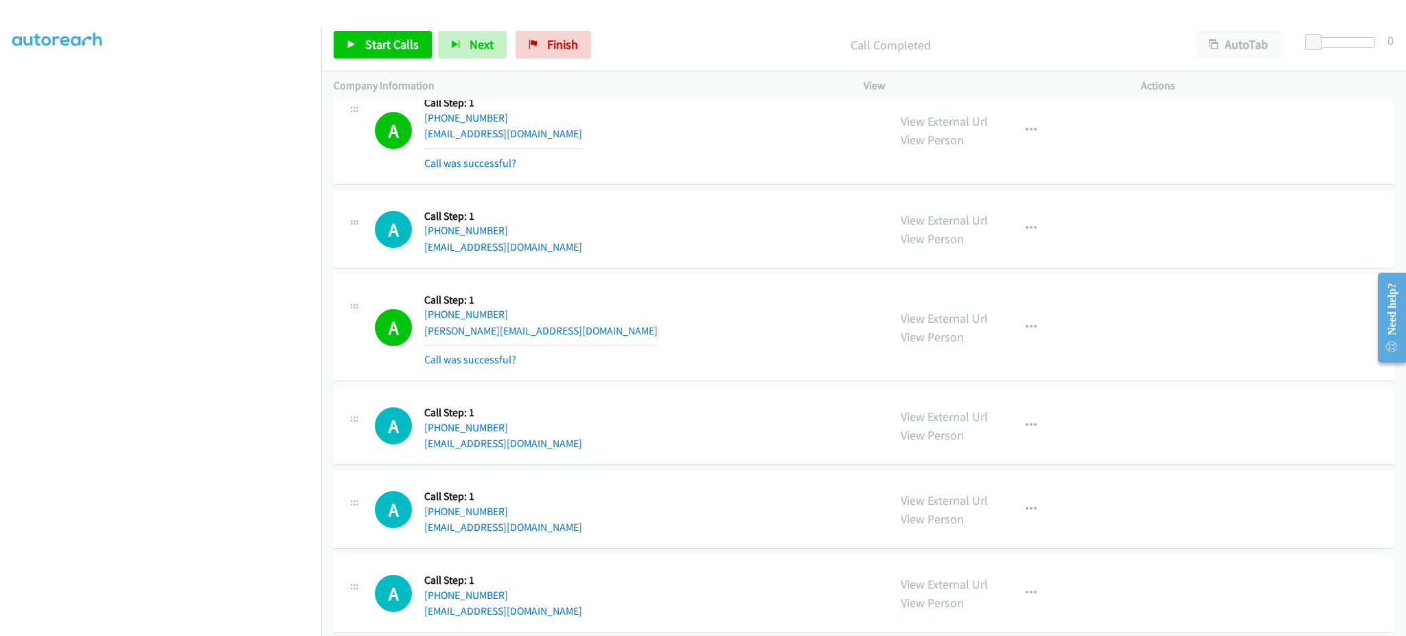
scroll to position [16551, 0]
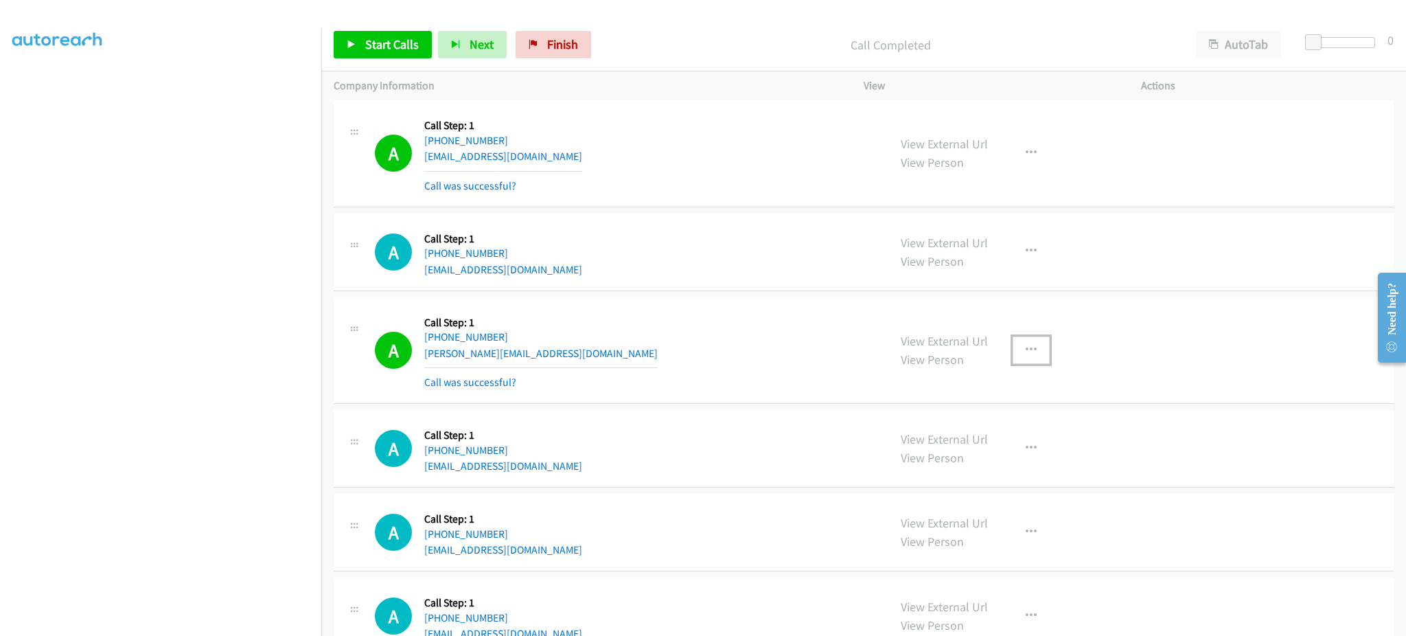
click at [1026, 356] on icon "button" at bounding box center [1031, 350] width 11 height 11
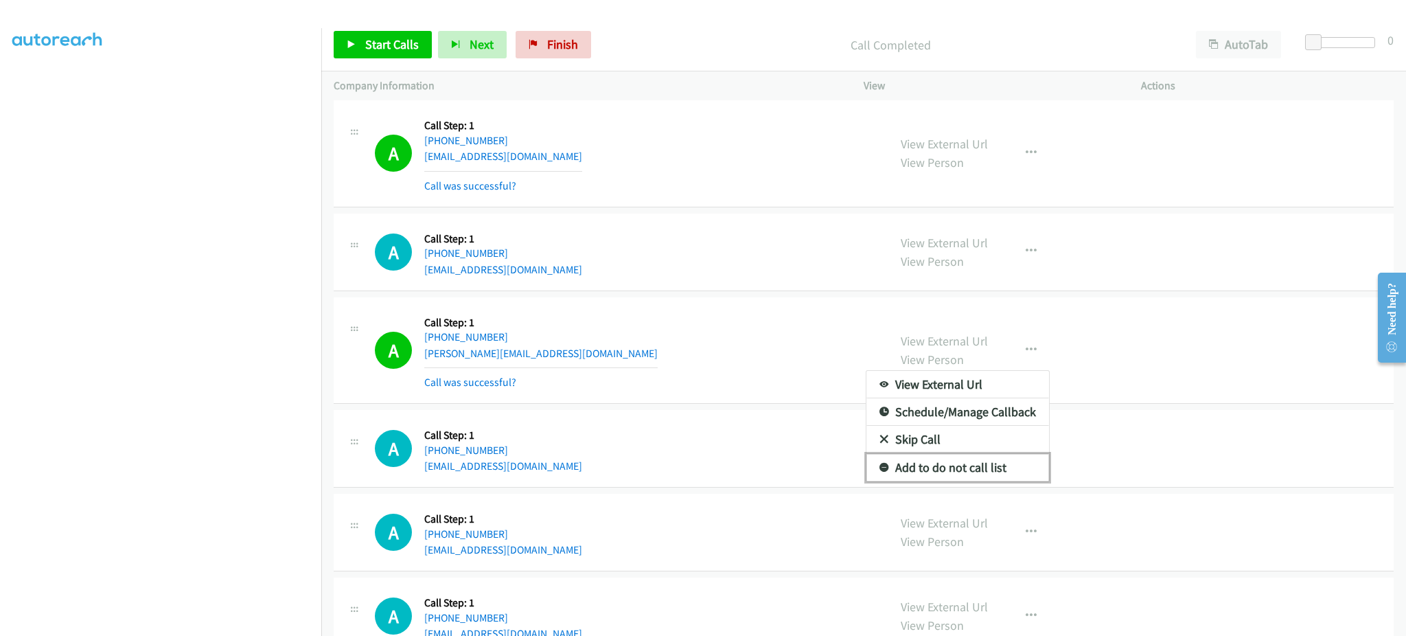
click at [976, 476] on link "Add to do not call list" at bounding box center [958, 467] width 183 height 27
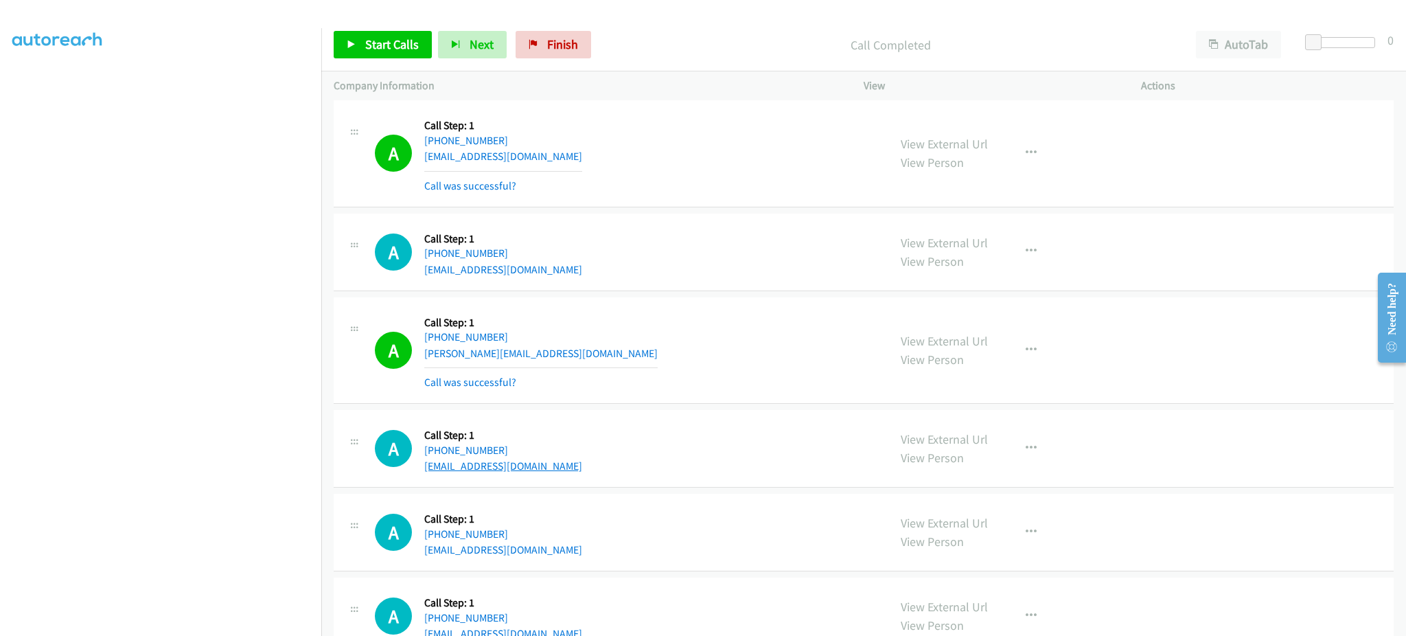
scroll to position [16825, 0]
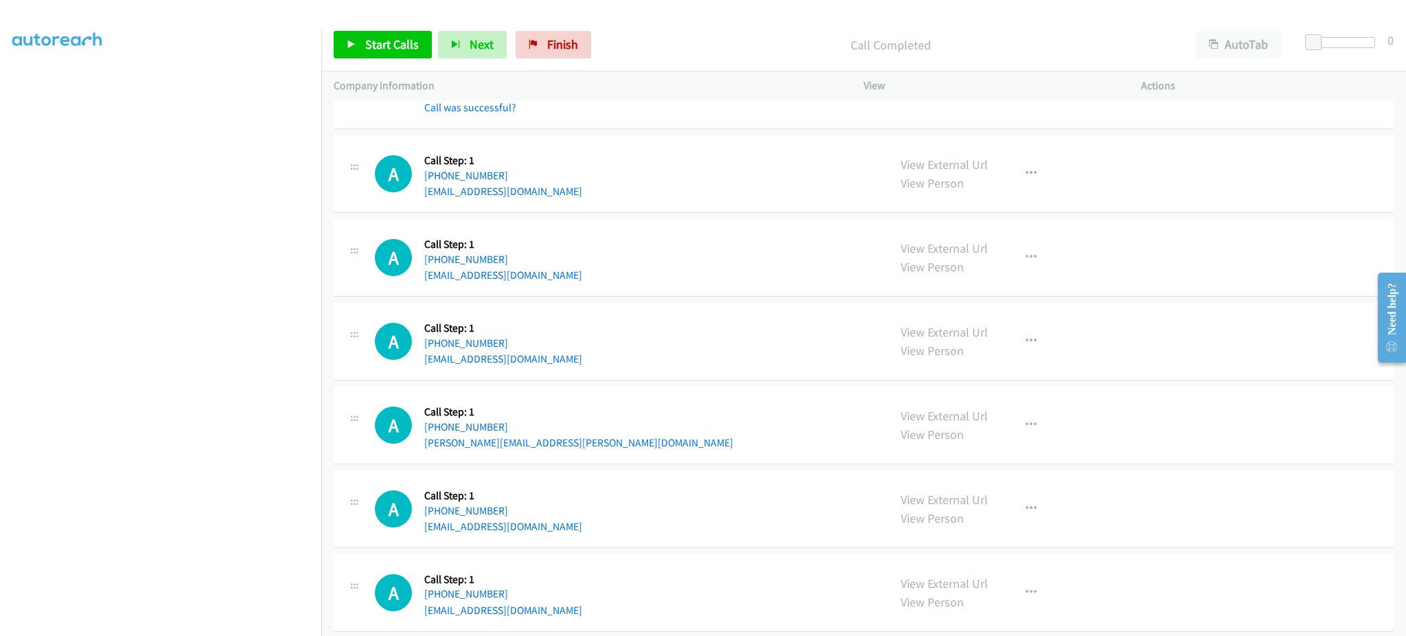
click at [534, 209] on div "A Callback Scheduled Call Step: 1 America/New_York +1 470-902-5848 guru3568@gma…" at bounding box center [864, 174] width 1060 height 78
click at [536, 282] on div "A Callback Scheduled Call Step: 1 America/New_York +1 978-302-7391 thardy85@gma…" at bounding box center [625, 257] width 501 height 52
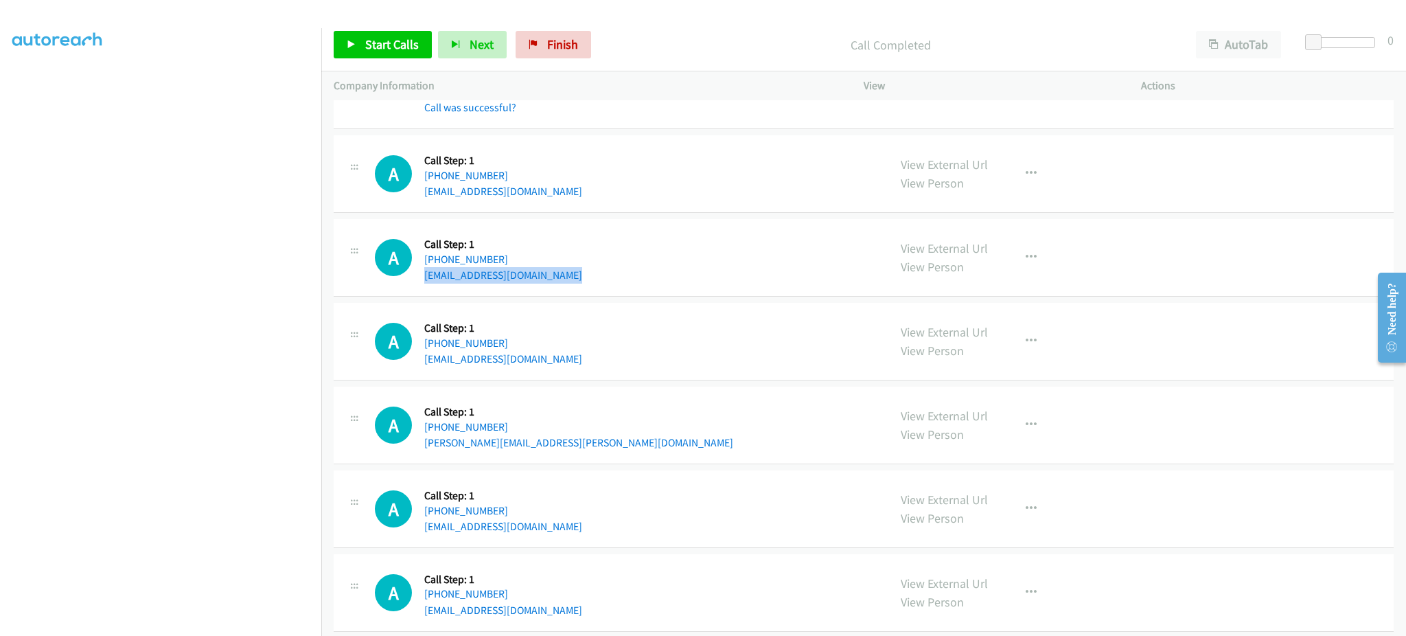
click at [536, 282] on div "A Callback Scheduled Call Step: 1 America/New_York +1 978-302-7391 thardy85@gma…" at bounding box center [625, 257] width 501 height 52
click at [531, 367] on div "A Callback Scheduled Call Step: 1 America/Los_Angeles +1 509-237-9022 maury36@l…" at bounding box center [625, 341] width 501 height 52
click at [580, 447] on div "A Callback Scheduled Call Step: 1 America/Los_Angeles +1 424-542-9210 joseph.a.…" at bounding box center [625, 425] width 501 height 52
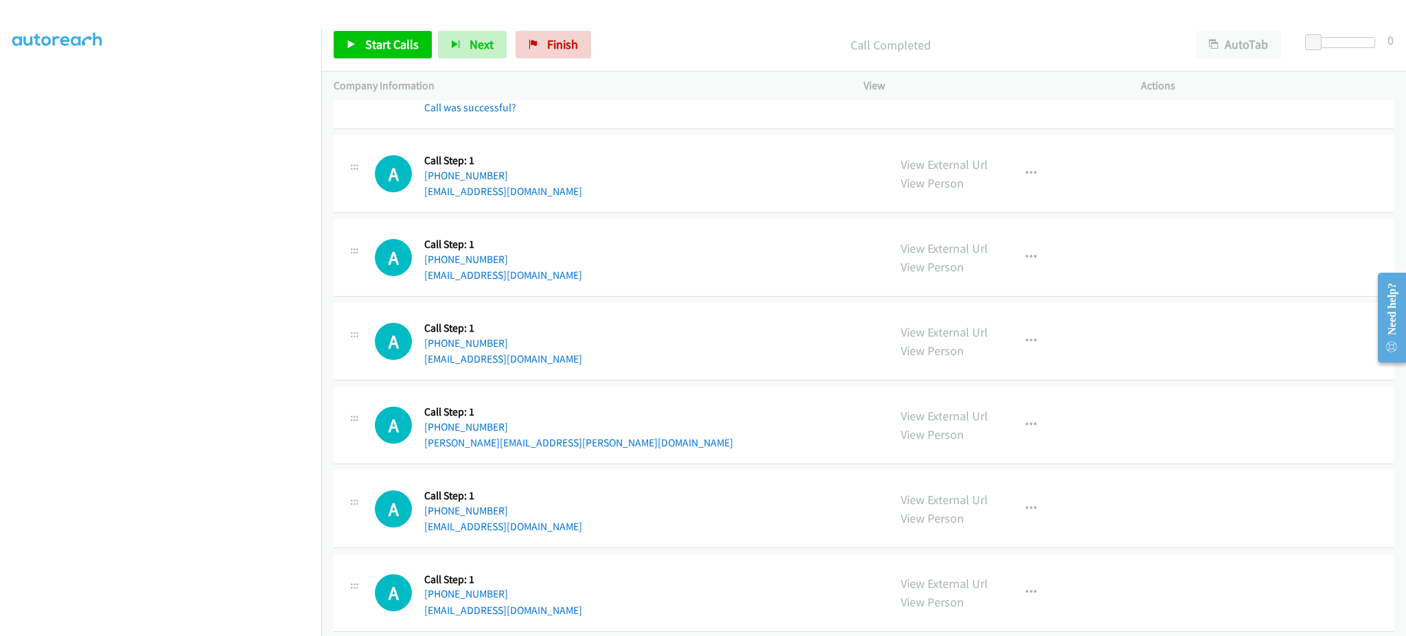
click at [580, 447] on div "A Callback Scheduled Call Step: 1 America/Los_Angeles +1 424-542-9210 joseph.a.…" at bounding box center [625, 425] width 501 height 52
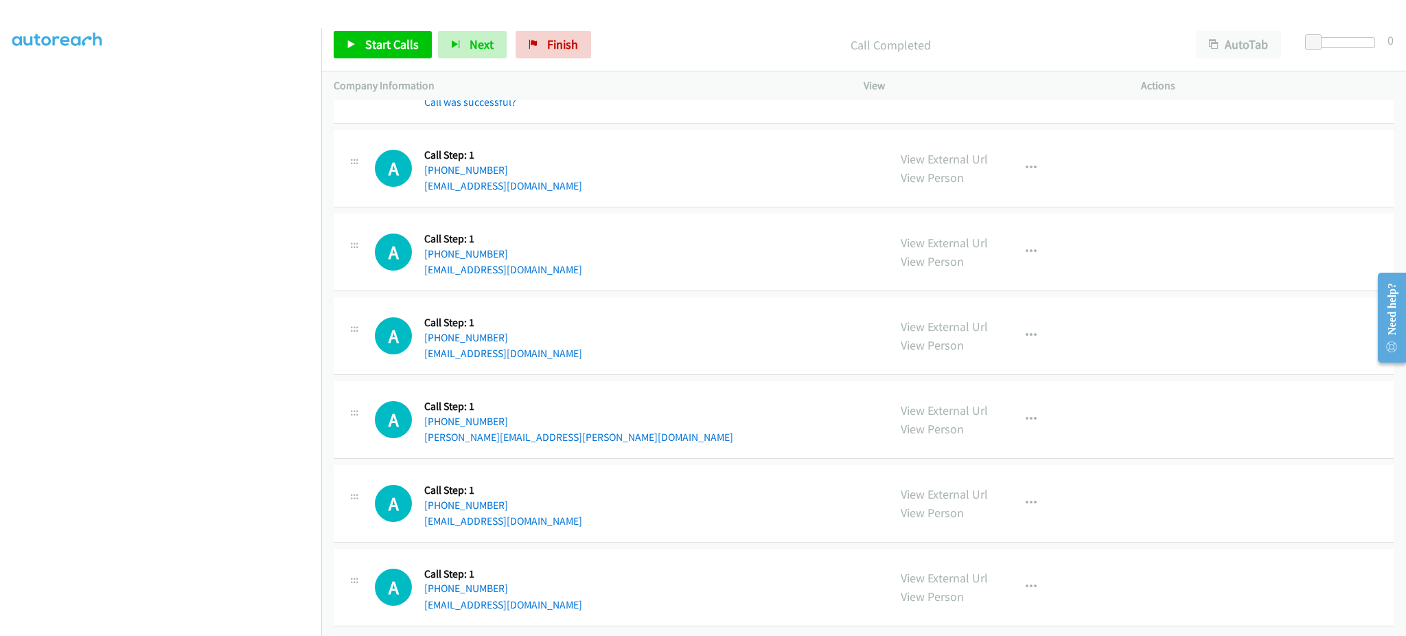
click at [545, 514] on div "A Callback Scheduled Call Step: 1 America/New_York +1 786-270-9428 cramita74@gm…" at bounding box center [625, 503] width 501 height 52
click at [546, 588] on div "A Callback Scheduled Call Step: 1 America/Denver +1 406-591-5269 jtkhoward35@gm…" at bounding box center [625, 587] width 501 height 52
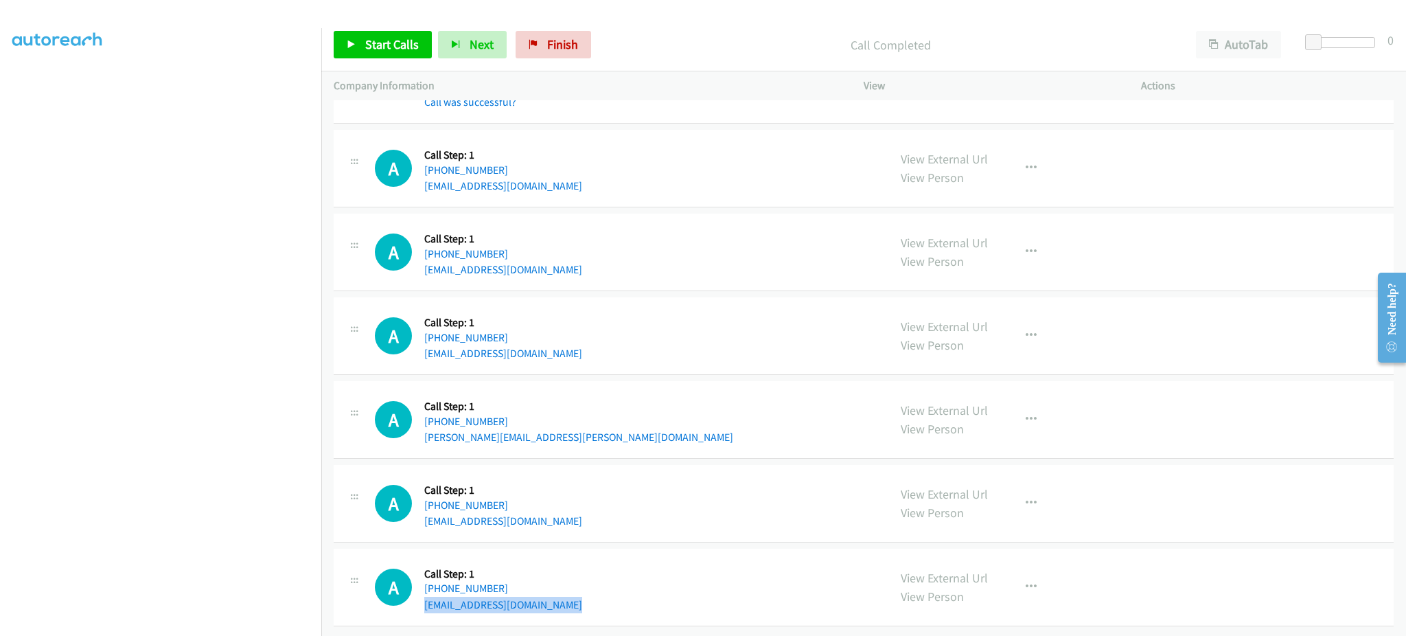
click at [546, 588] on div "A Callback Scheduled Call Step: 1 America/Denver +1 406-591-5269 jtkhoward35@gm…" at bounding box center [625, 587] width 501 height 52
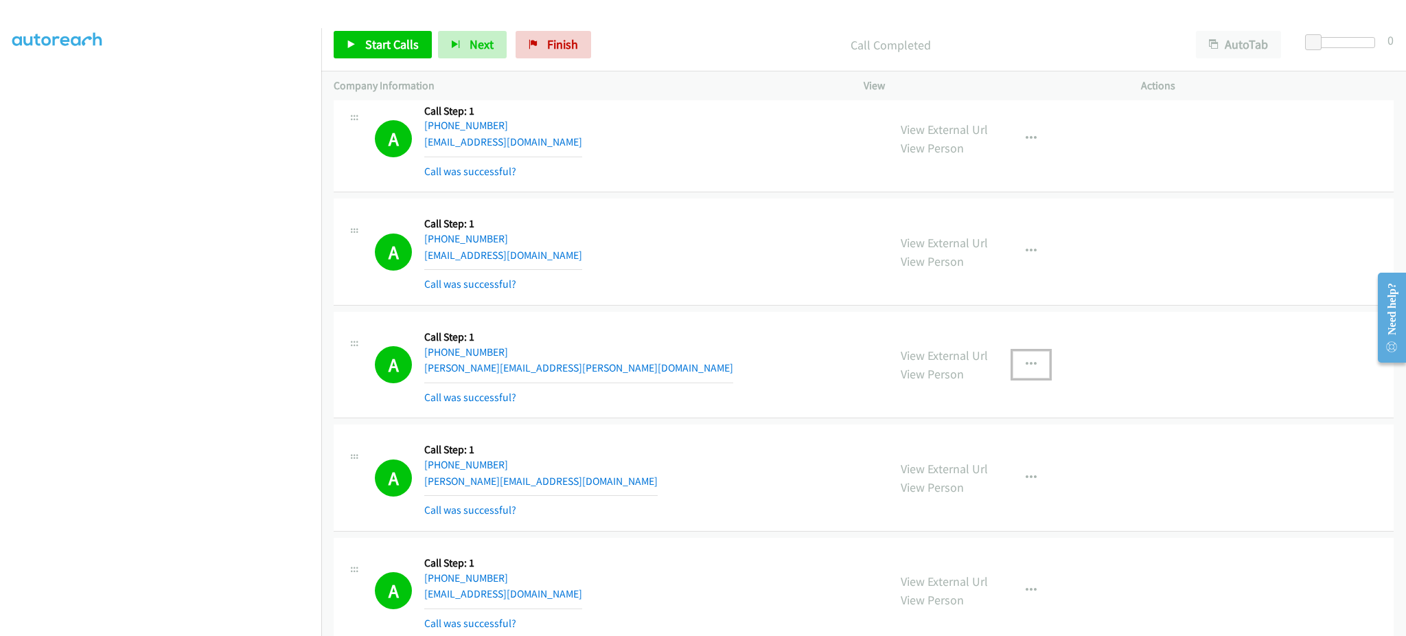
click at [1017, 374] on button "button" at bounding box center [1031, 364] width 37 height 27
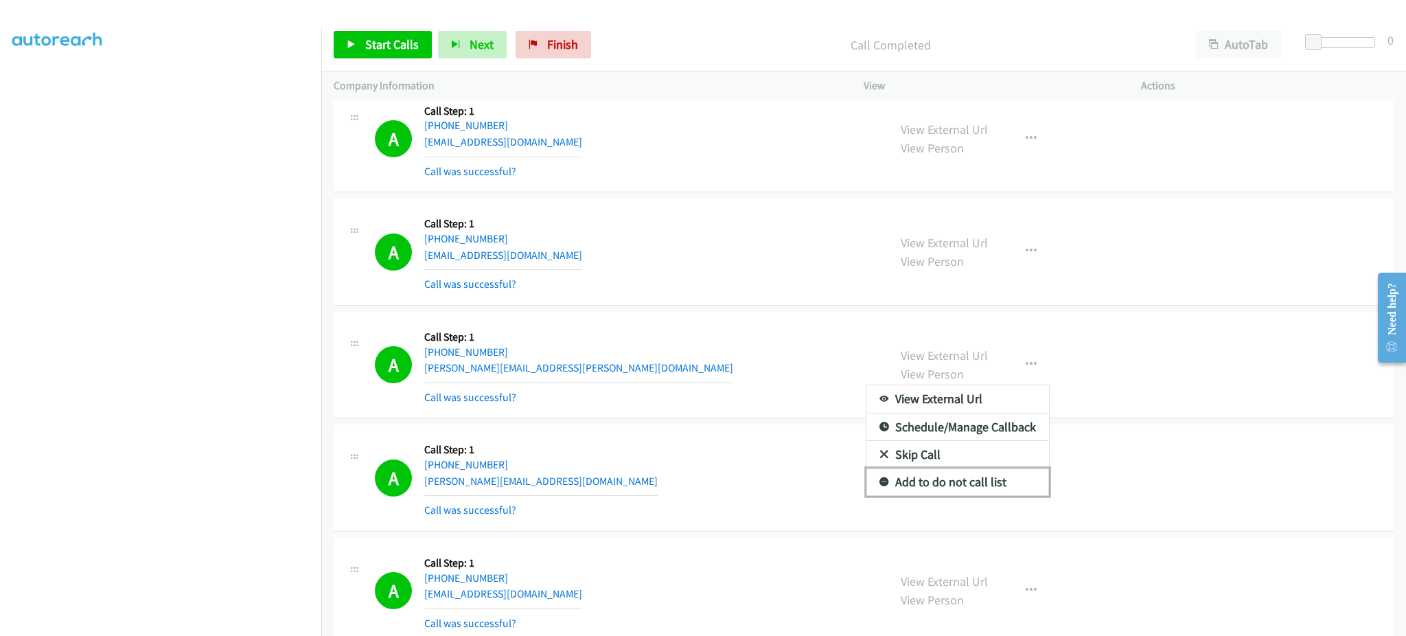
drag, startPoint x: 985, startPoint y: 482, endPoint x: 974, endPoint y: 494, distance: 16.1
click at [985, 482] on link "Add to do not call list" at bounding box center [958, 481] width 183 height 27
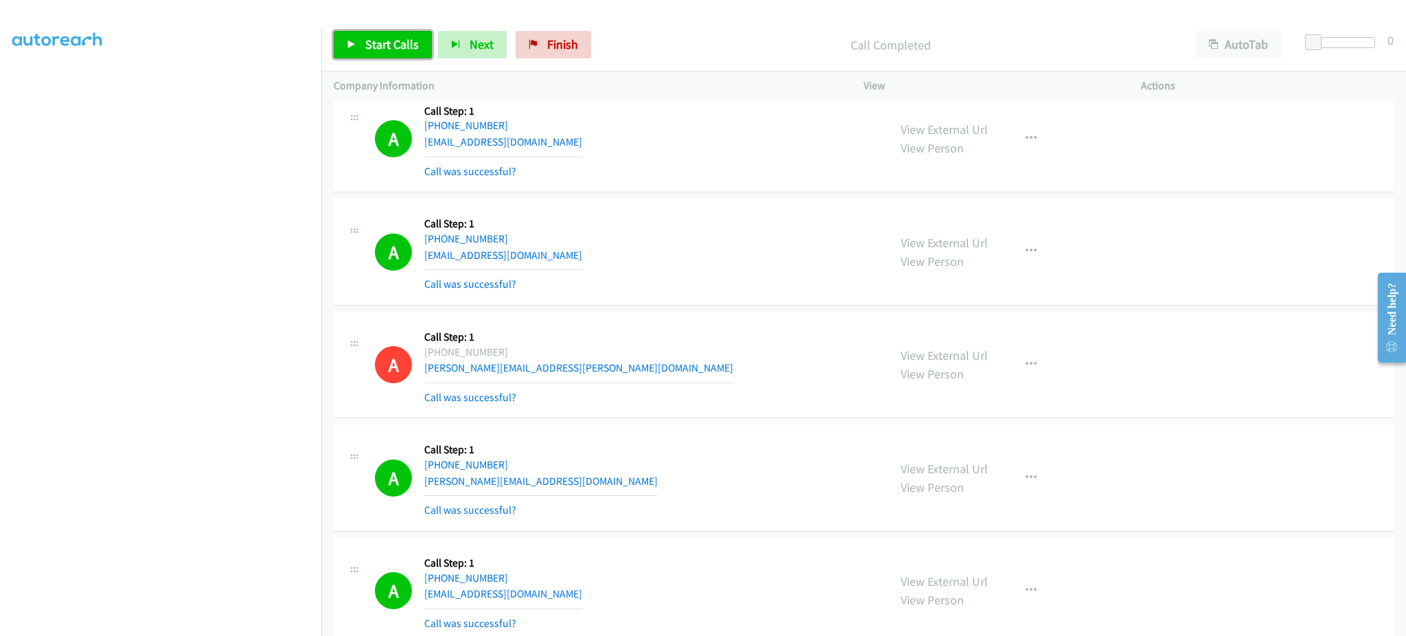
click at [409, 43] on span "Start Calls" at bounding box center [392, 44] width 54 height 16
click at [352, 41] on icon at bounding box center [352, 46] width 10 height 10
click at [404, 49] on span "Start Calls" at bounding box center [392, 44] width 54 height 16
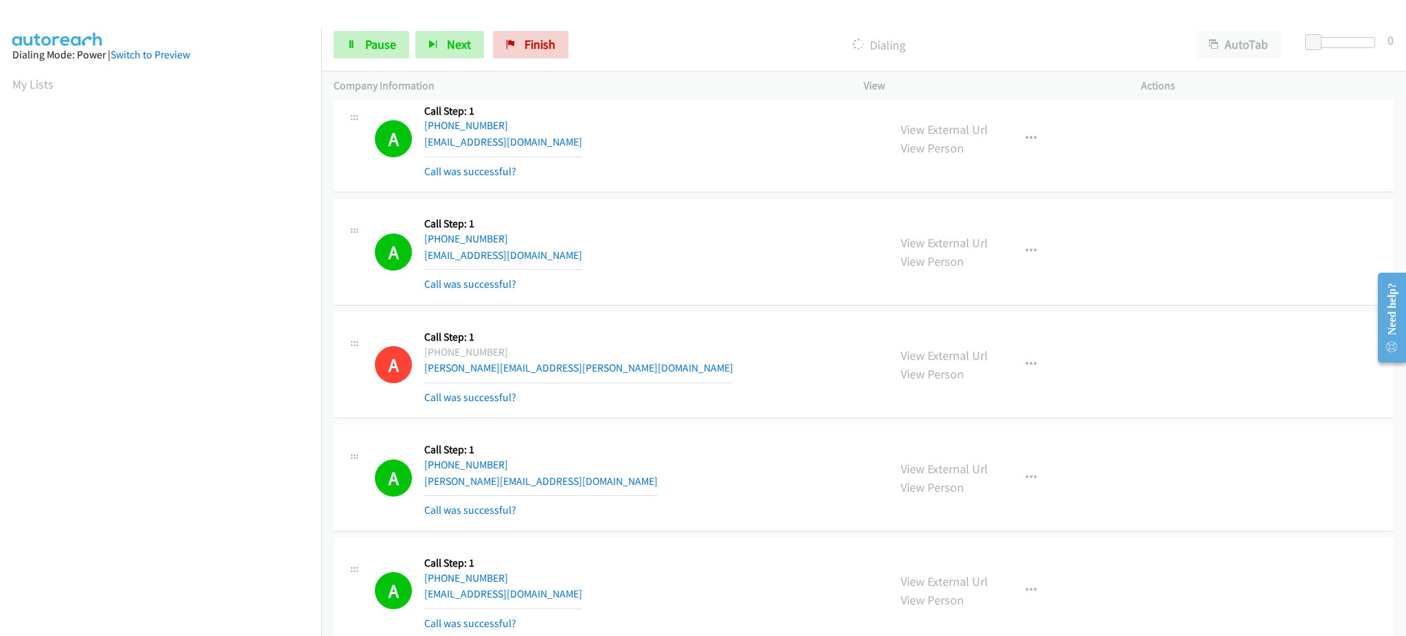
scroll to position [137, 3]
drag, startPoint x: 365, startPoint y: 41, endPoint x: 385, endPoint y: 59, distance: 26.7
click at [365, 41] on span "Pause" at bounding box center [380, 44] width 31 height 16
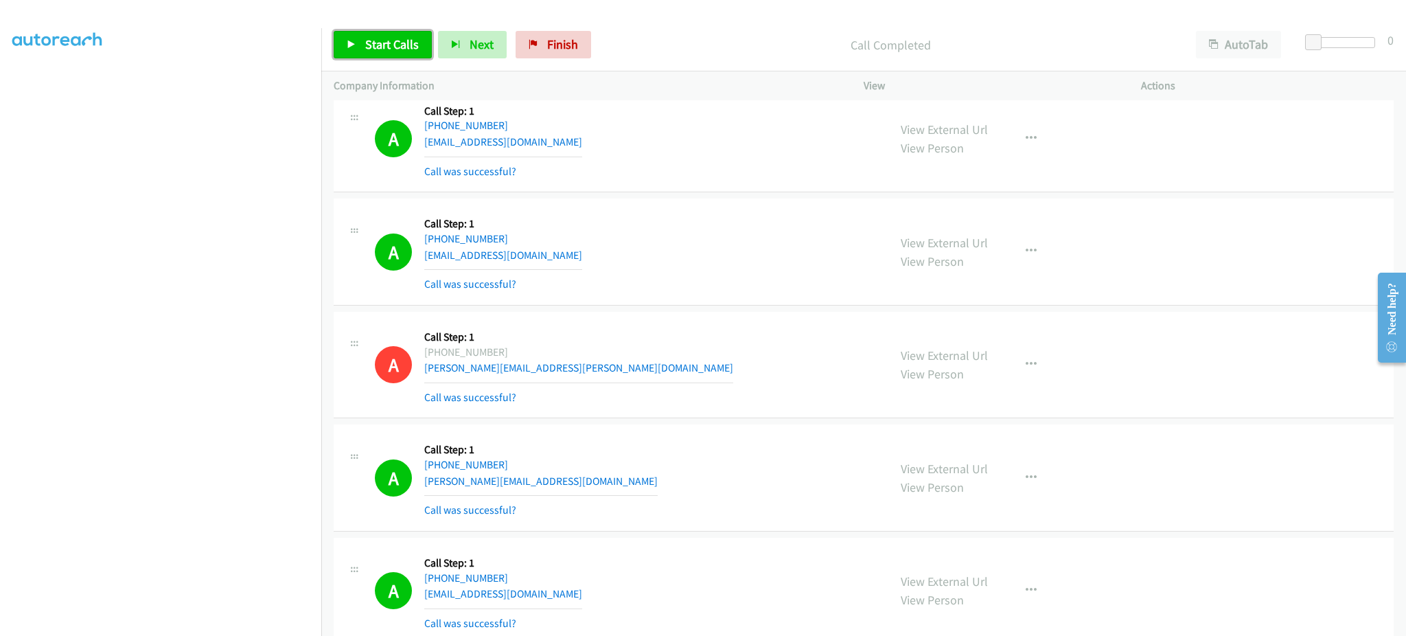
click at [400, 53] on link "Start Calls" at bounding box center [383, 44] width 98 height 27
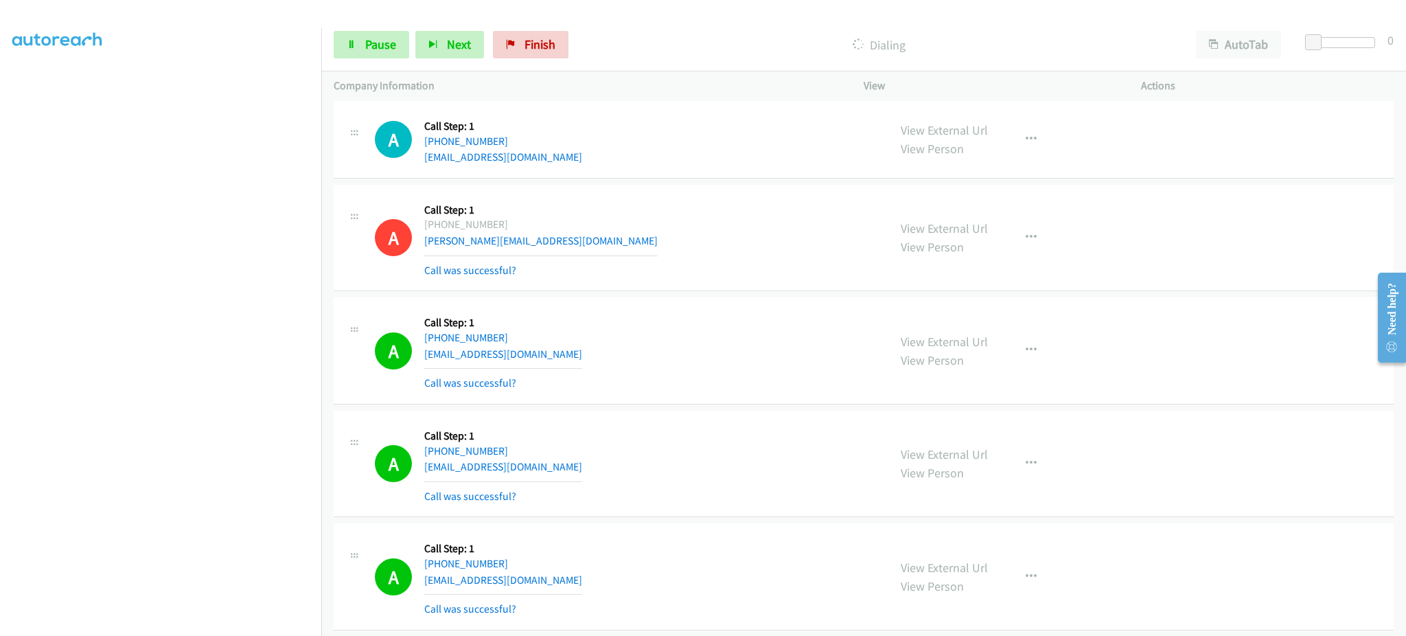
scroll to position [12898, 0]
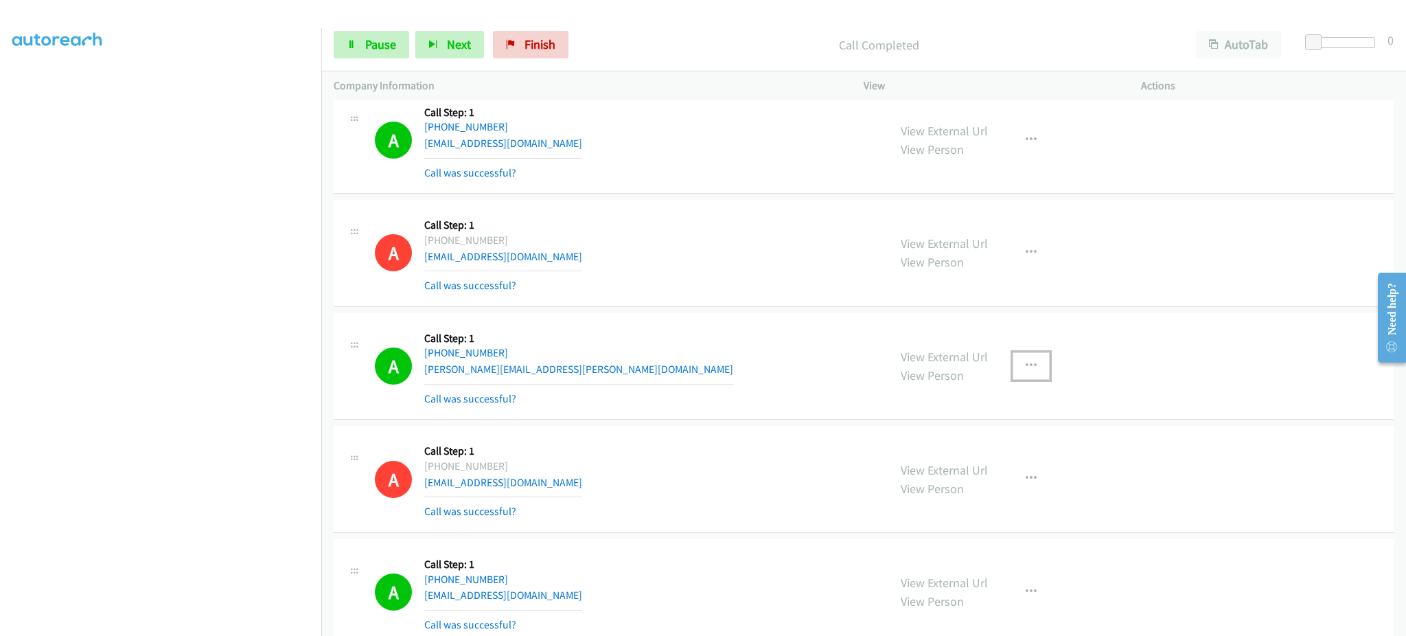
click at [1031, 374] on button "button" at bounding box center [1031, 365] width 37 height 27
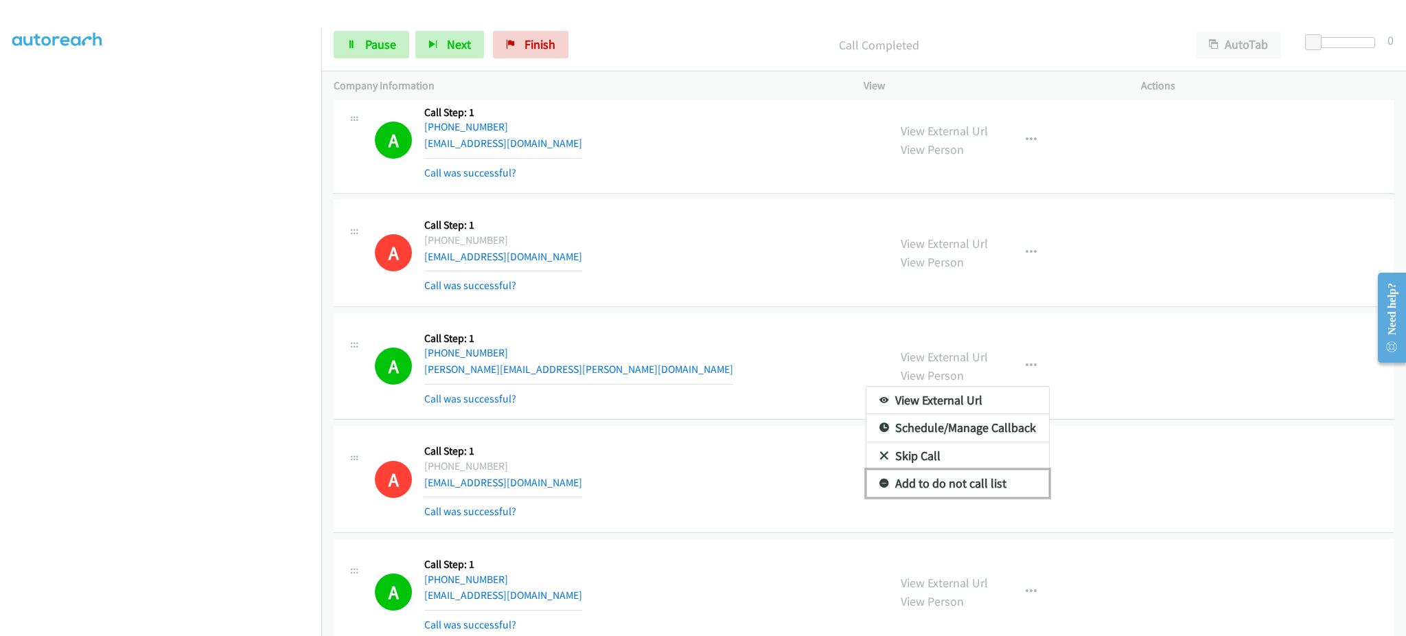
click at [981, 482] on link "Add to do not call list" at bounding box center [958, 483] width 183 height 27
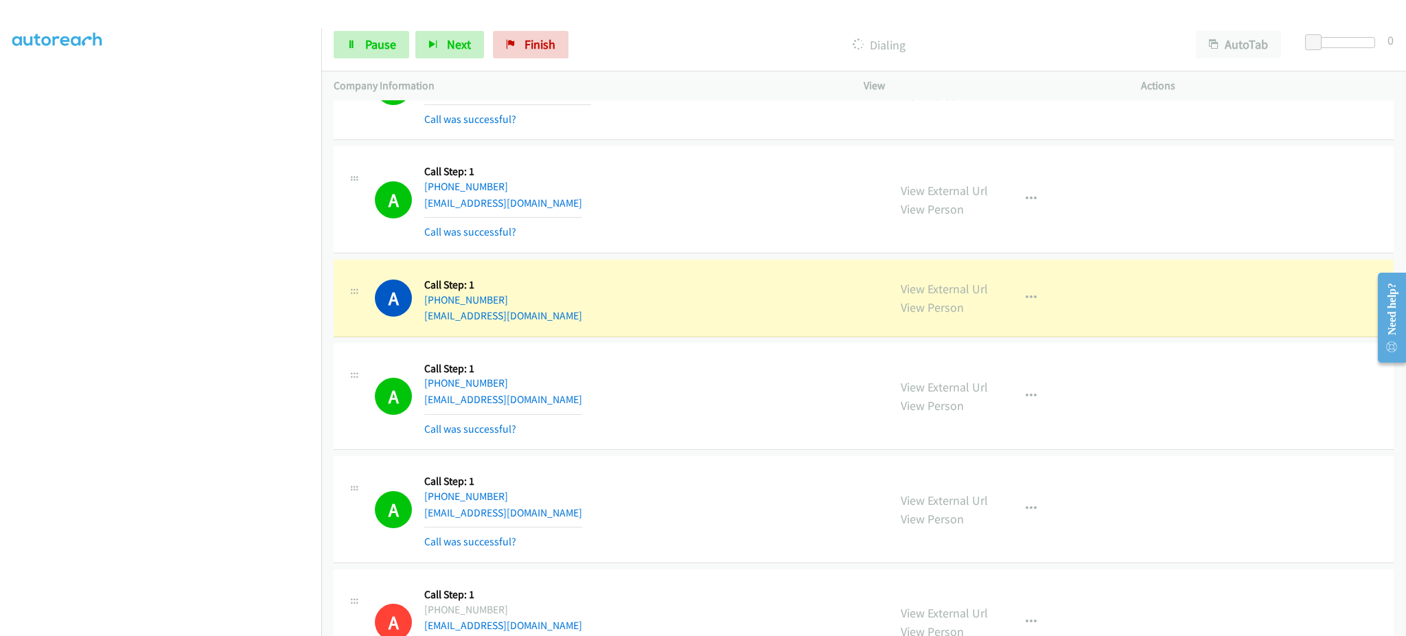
scroll to position [13996, 0]
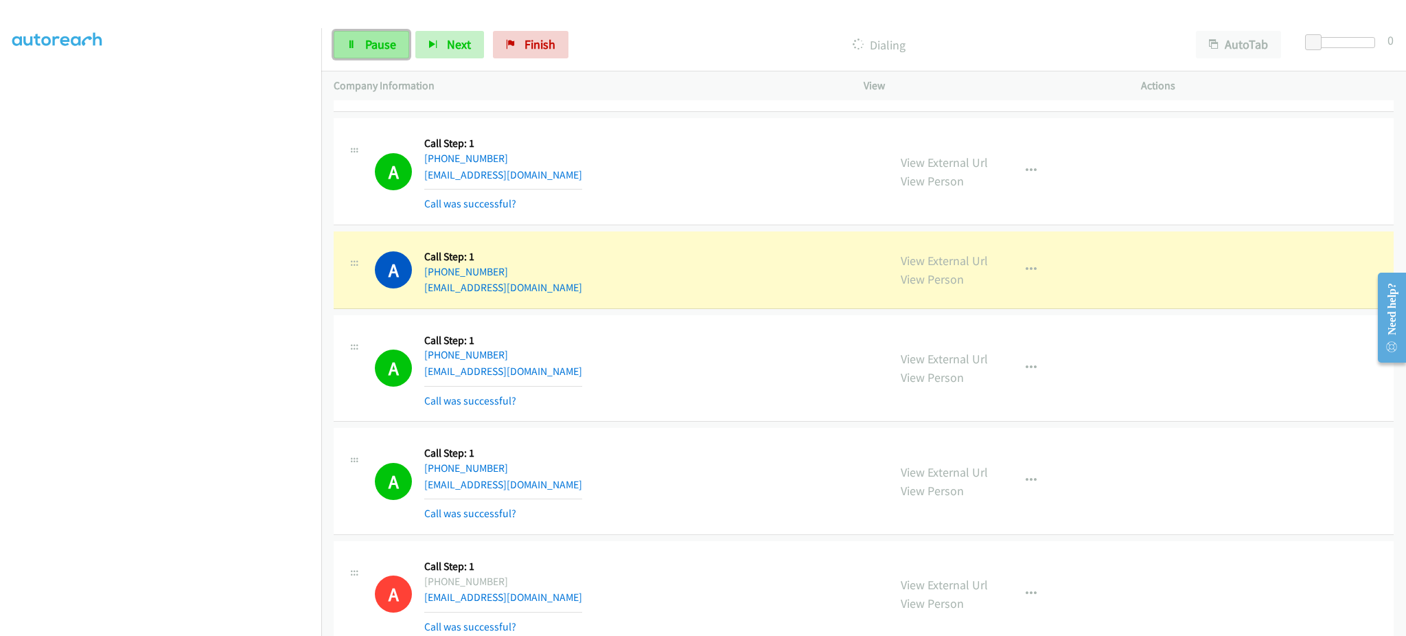
click at [382, 51] on span "Pause" at bounding box center [380, 44] width 31 height 16
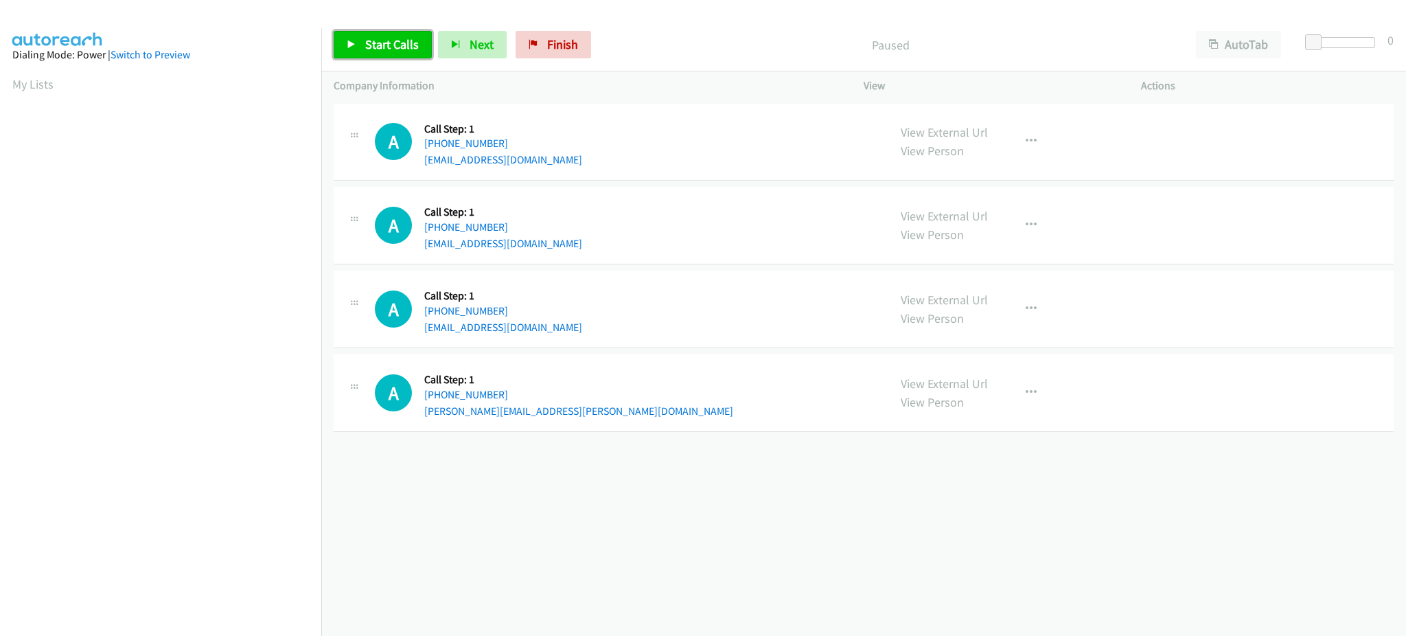
click at [387, 42] on span "Start Calls" at bounding box center [392, 44] width 54 height 16
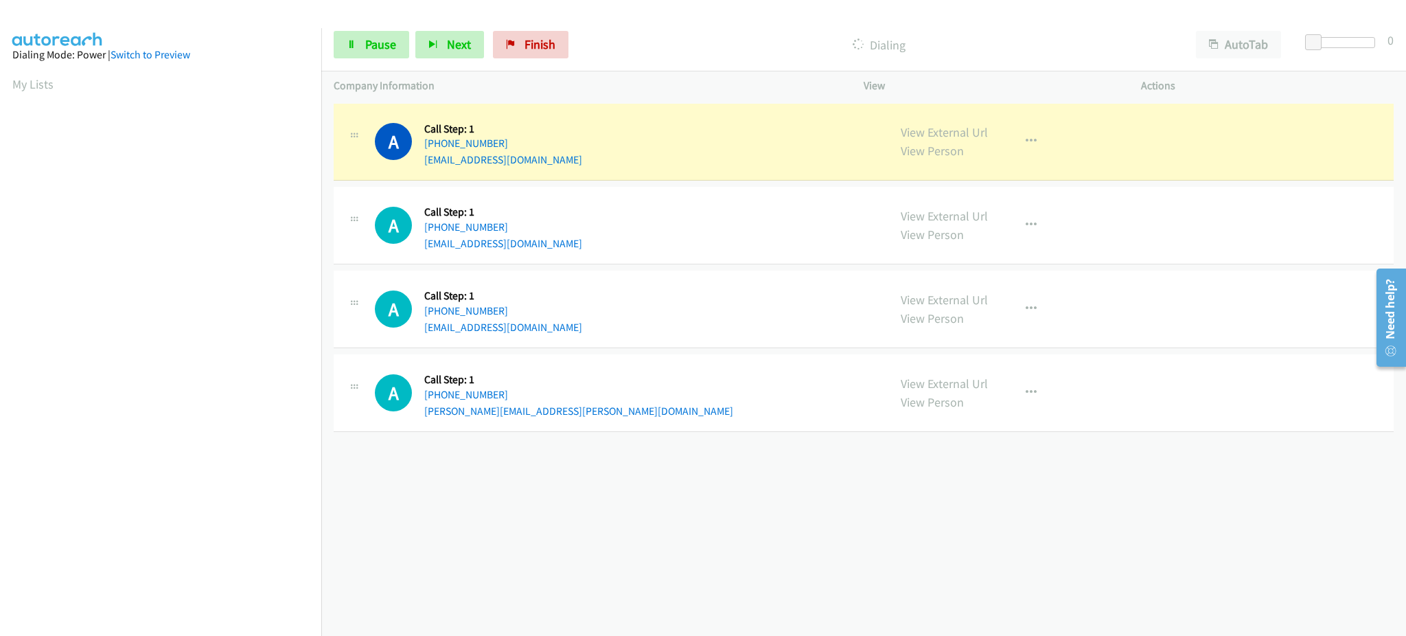
click at [544, 160] on div "A Callback Scheduled Call Step: 1 America/New_York +1 518-332-7191 scotiatc@gma…" at bounding box center [625, 142] width 501 height 52
copy div "scotiatc@gmail.com"
click at [587, 240] on div "A Callback Scheduled Call Step: 1 America/Chicago +1 870-333-6328 jacquesballar…" at bounding box center [625, 225] width 501 height 52
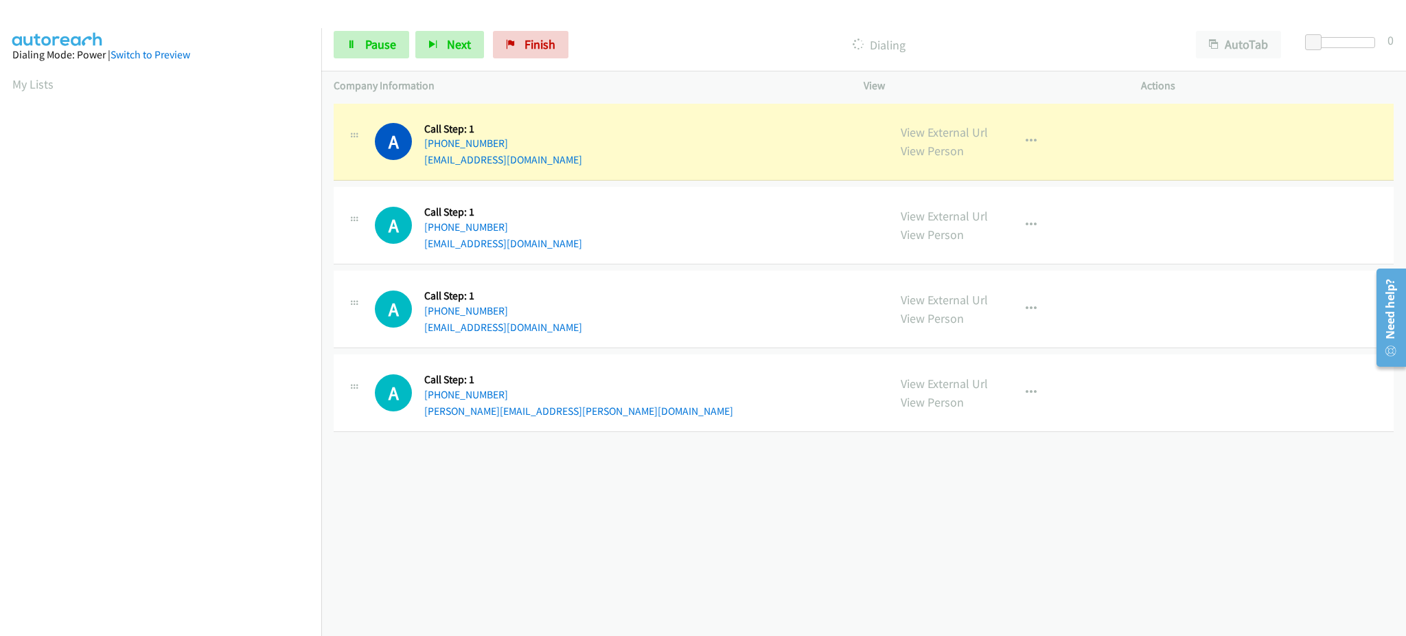
click at [587, 240] on div "A Callback Scheduled Call Step: 1 America/Chicago +1 870-333-6328 jacquesballar…" at bounding box center [625, 225] width 501 height 52
copy div "jacquesballardjr@gmail.com"
click at [565, 319] on div "A Callback Scheduled Call Step: 1 America/Chicago +1 515-567-2596 alexuh024@gma…" at bounding box center [625, 309] width 501 height 52
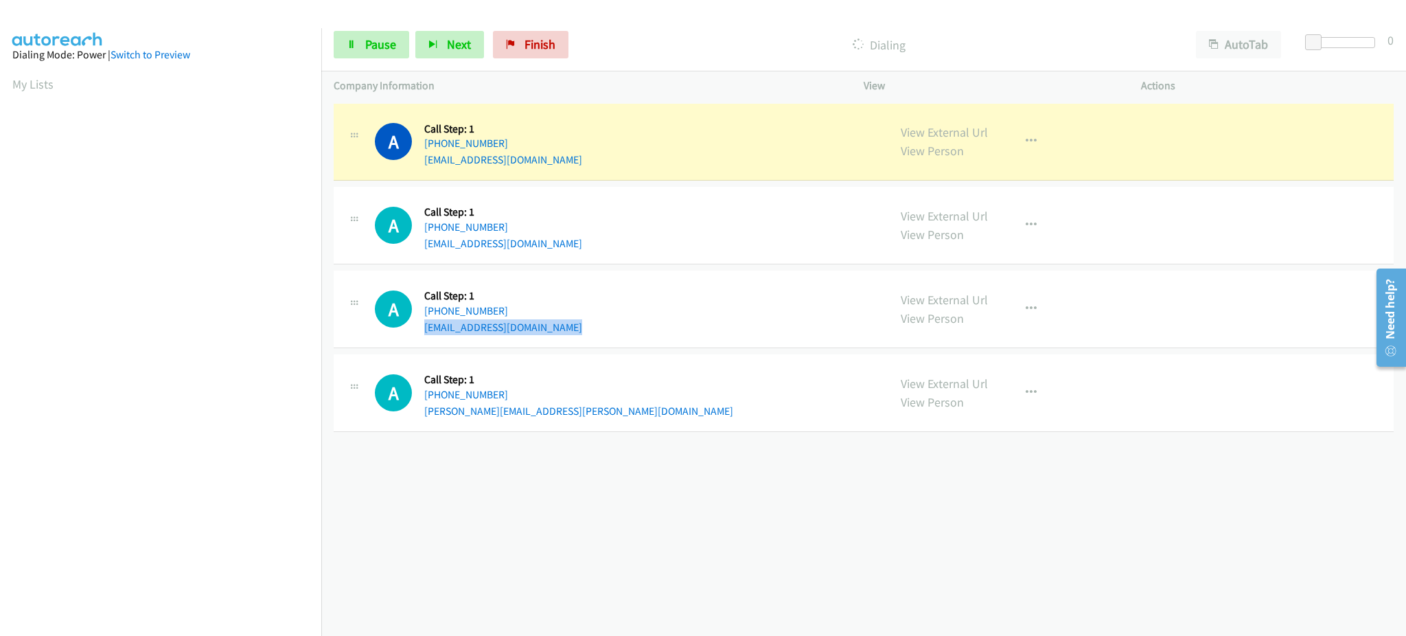
click at [565, 319] on div "A Callback Scheduled Call Step: 1 America/Chicago +1 515-567-2596 alexuh024@gma…" at bounding box center [625, 309] width 501 height 52
copy div "alexuh024@gmail.com"
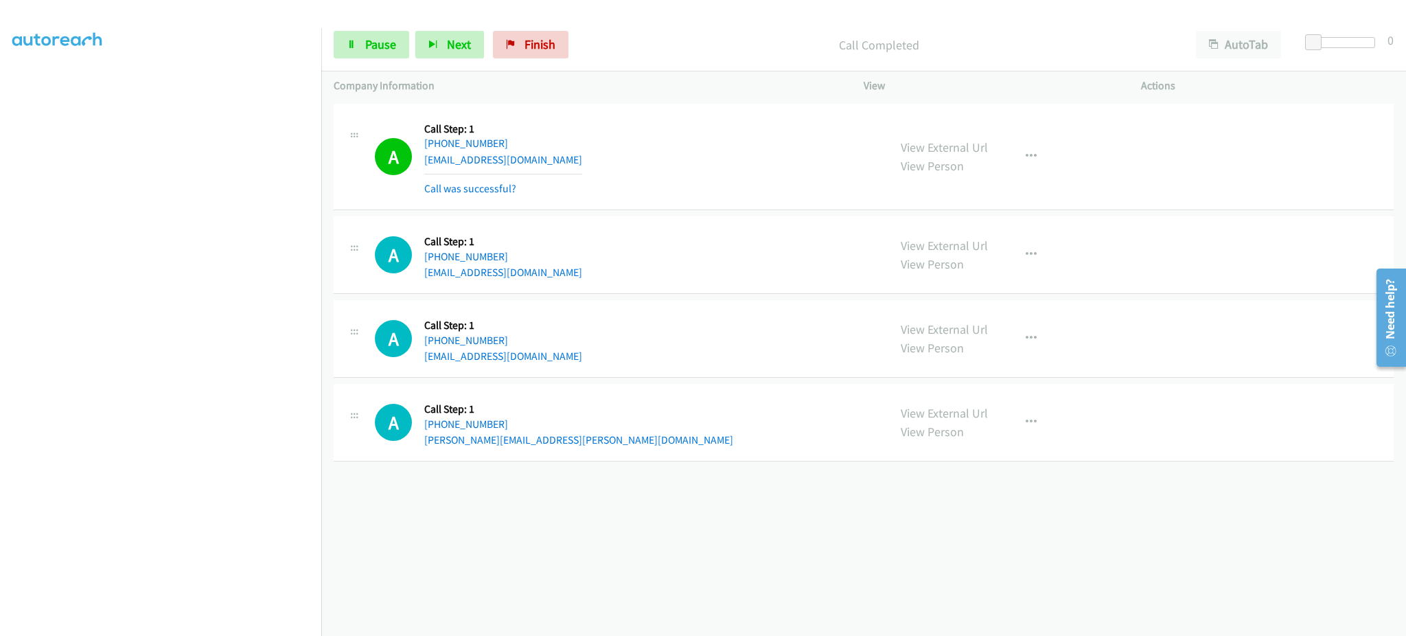
click at [1002, 146] on div "View External Url View Person View External Url Email Schedule/Manage Callback …" at bounding box center [1034, 157] width 290 height 82
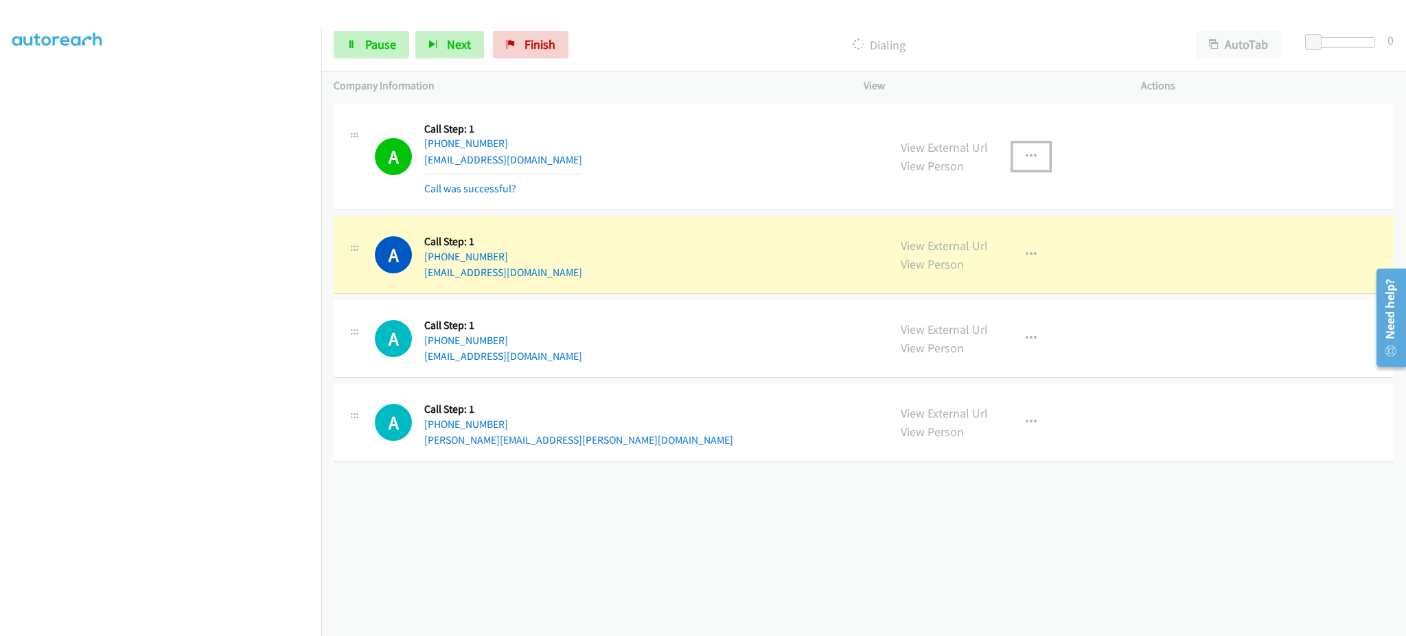
click at [1026, 152] on icon "button" at bounding box center [1031, 156] width 11 height 11
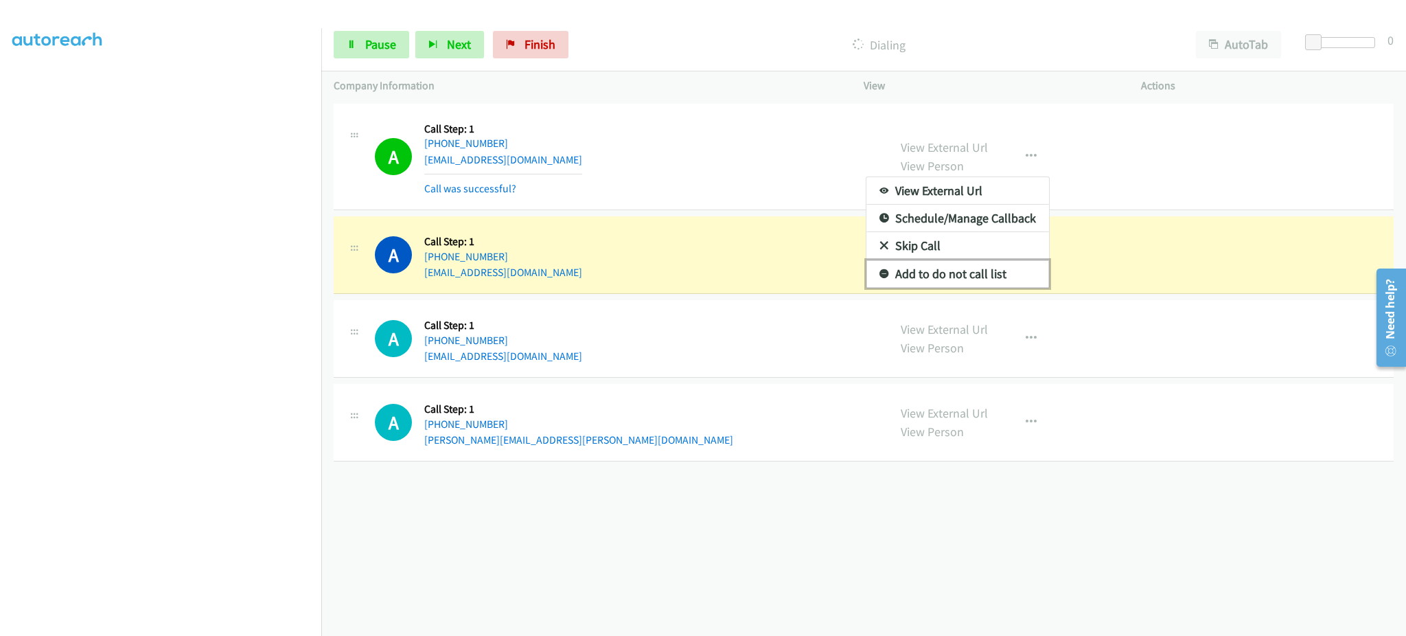
click at [998, 274] on link "Add to do not call list" at bounding box center [958, 273] width 183 height 27
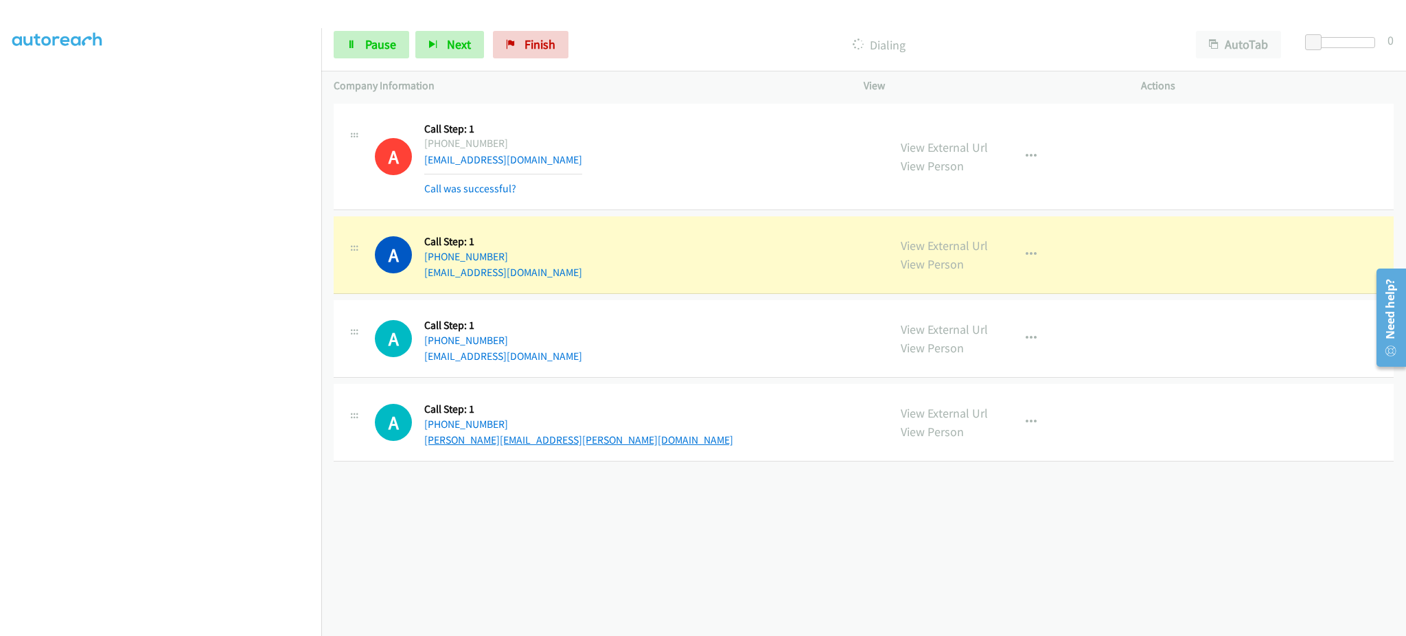
click at [553, 433] on link "joseph.a.campion@gmail.com" at bounding box center [578, 439] width 309 height 13
click at [584, 439] on div "A Callback Scheduled Call Step: 1 America/Los_Angeles +1 424-542-9210 joseph.a.…" at bounding box center [625, 422] width 501 height 52
copy div "joseph.a.campion@gmail.com"
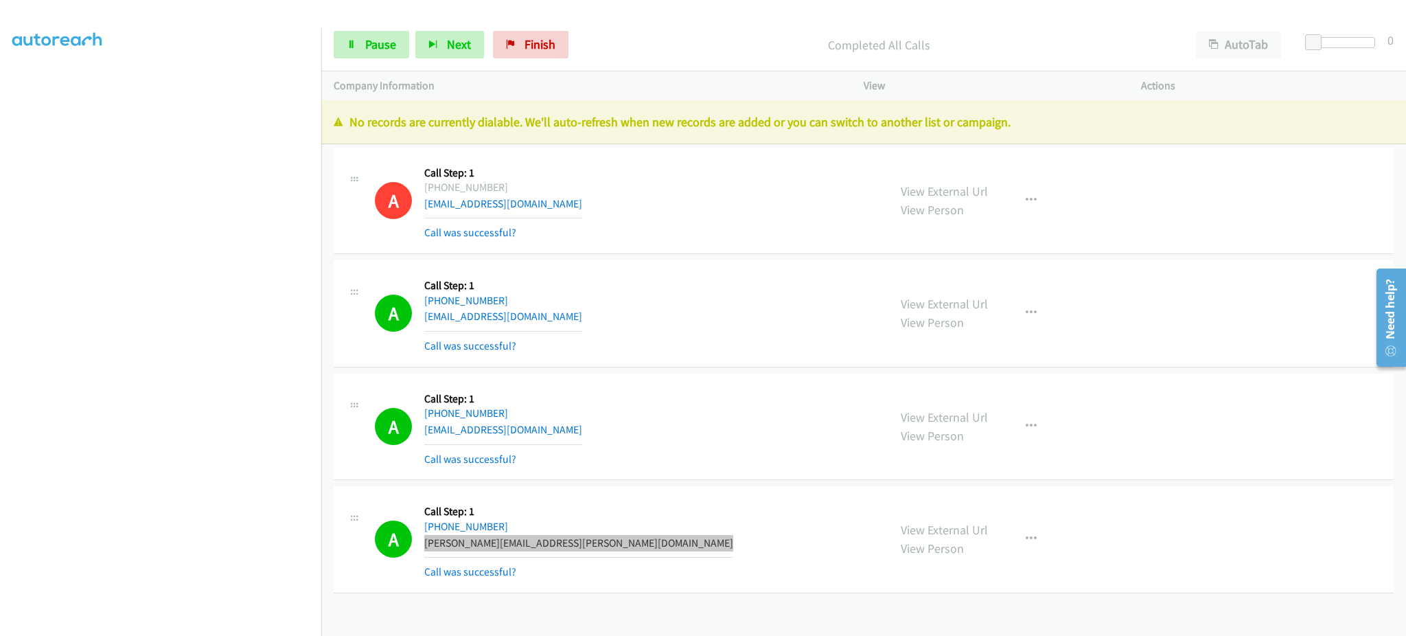
scroll to position [0, 4]
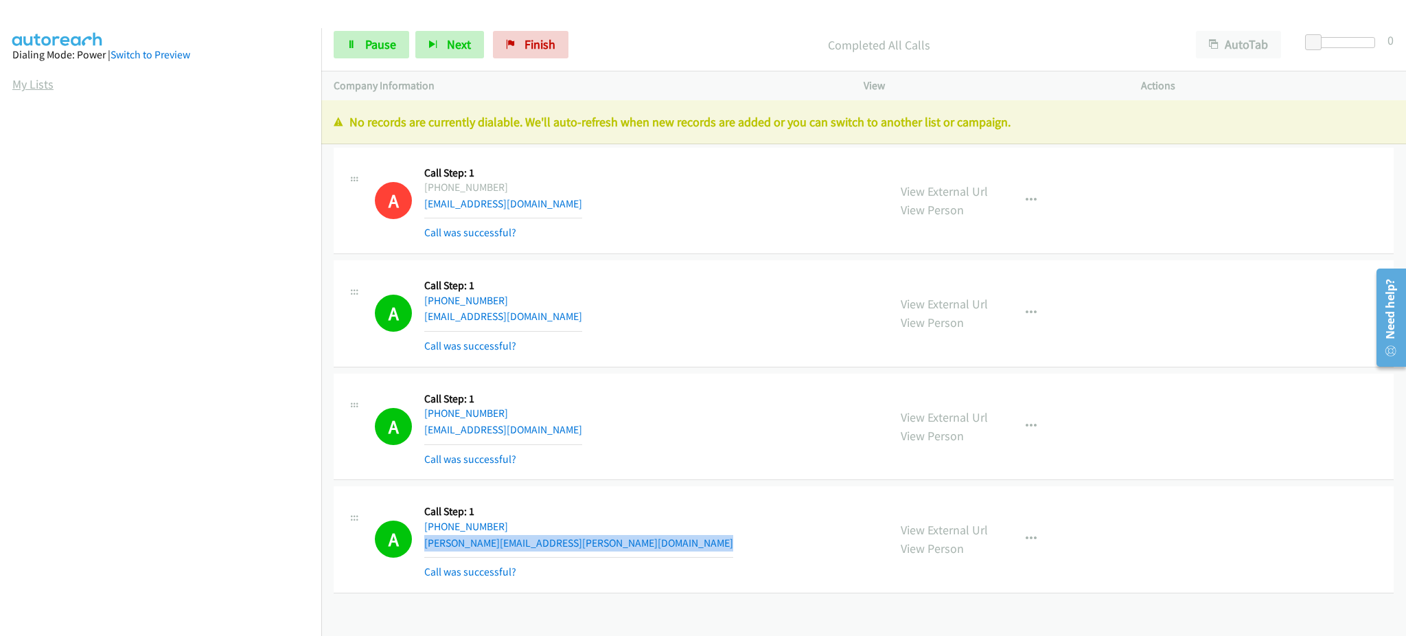
click at [42, 86] on link "My Lists" at bounding box center [32, 84] width 41 height 16
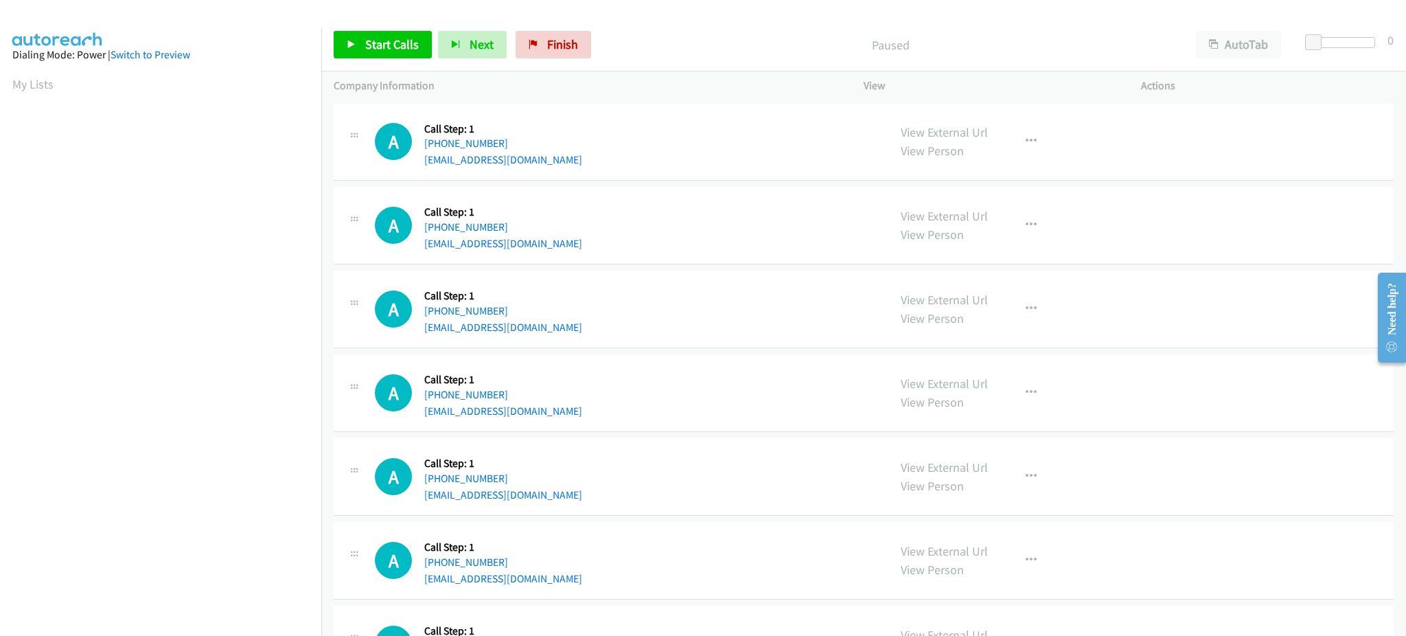
click at [543, 159] on div "A Callback Scheduled Call Step: 1 America/Los_Angeles [PHONE_NUMBER] [EMAIL_ADD…" at bounding box center [625, 142] width 501 height 52
copy div "[EMAIL_ADDRESS][DOMAIN_NAME]"
click at [567, 243] on div "A Callback Scheduled Call Step: 1 America/Los_Angeles [PHONE_NUMBER] [EMAIL_ADD…" at bounding box center [625, 225] width 501 height 52
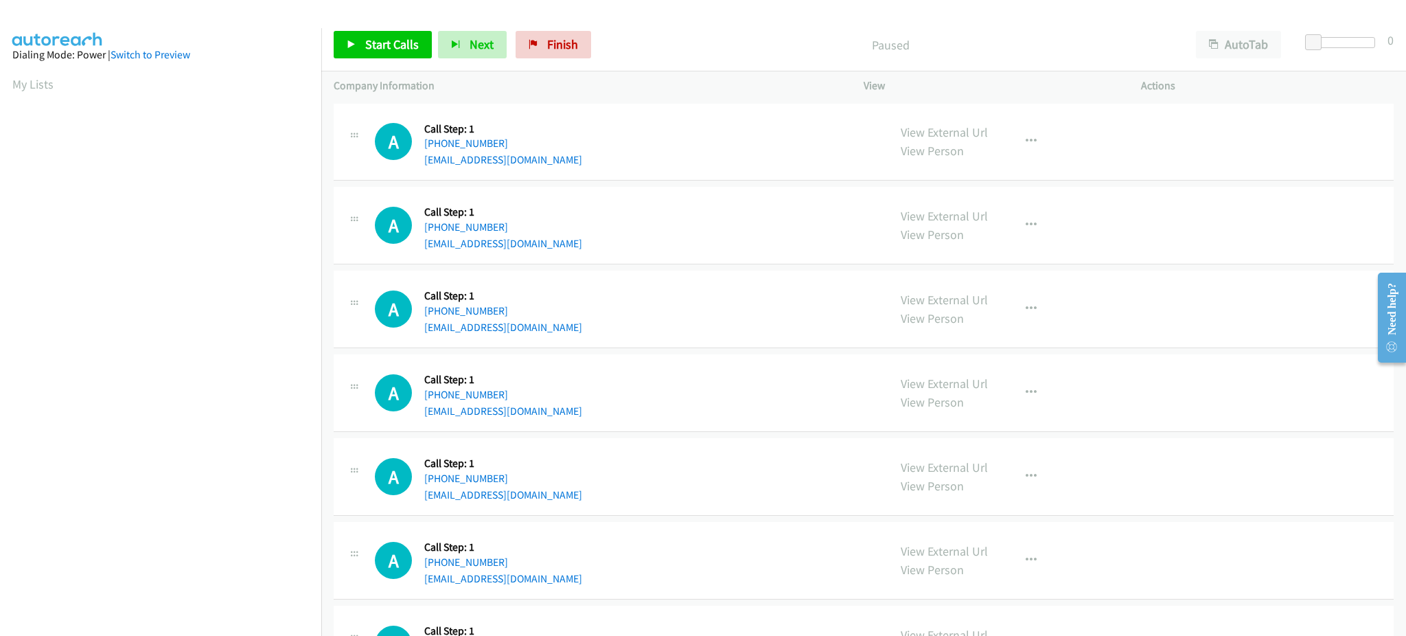
click at [567, 243] on div "A Callback Scheduled Call Step: 1 America/Los_Angeles [PHONE_NUMBER] [EMAIL_ADD…" at bounding box center [625, 225] width 501 height 52
copy div "[EMAIL_ADDRESS][DOMAIN_NAME]"
click at [400, 45] on span "Start Calls" at bounding box center [392, 44] width 54 height 16
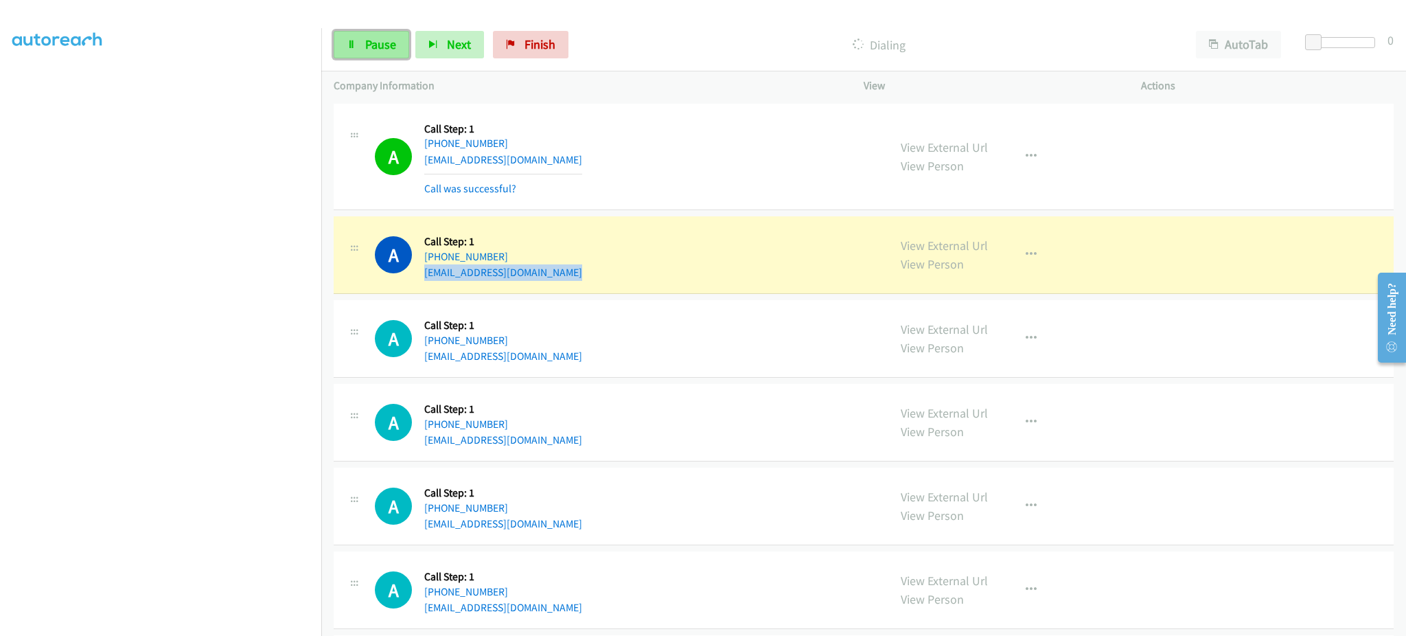
click at [380, 32] on link "Pause" at bounding box center [372, 44] width 76 height 27
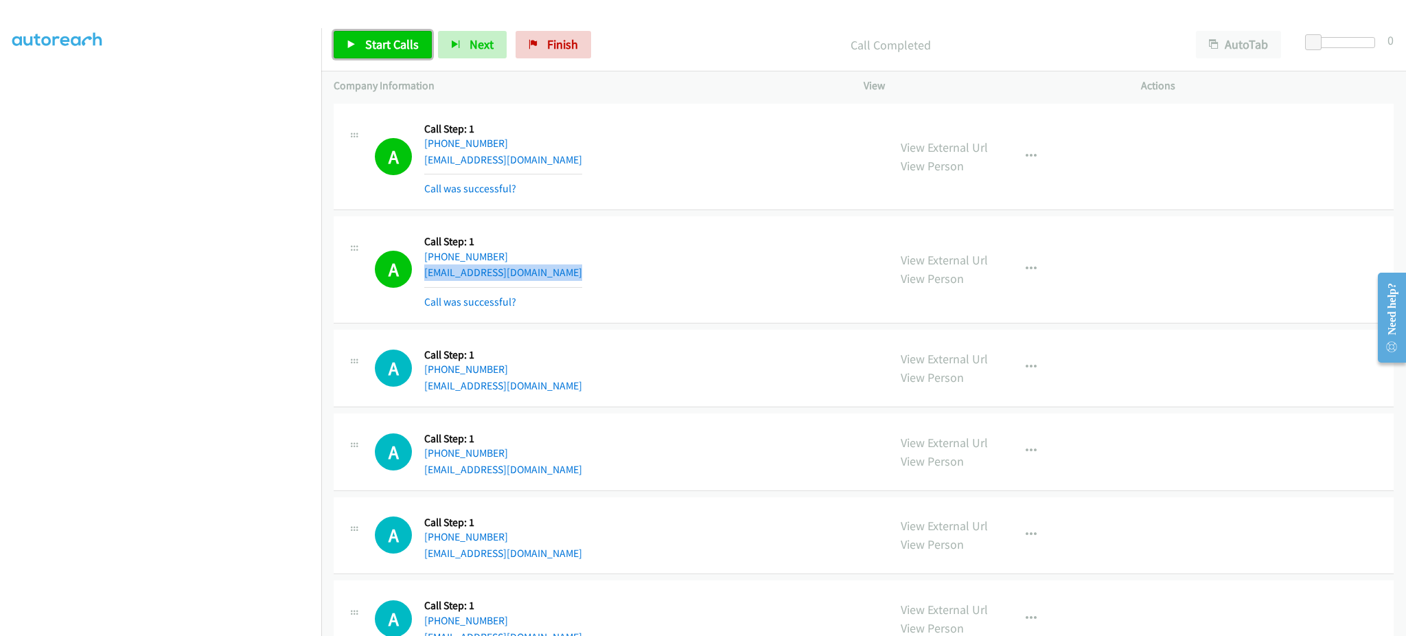
click at [408, 54] on link "Start Calls" at bounding box center [383, 44] width 98 height 27
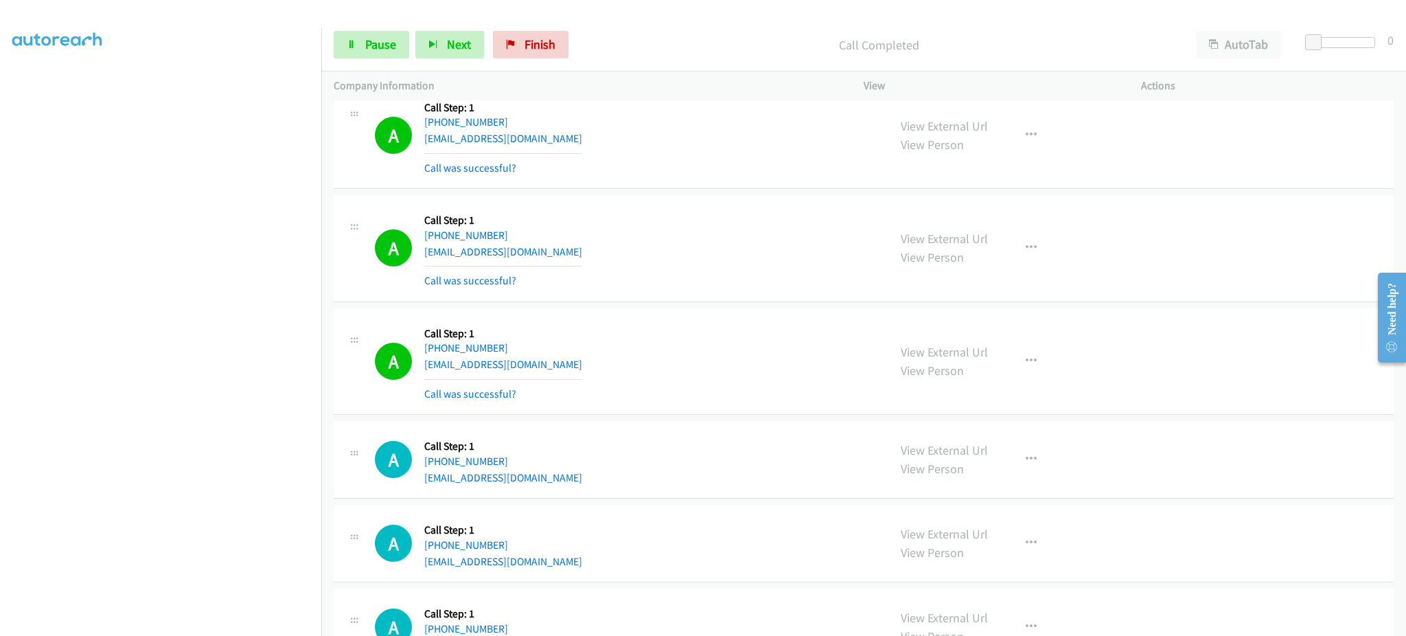
scroll to position [275, 0]
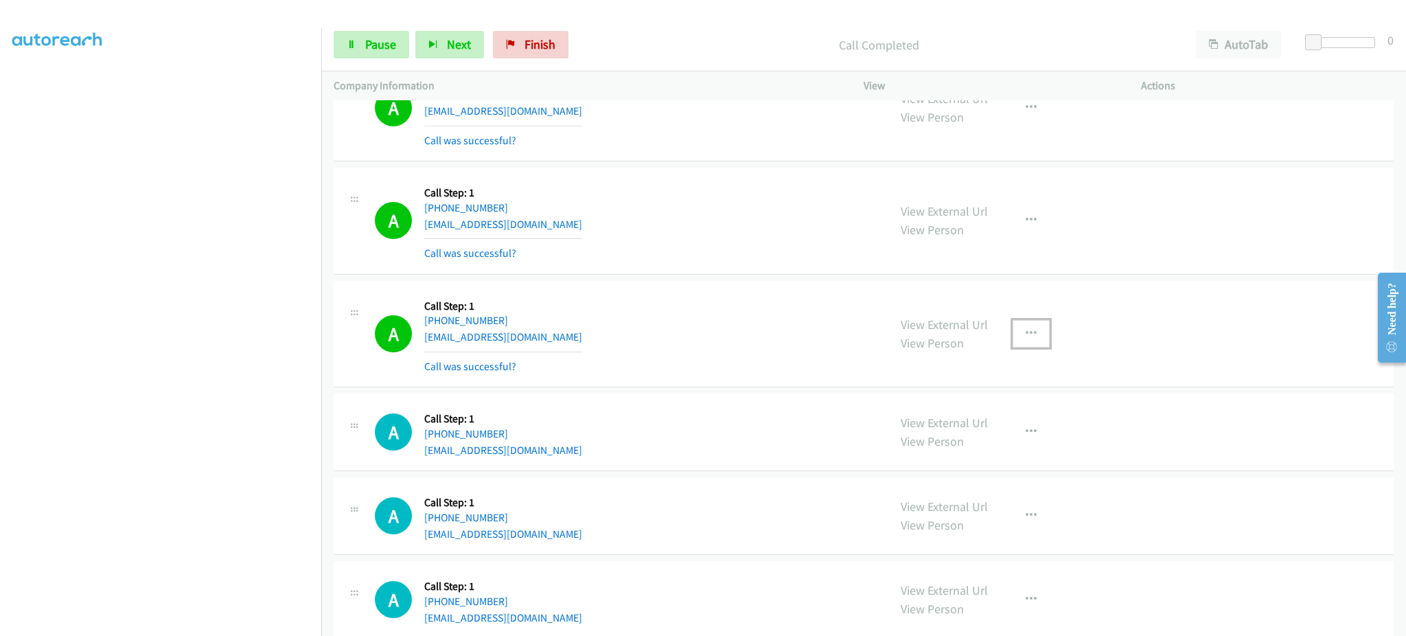
click at [1015, 337] on button "button" at bounding box center [1031, 333] width 37 height 27
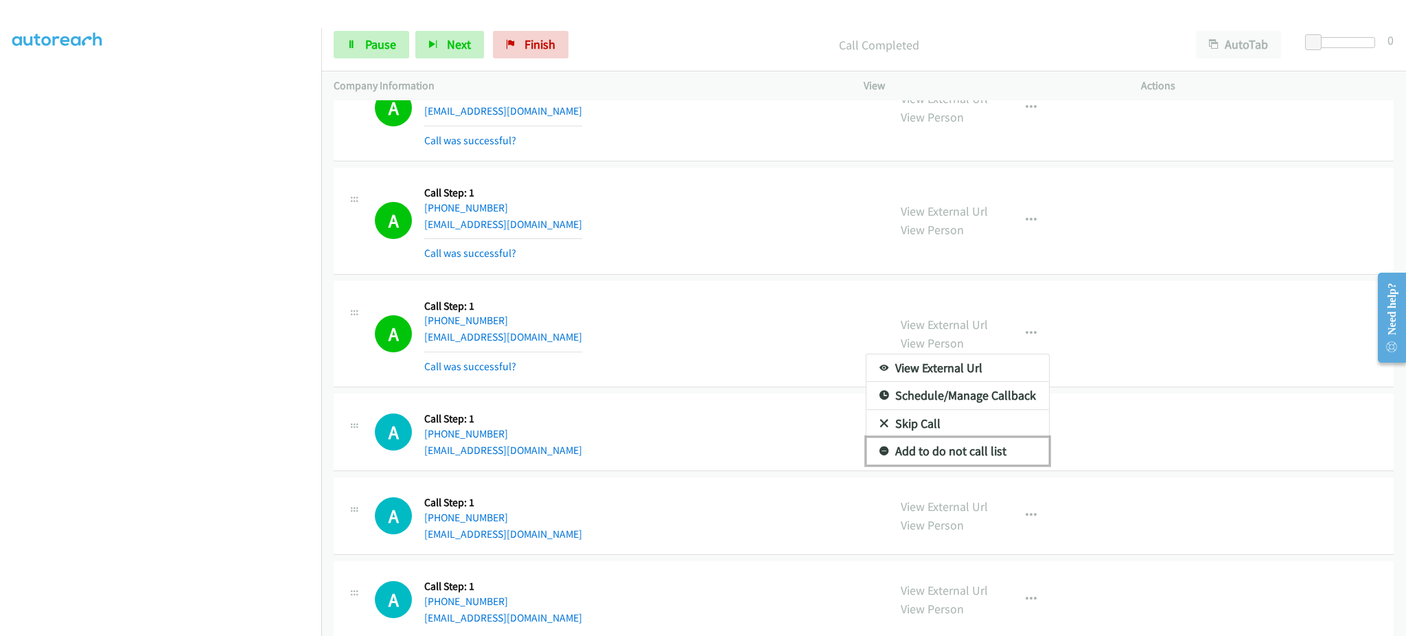
click at [953, 457] on link "Add to do not call list" at bounding box center [958, 450] width 183 height 27
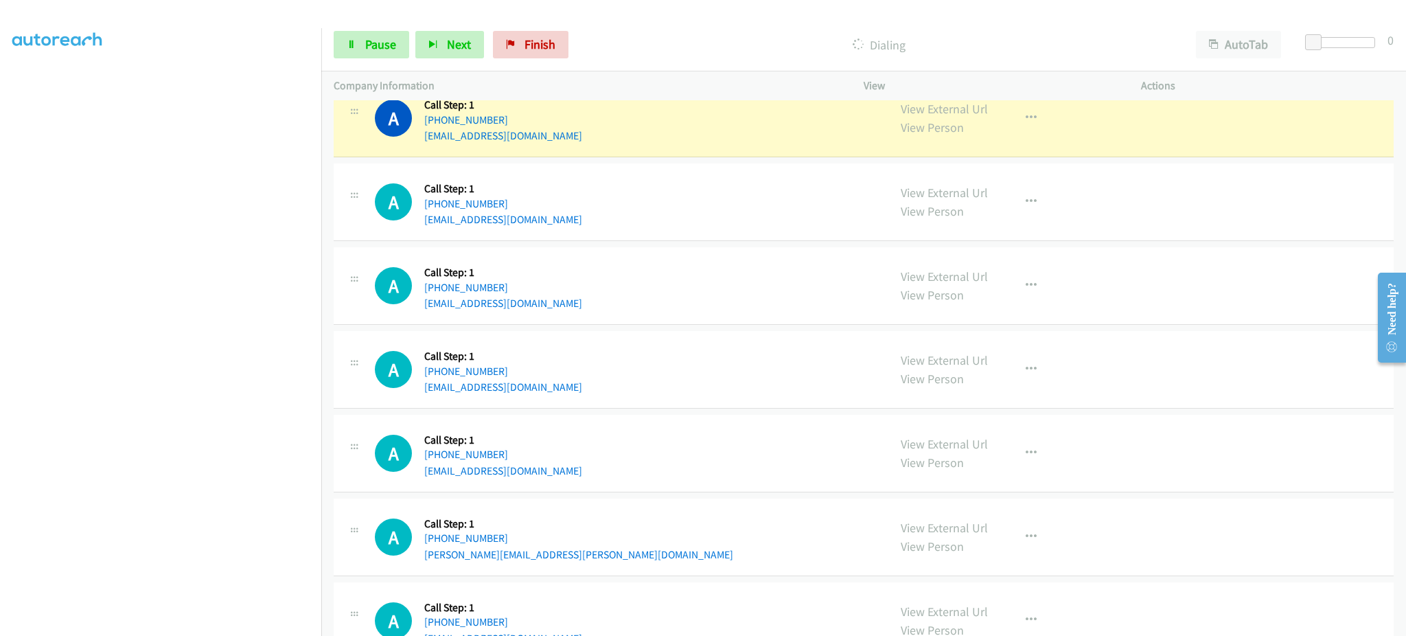
scroll to position [1099, 0]
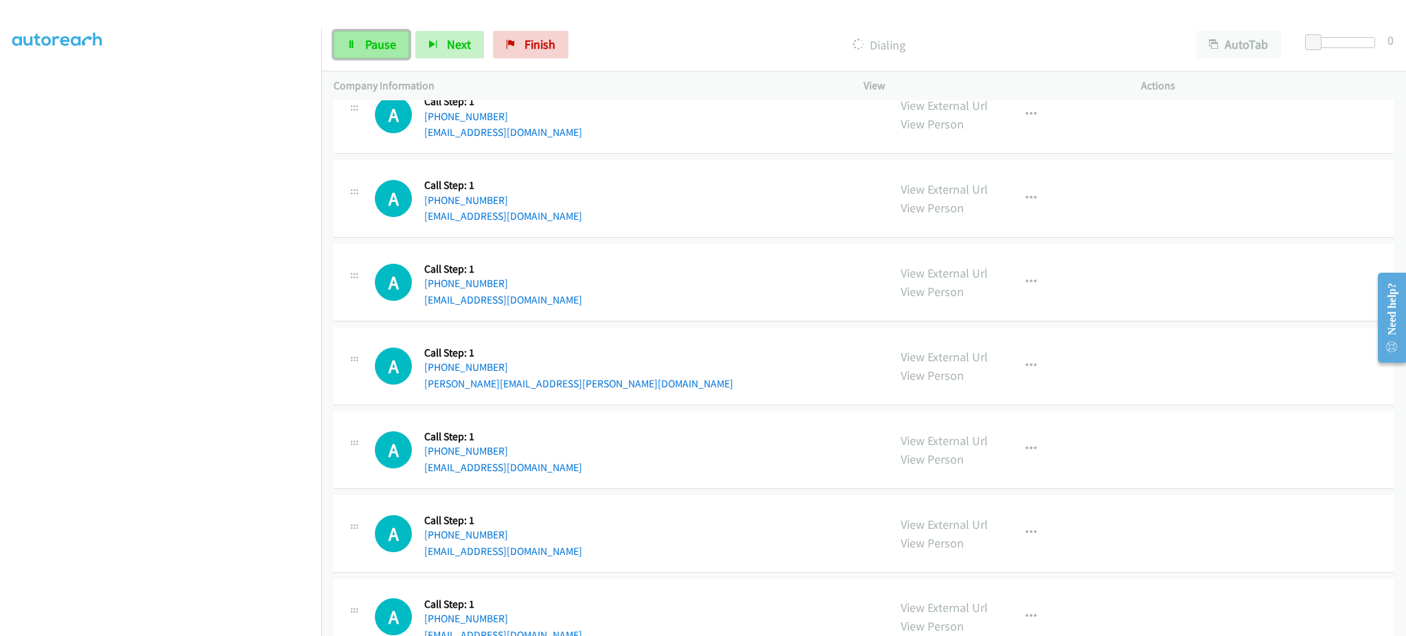
click at [369, 51] on span "Pause" at bounding box center [380, 44] width 31 height 16
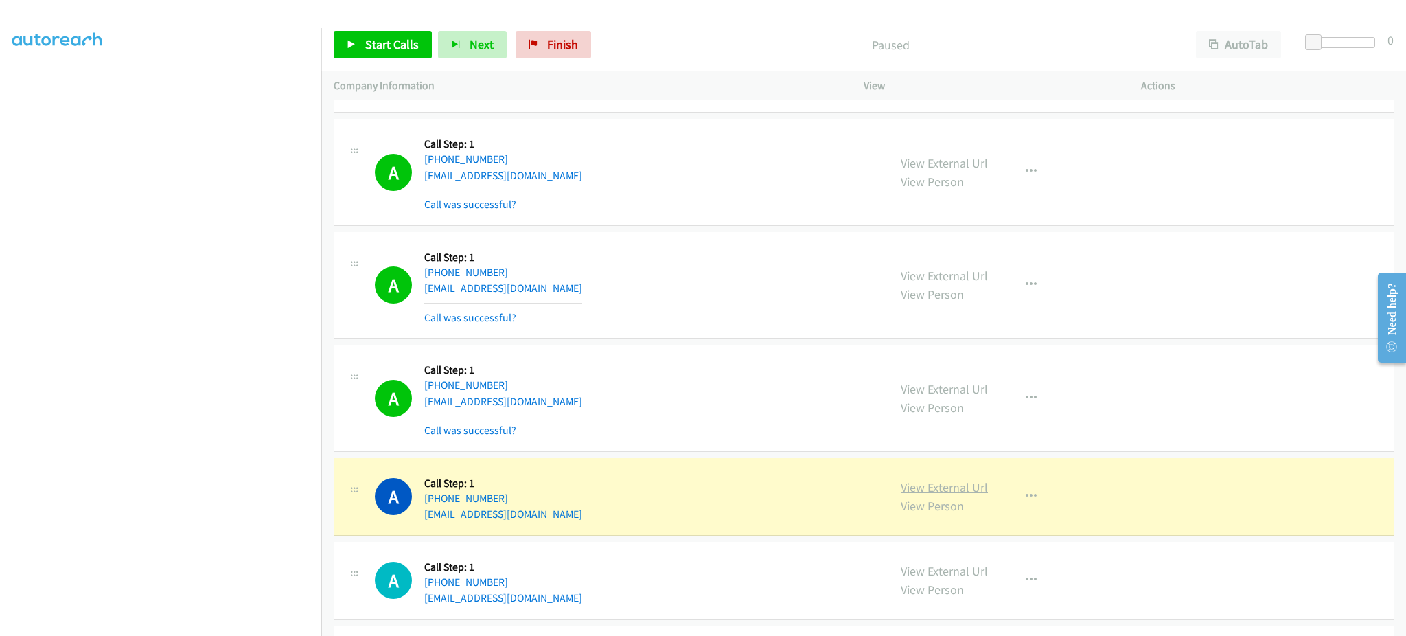
click at [946, 487] on link "View External Url" at bounding box center [944, 487] width 87 height 16
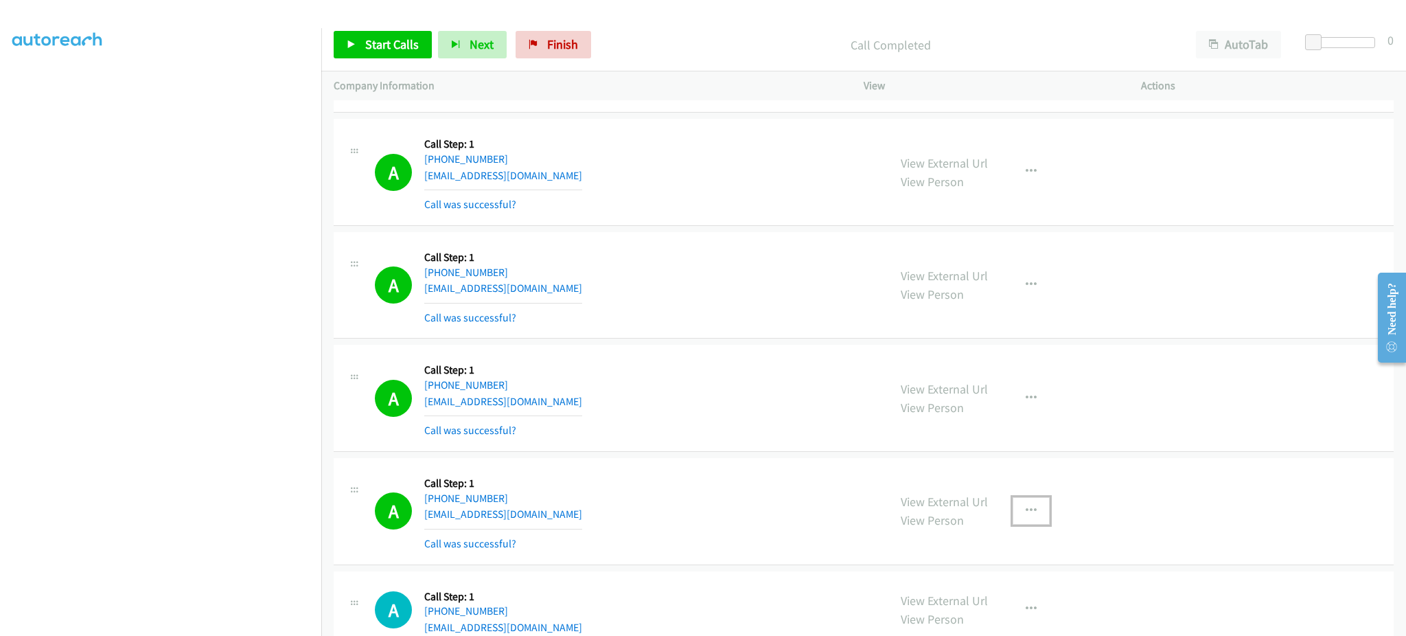
click at [1013, 519] on button "button" at bounding box center [1031, 510] width 37 height 27
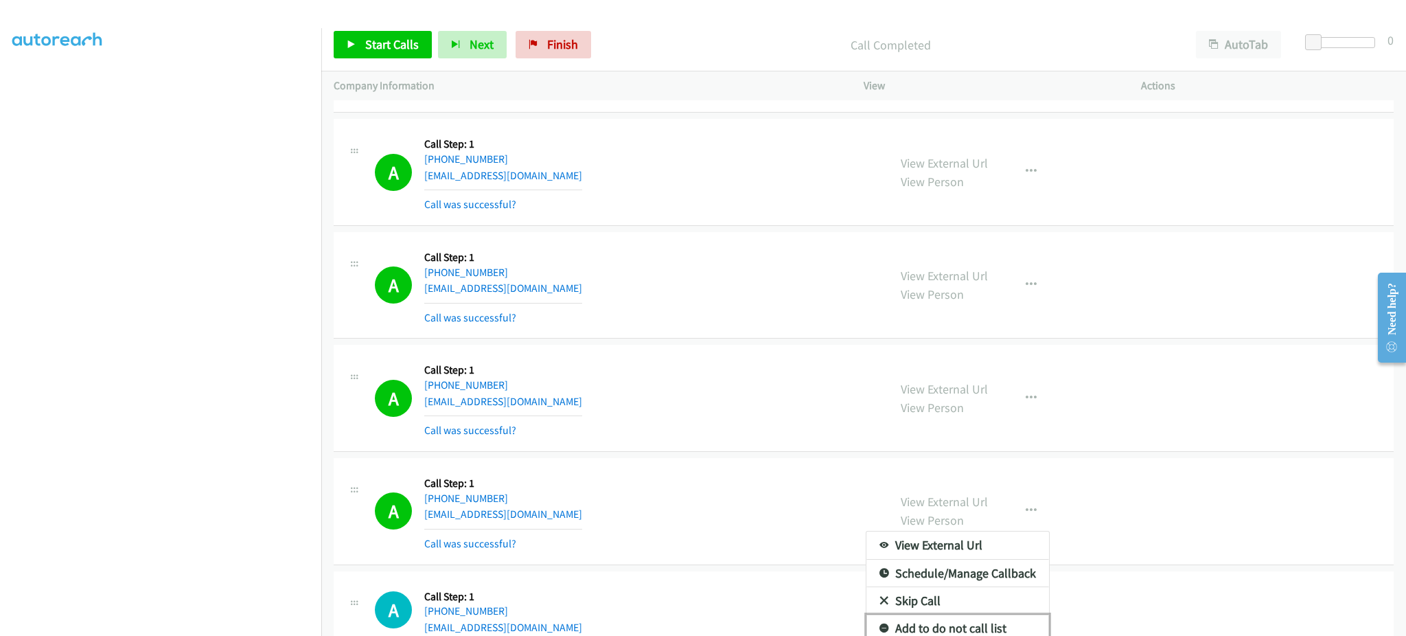
click at [945, 621] on link "Add to do not call list" at bounding box center [958, 628] width 183 height 27
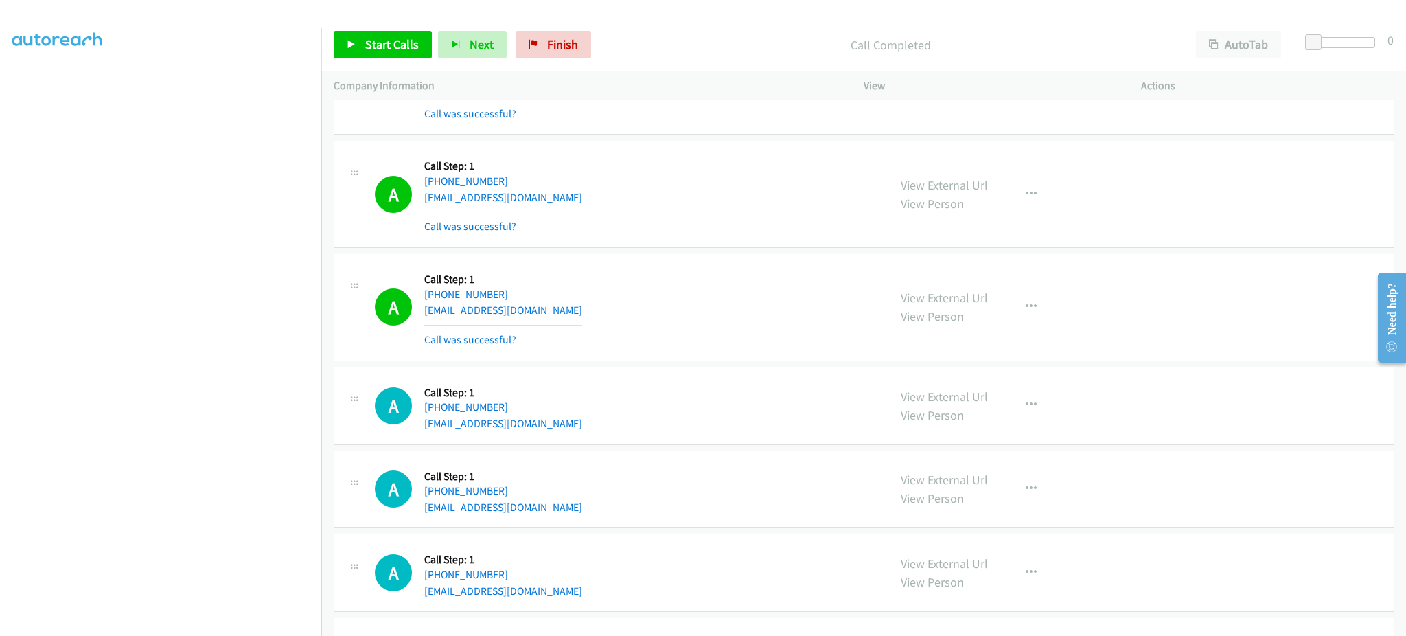
scroll to position [824, 0]
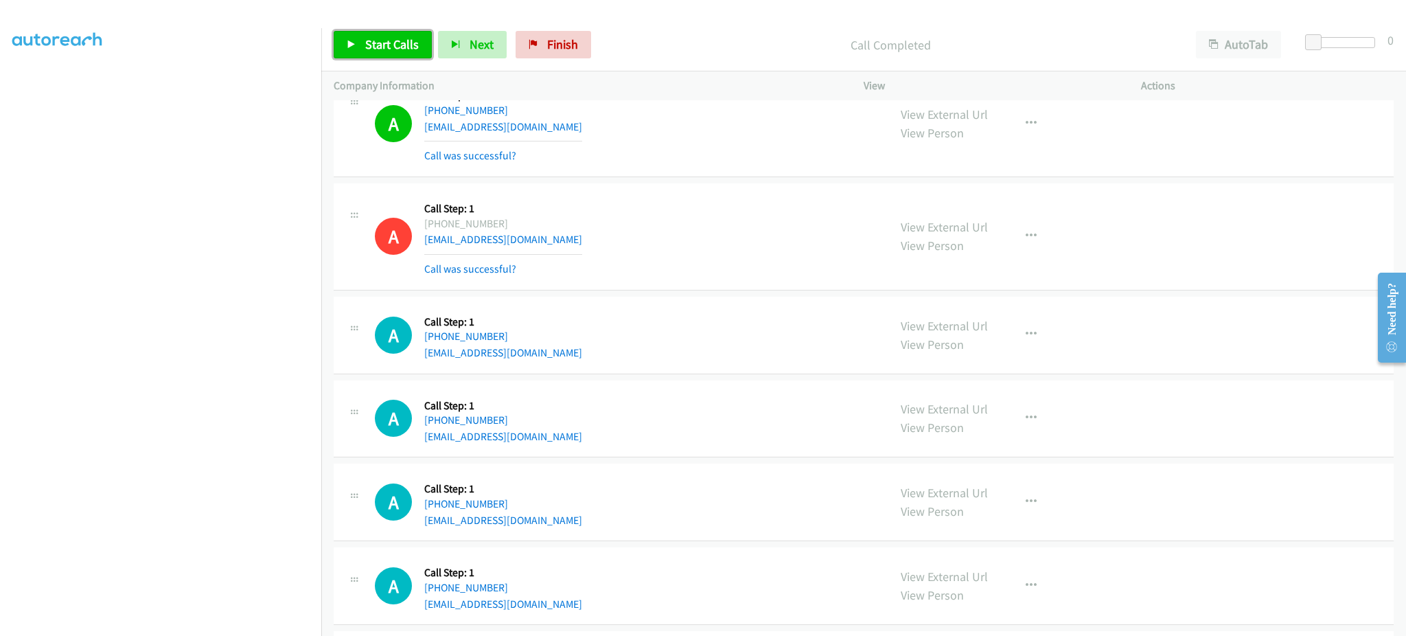
click at [374, 48] on span "Start Calls" at bounding box center [392, 44] width 54 height 16
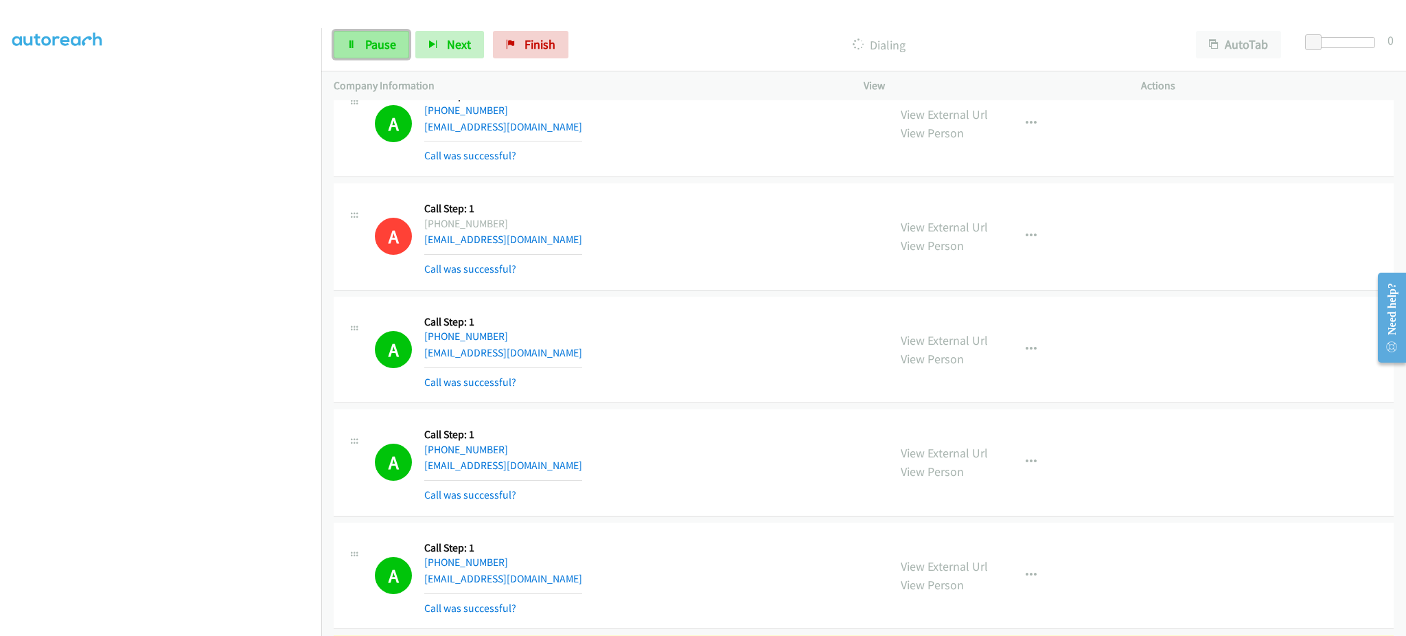
click at [380, 44] on span "Pause" at bounding box center [380, 44] width 31 height 16
drag, startPoint x: 363, startPoint y: 54, endPoint x: 409, endPoint y: 32, distance: 51.0
click at [363, 54] on link "Start Calls" at bounding box center [383, 44] width 98 height 27
click at [363, 51] on link "Pause" at bounding box center [372, 44] width 76 height 27
drag, startPoint x: 402, startPoint y: 43, endPoint x: 418, endPoint y: 43, distance: 16.5
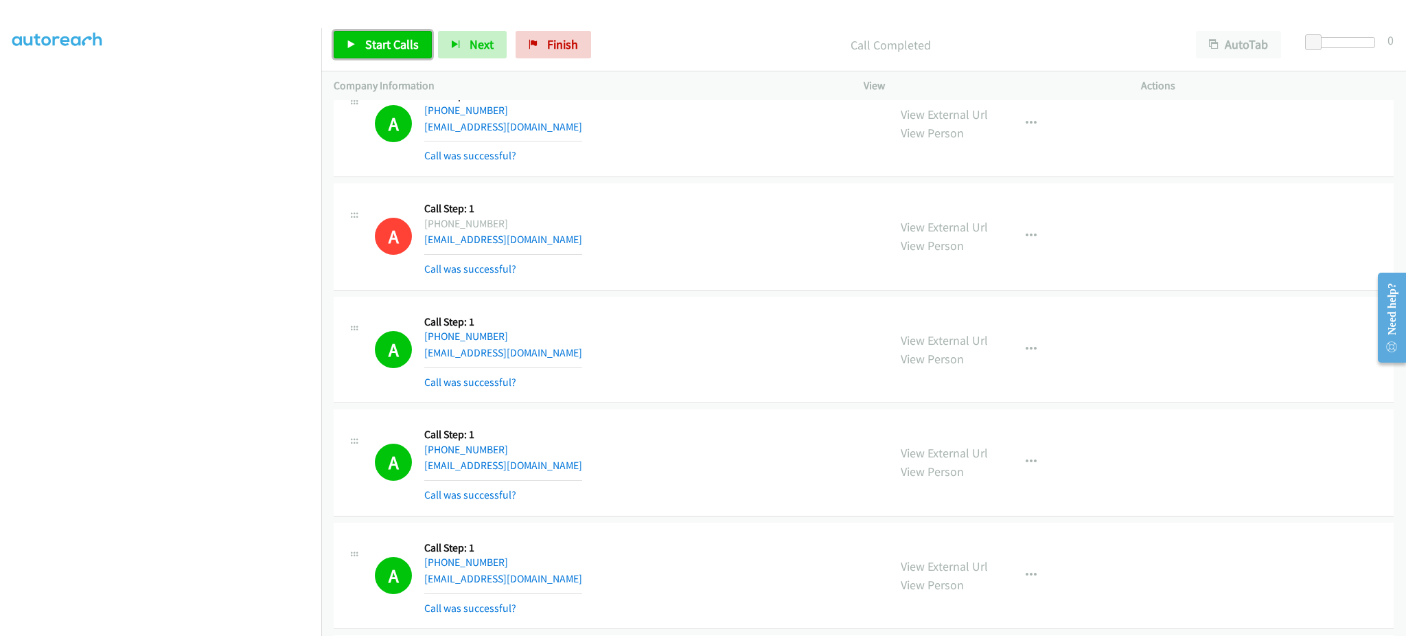
click at [402, 43] on span "Start Calls" at bounding box center [392, 44] width 54 height 16
click at [358, 38] on link "Pause" at bounding box center [372, 44] width 76 height 27
